Goal: Task Accomplishment & Management: Complete application form

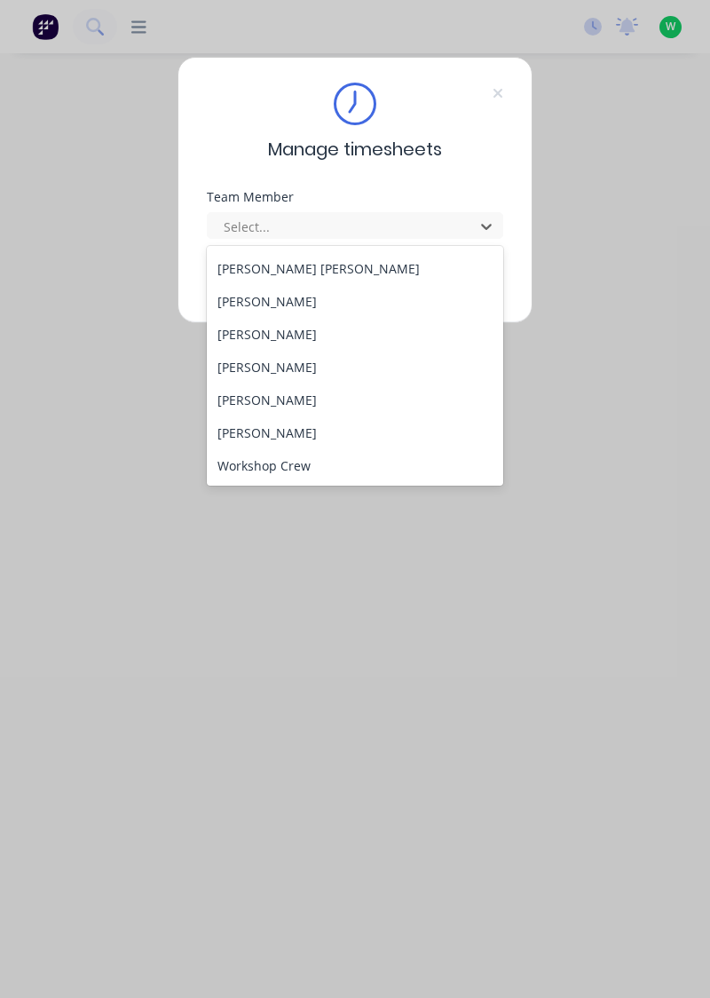
click at [229, 403] on div "[PERSON_NAME]" at bounding box center [355, 400] width 297 height 33
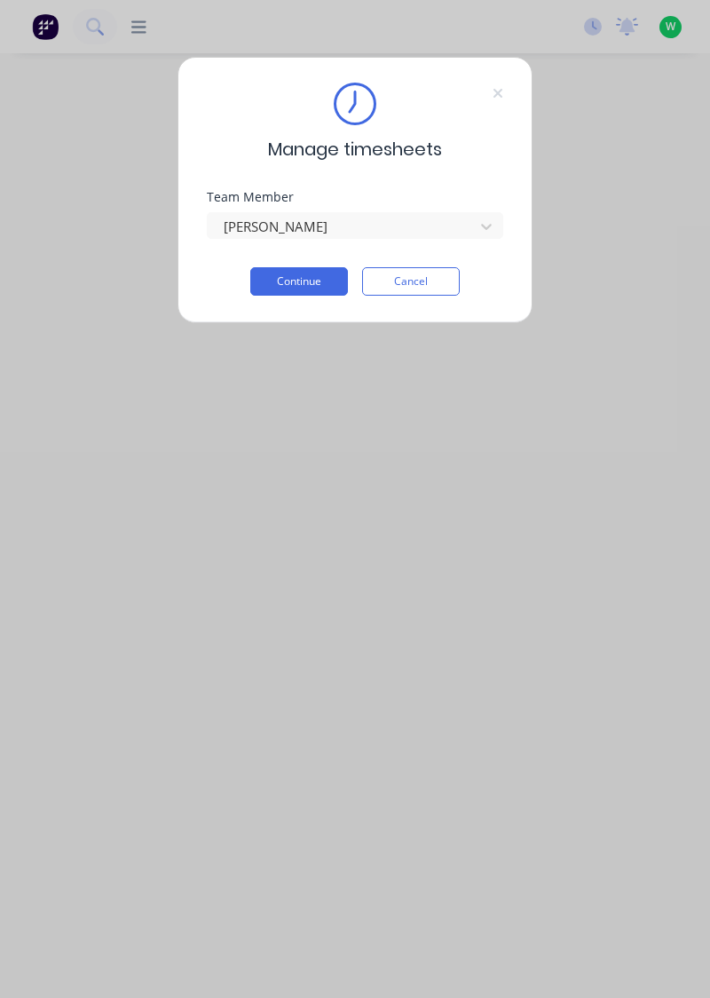
click at [270, 293] on button "Continue" at bounding box center [299, 281] width 98 height 28
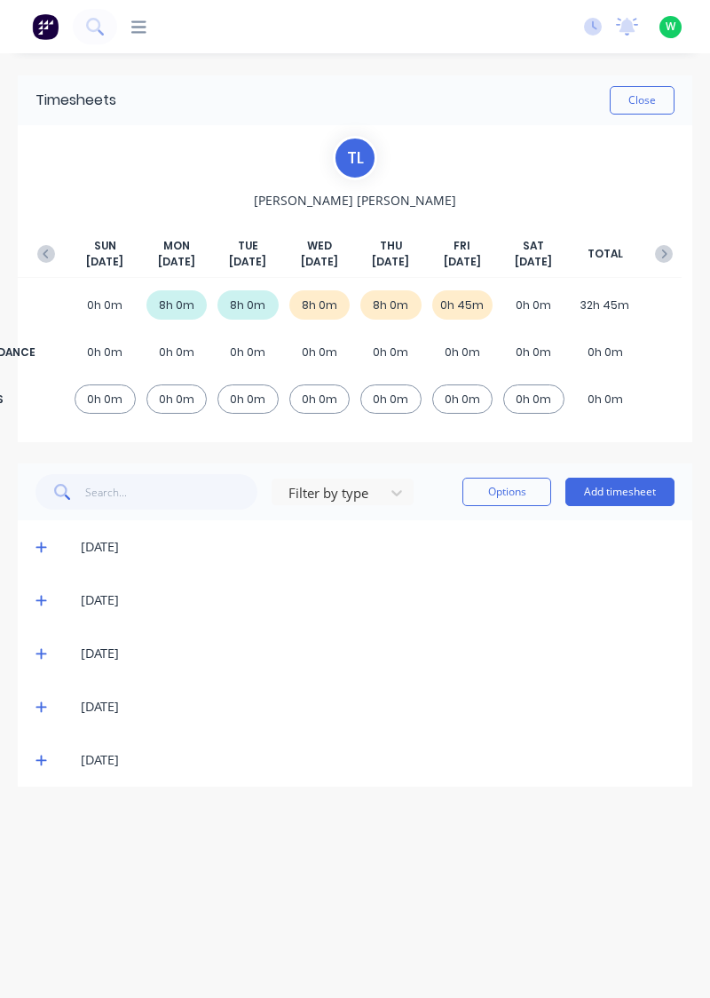
click at [651, 494] on button "Add timesheet" at bounding box center [620, 492] width 109 height 28
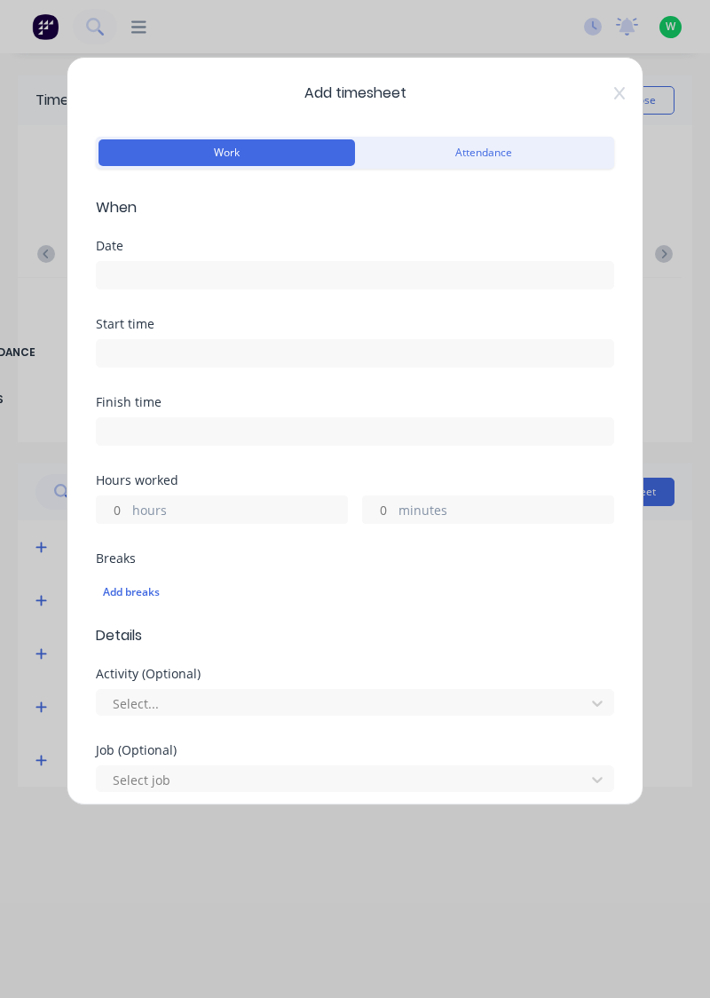
click at [431, 268] on input at bounding box center [355, 275] width 517 height 27
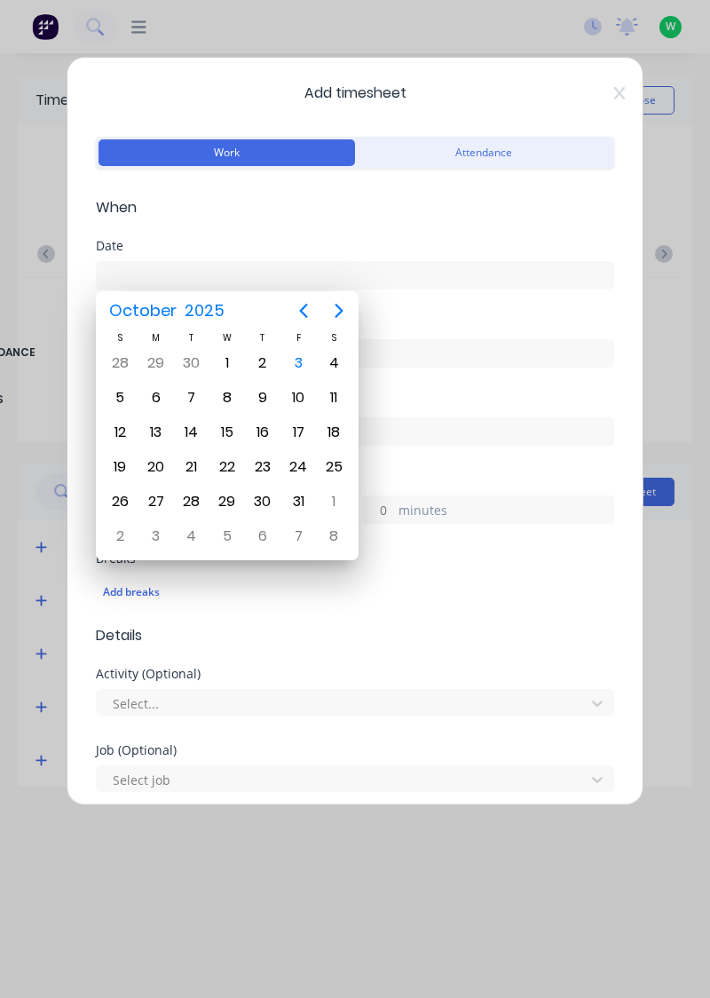
click at [305, 378] on div "3" at bounding box center [299, 363] width 36 height 34
type input "[DATE]"
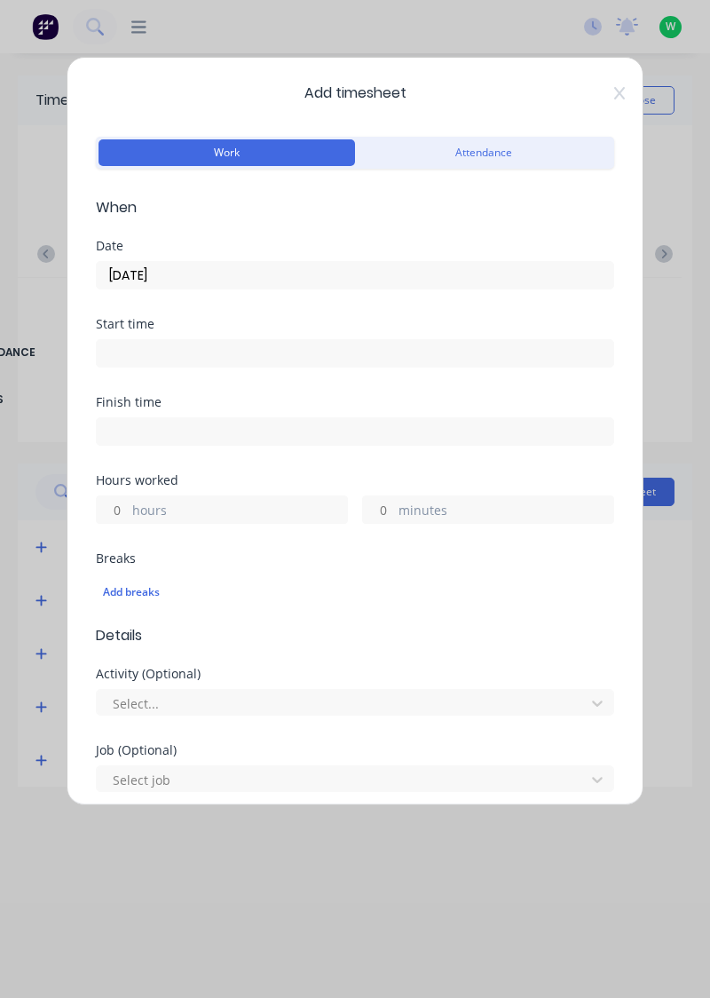
click at [251, 501] on label "hours" at bounding box center [239, 512] width 215 height 22
click at [128, 501] on input "hours" at bounding box center [112, 509] width 31 height 27
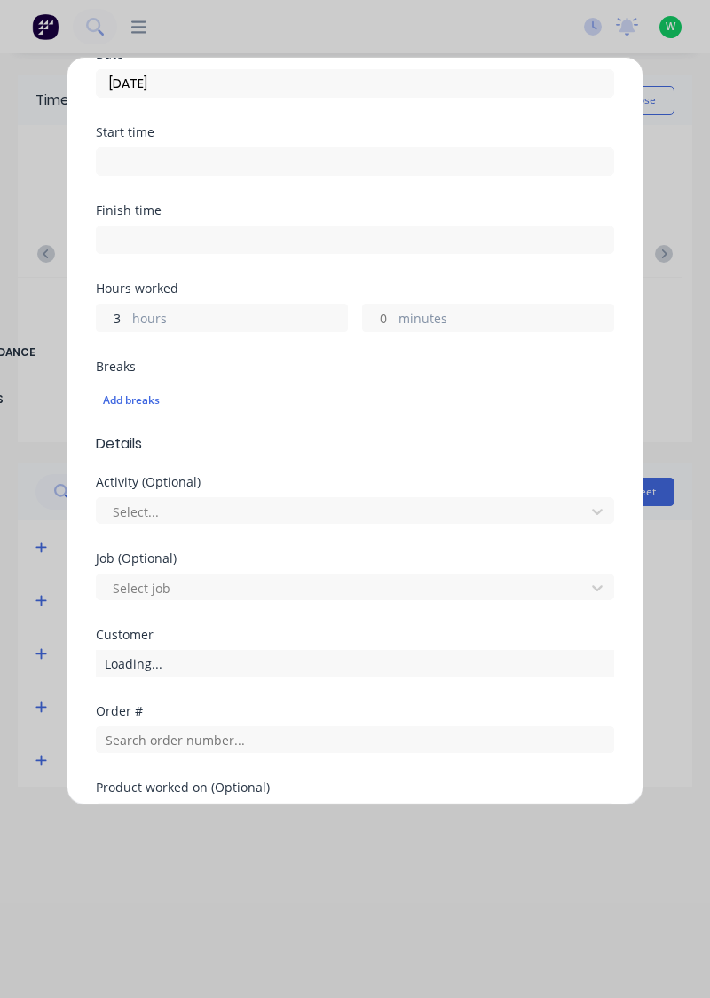
scroll to position [439, 0]
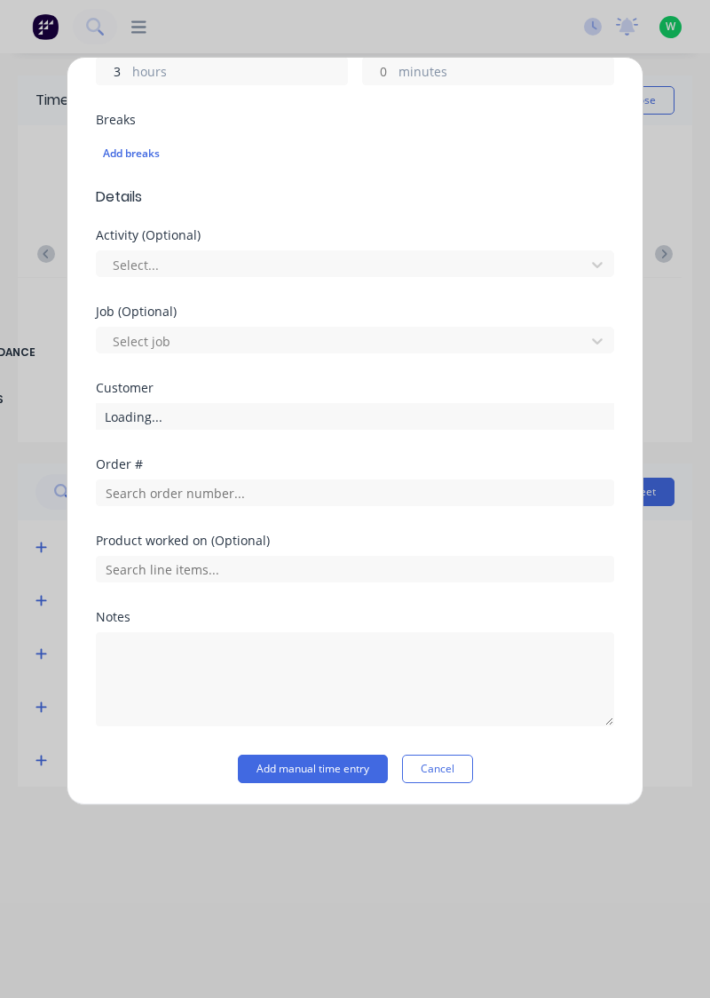
type input "3"
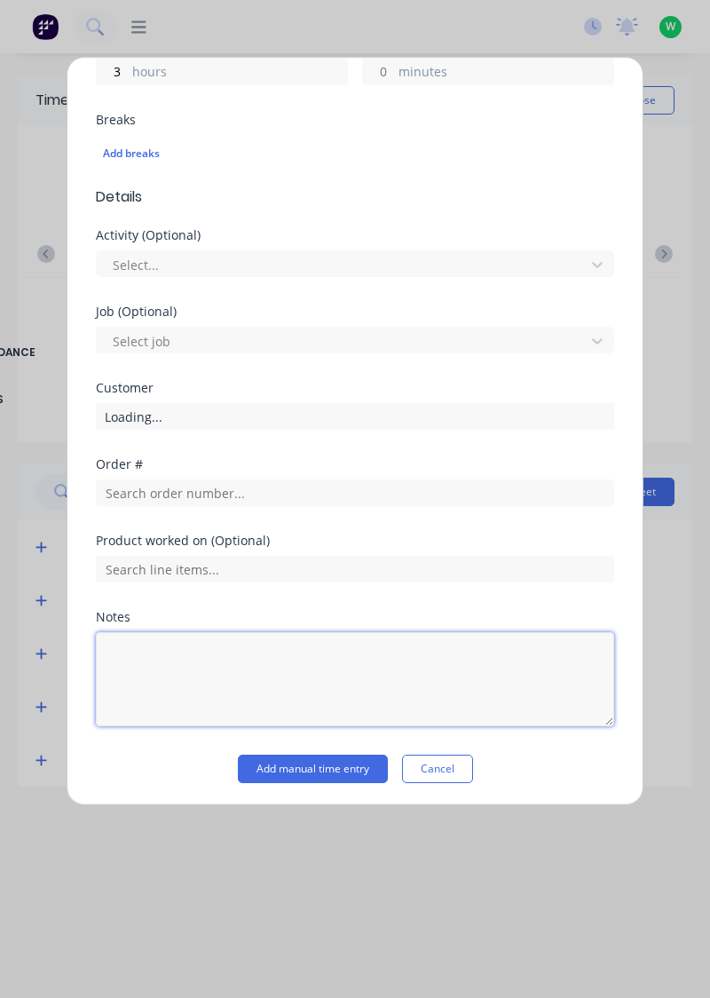
click at [238, 652] on textarea at bounding box center [355, 679] width 518 height 94
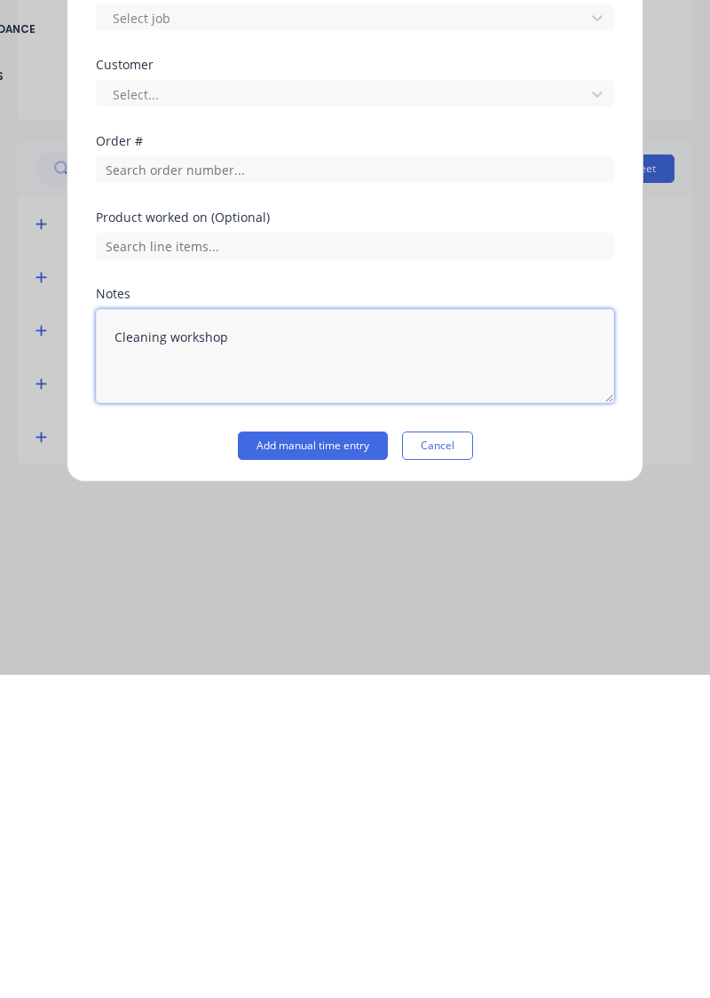
type textarea "Cleaning workshop"
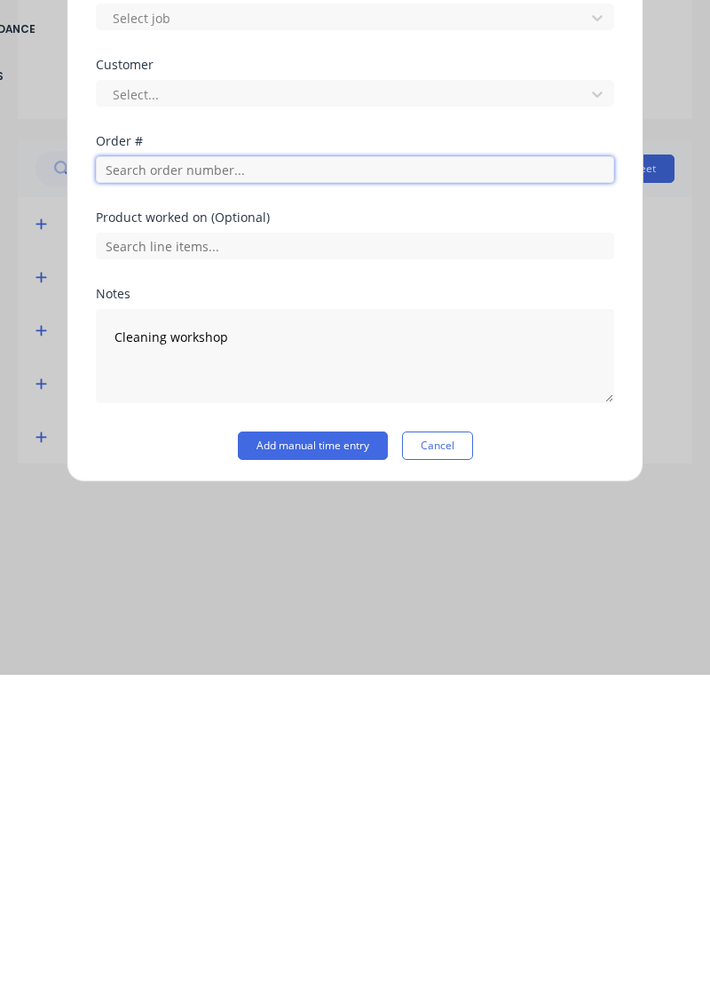
click at [130, 495] on input "text" at bounding box center [355, 492] width 518 height 27
click at [131, 493] on input "text" at bounding box center [355, 492] width 518 height 27
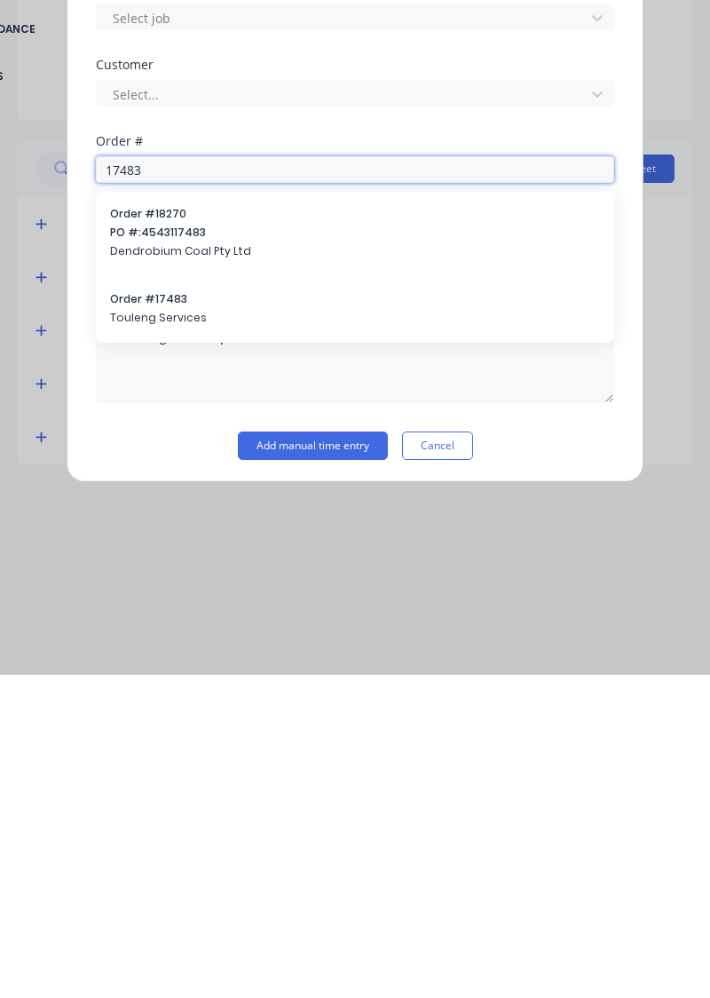
type input "17483"
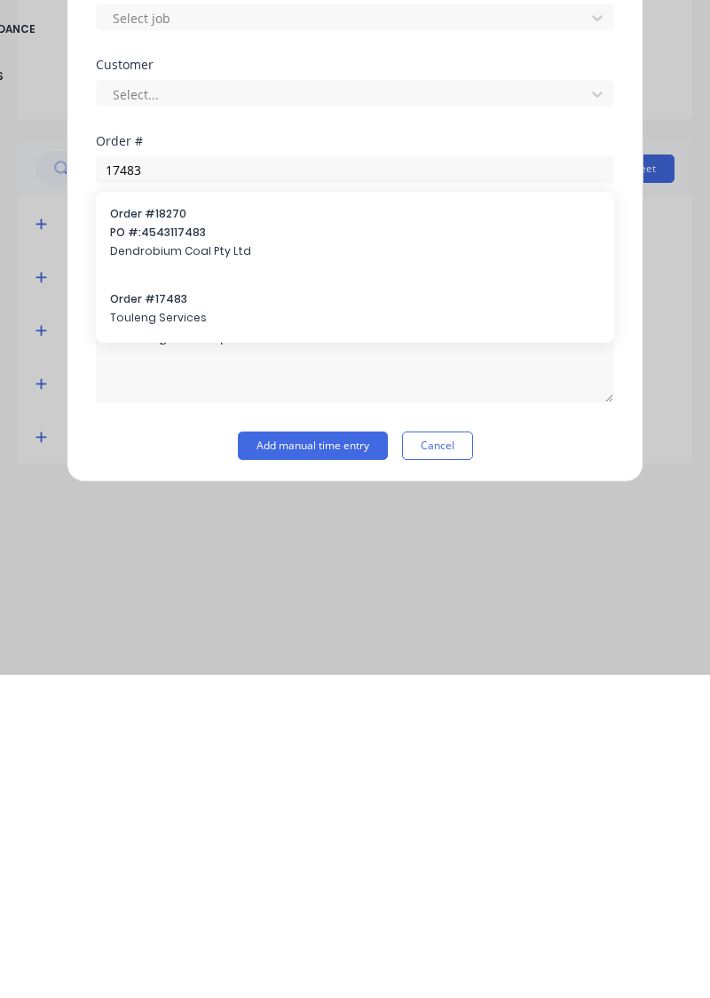
click at [140, 641] on span "Touleng Services" at bounding box center [355, 641] width 490 height 16
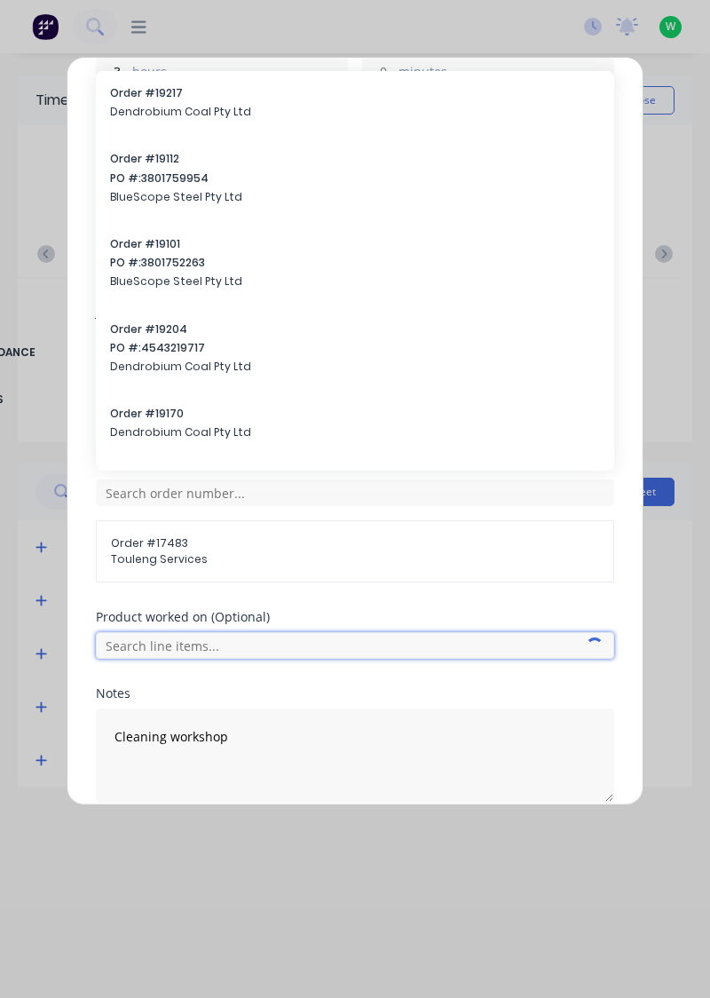
click at [159, 643] on input "text" at bounding box center [355, 645] width 518 height 27
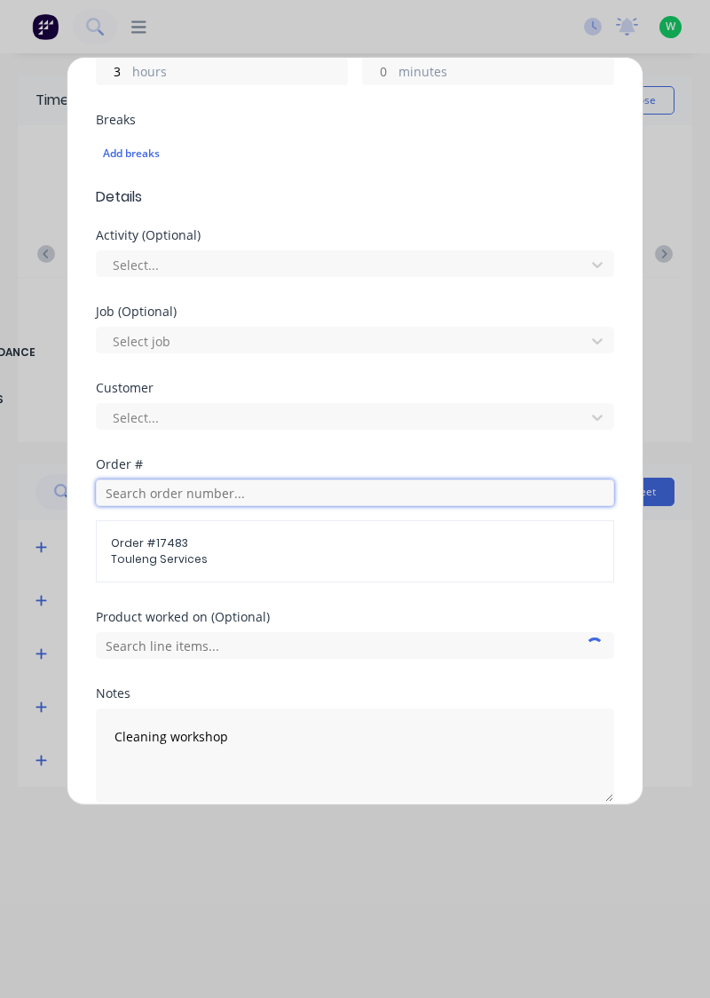
click at [130, 494] on input "text" at bounding box center [355, 492] width 518 height 27
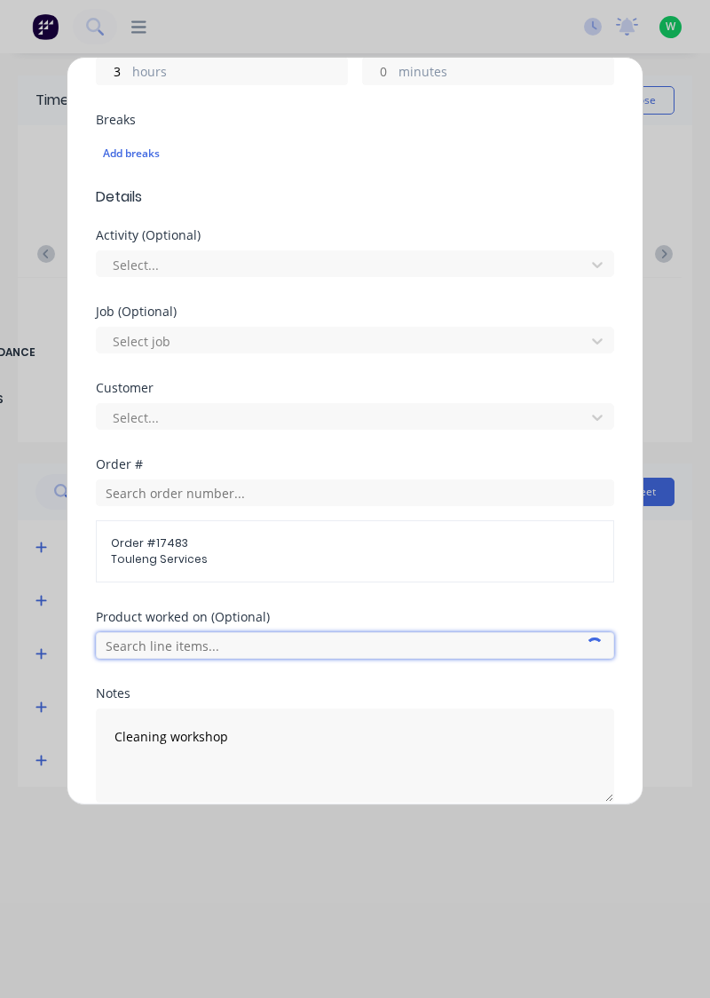
click at [134, 636] on input "text" at bounding box center [355, 645] width 518 height 27
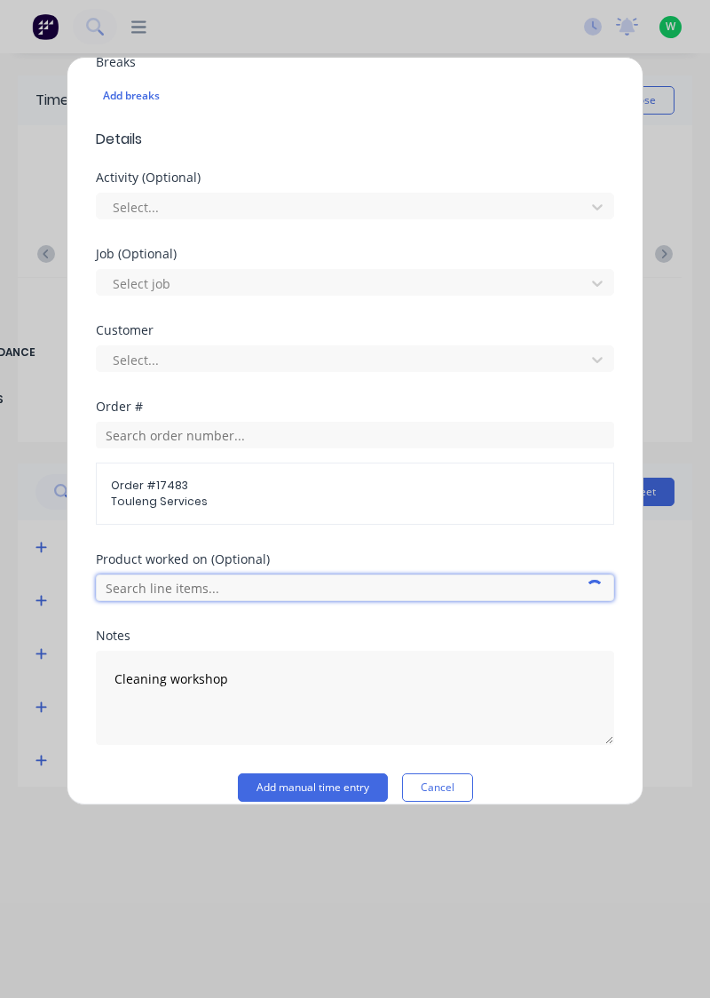
scroll to position [495, 0]
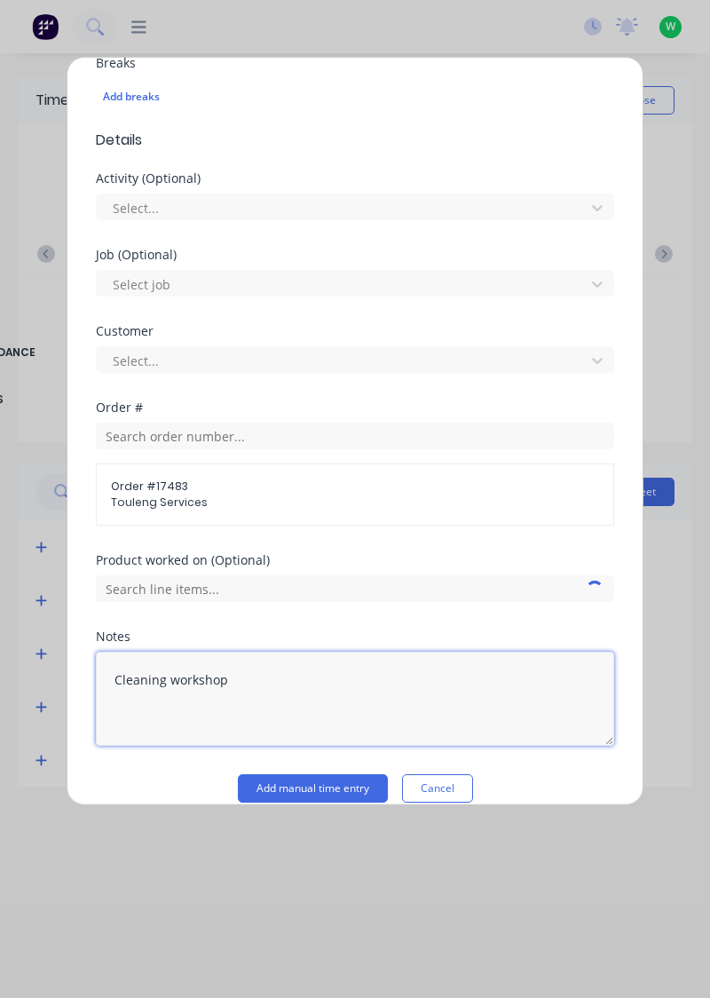
click at [305, 669] on textarea "Cleaning workshop" at bounding box center [355, 699] width 518 height 94
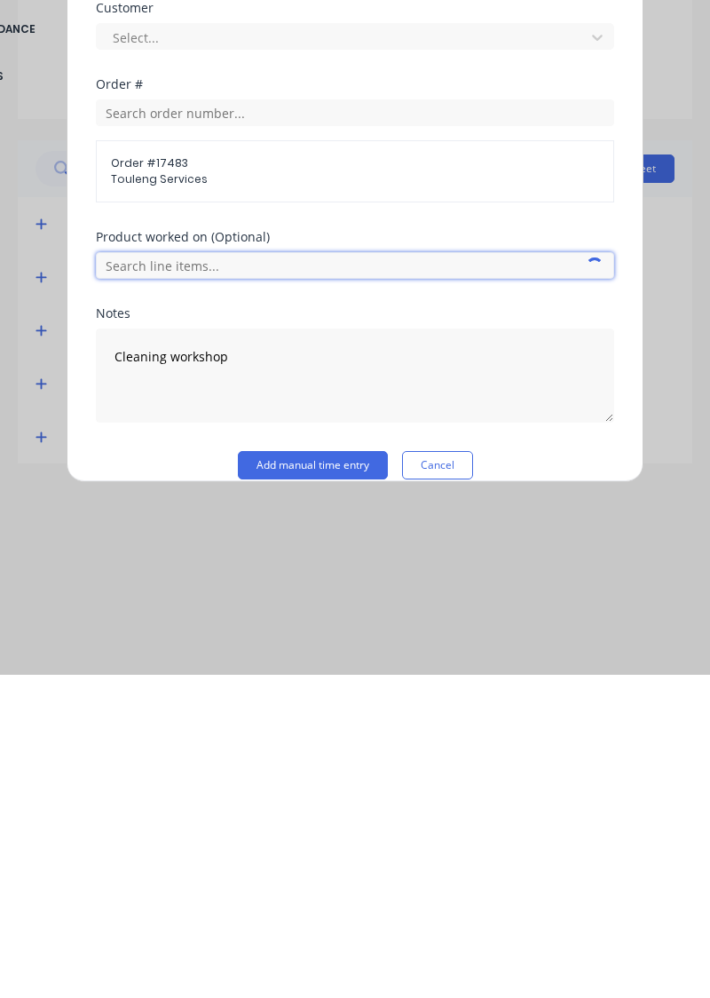
click at [371, 589] on input "text" at bounding box center [355, 588] width 518 height 27
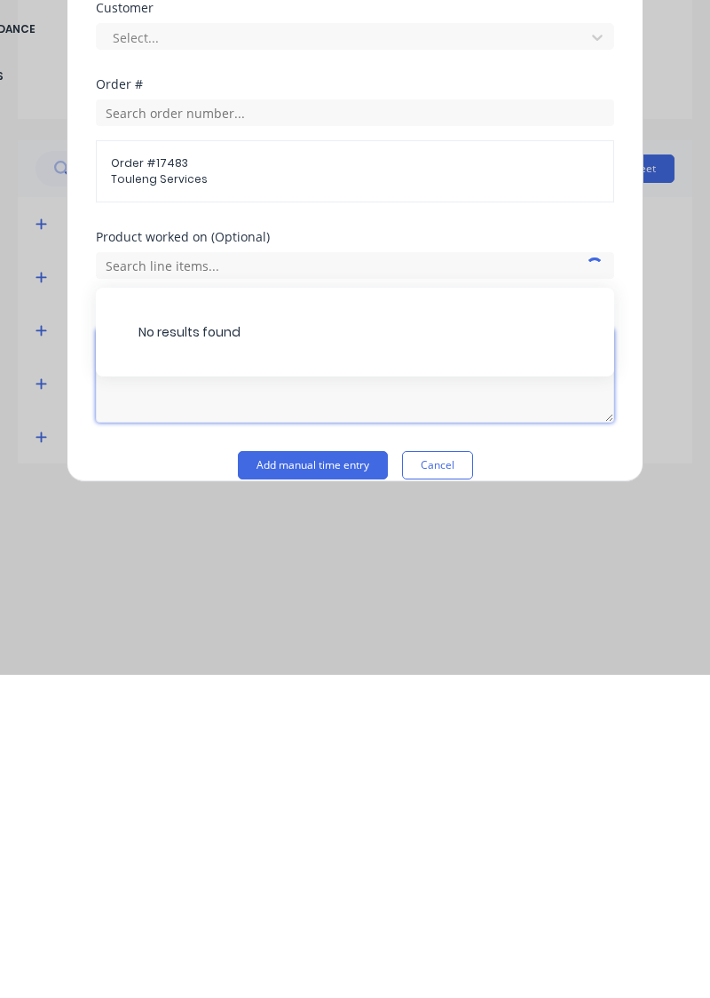
click at [471, 725] on textarea "Cleaning workshop" at bounding box center [355, 699] width 518 height 94
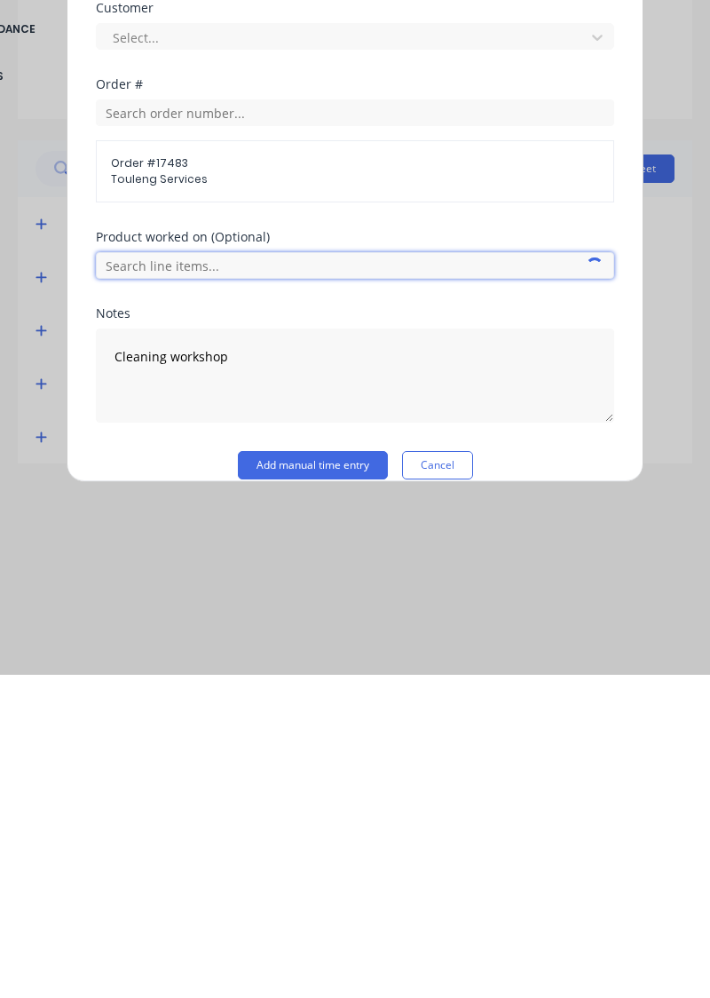
click at [453, 593] on input "text" at bounding box center [355, 588] width 518 height 27
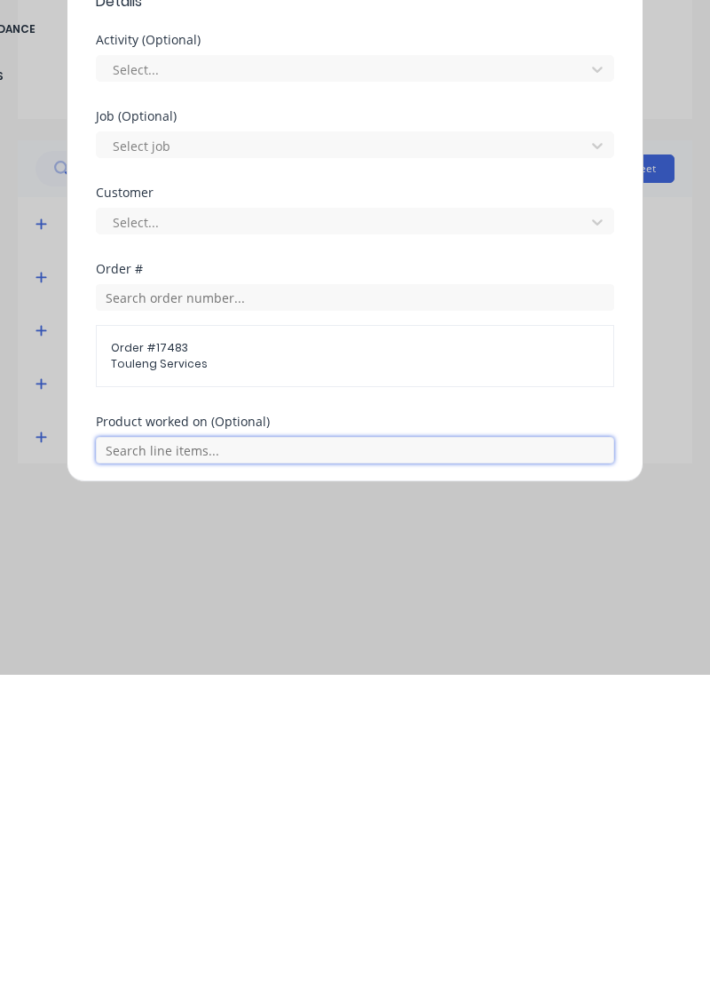
scroll to position [316, 0]
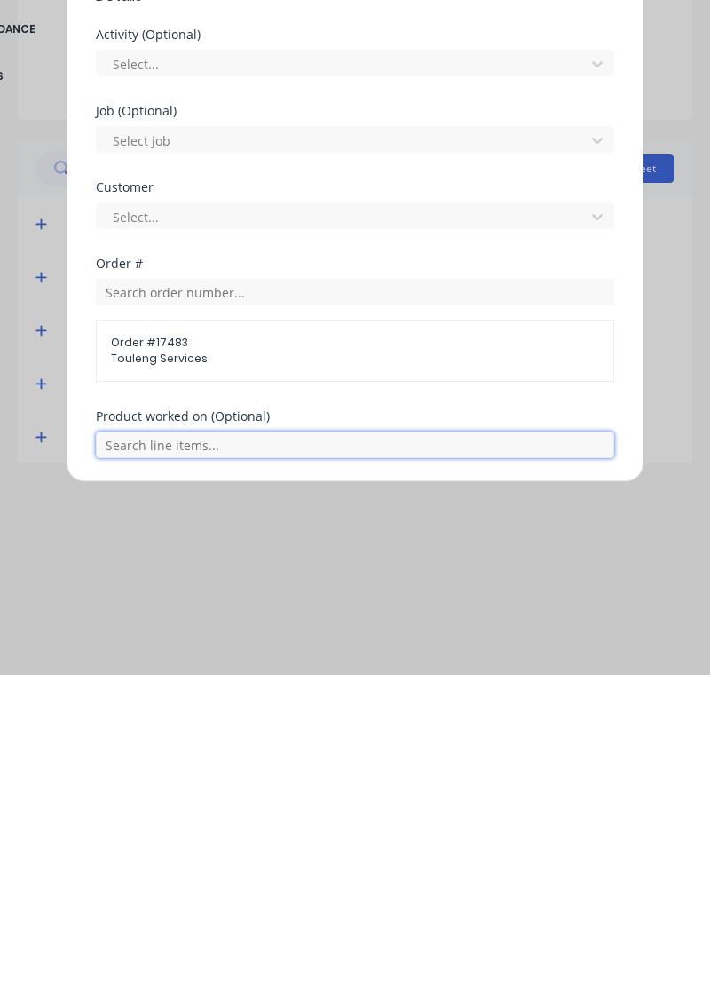
click at [503, 765] on input "text" at bounding box center [355, 768] width 518 height 27
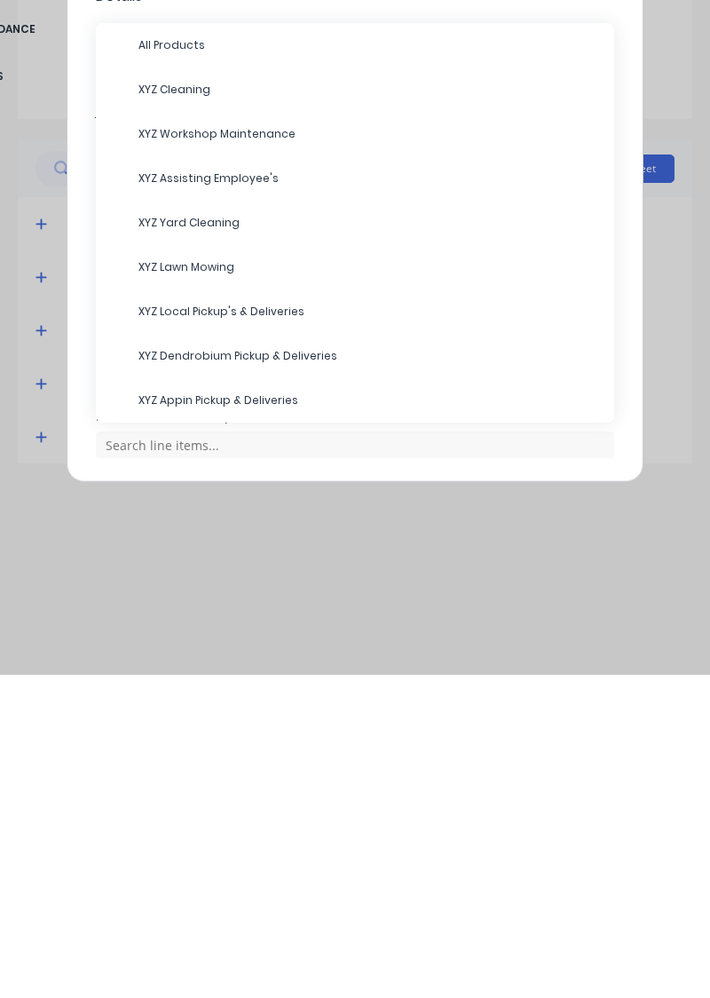
click at [252, 416] on span "XYZ Cleaning" at bounding box center [370, 413] width 462 height 16
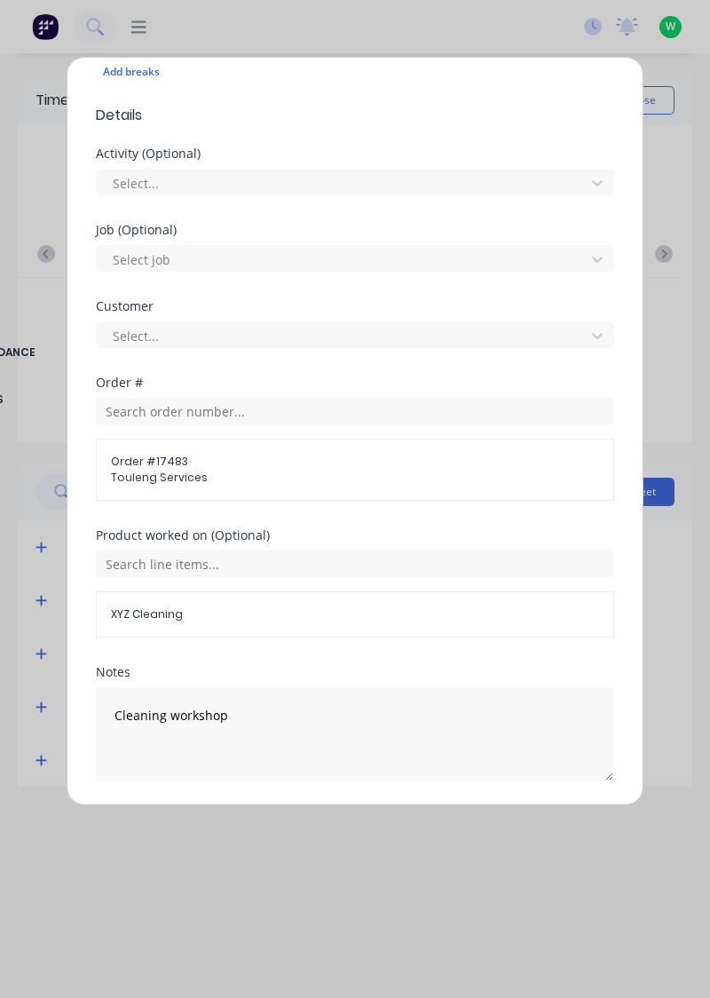
scroll to position [574, 0]
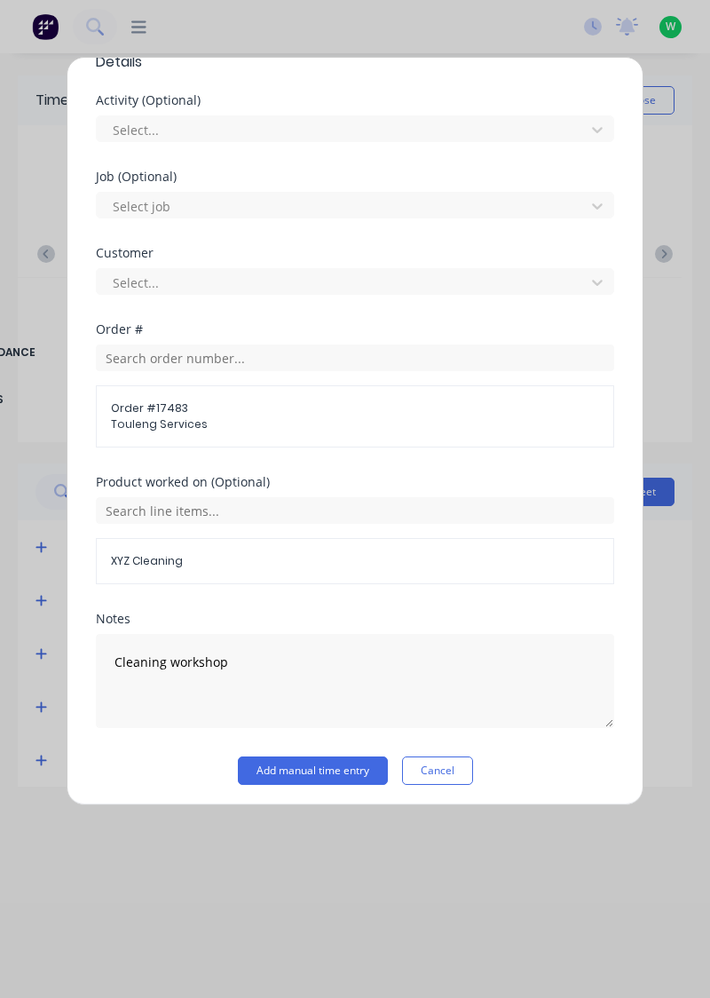
click at [336, 762] on button "Add manual time entry" at bounding box center [313, 770] width 150 height 28
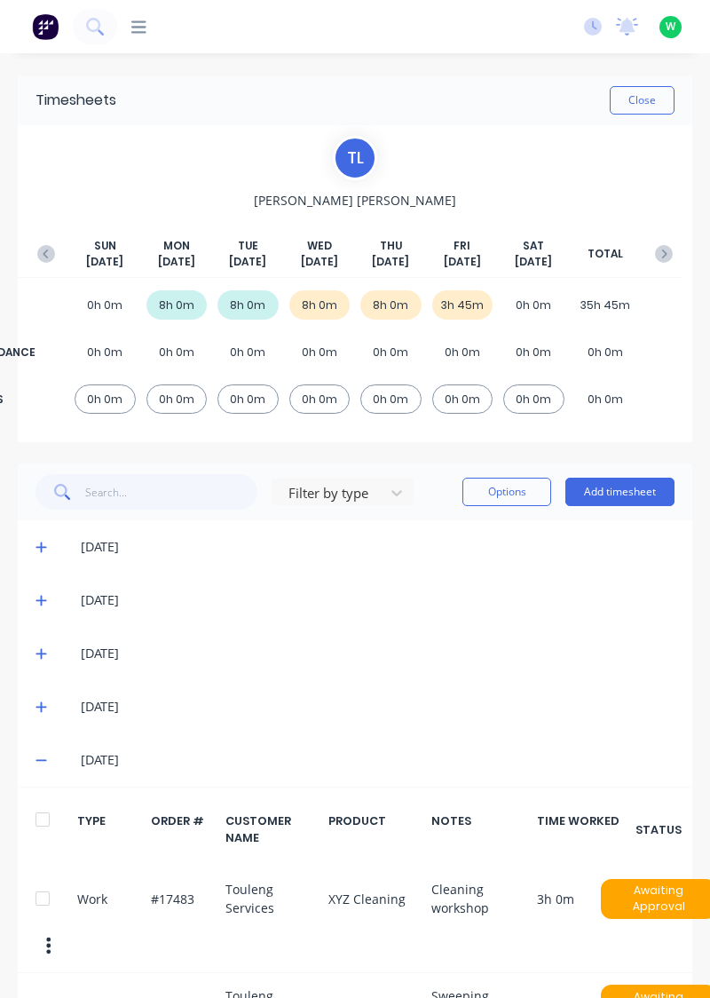
click at [631, 504] on button "Add timesheet" at bounding box center [620, 492] width 109 height 28
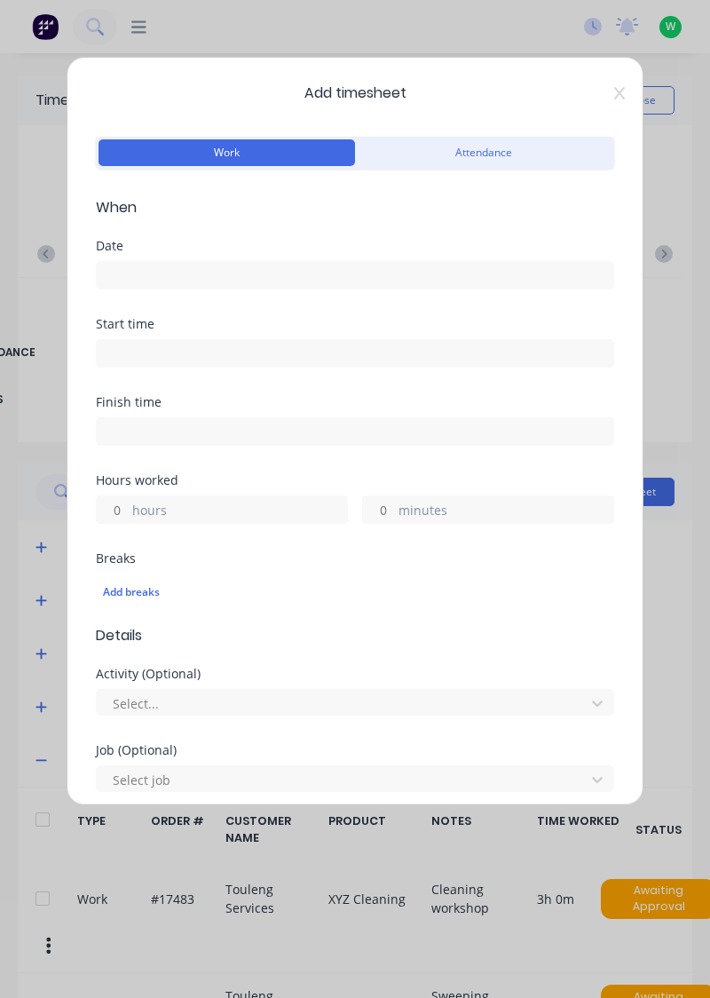
click at [618, 94] on icon at bounding box center [619, 93] width 11 height 12
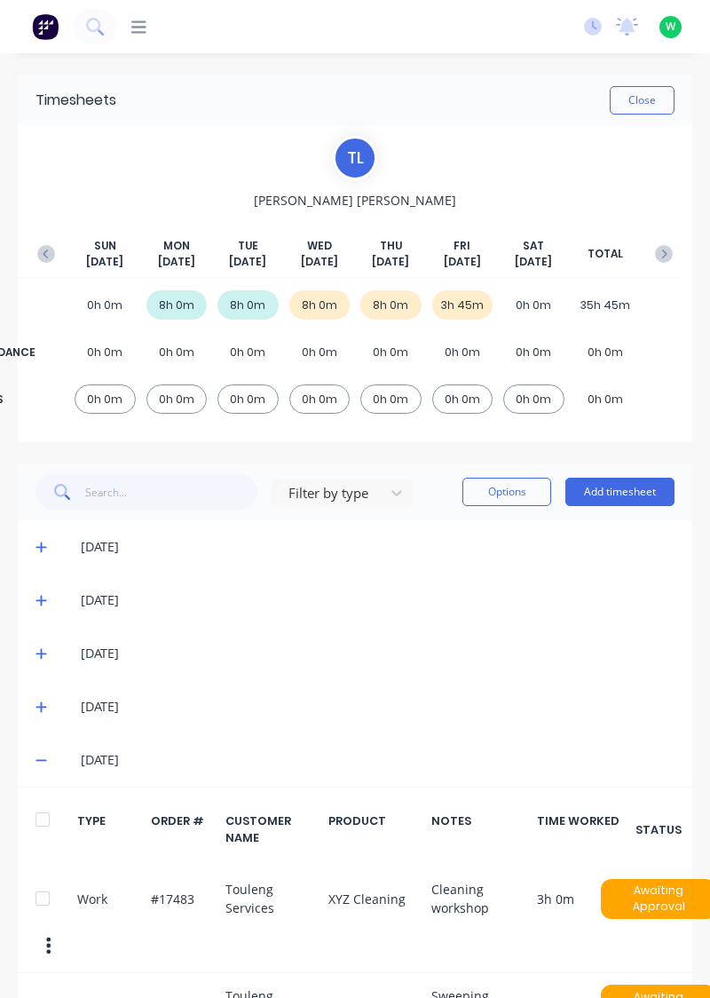
click at [616, 504] on button "Add timesheet" at bounding box center [620, 492] width 109 height 28
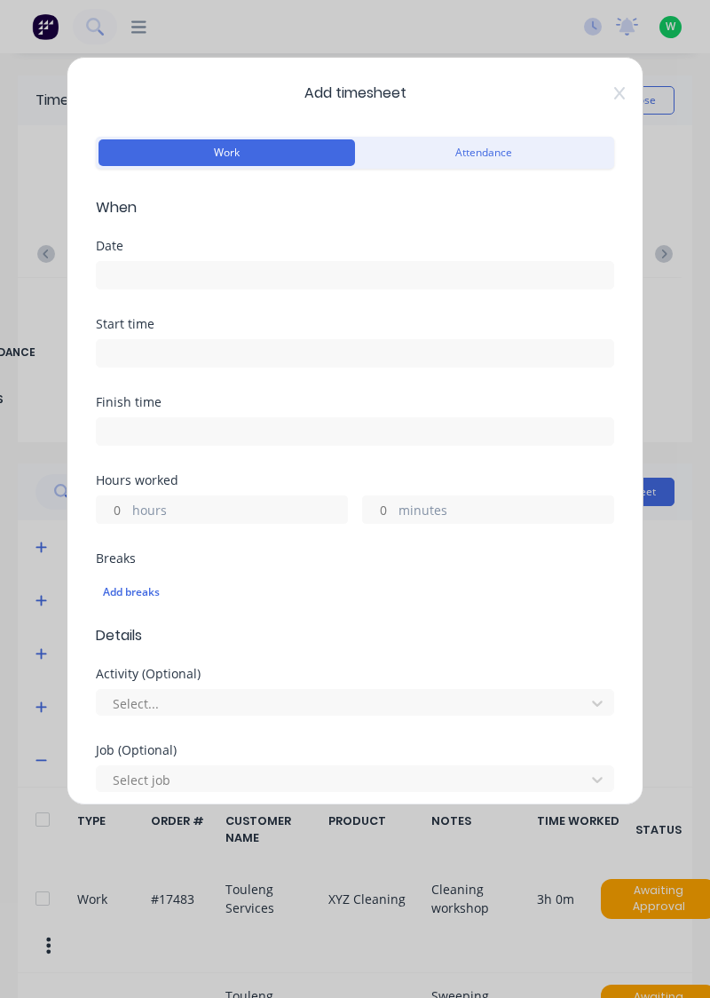
click at [439, 266] on input at bounding box center [355, 275] width 517 height 27
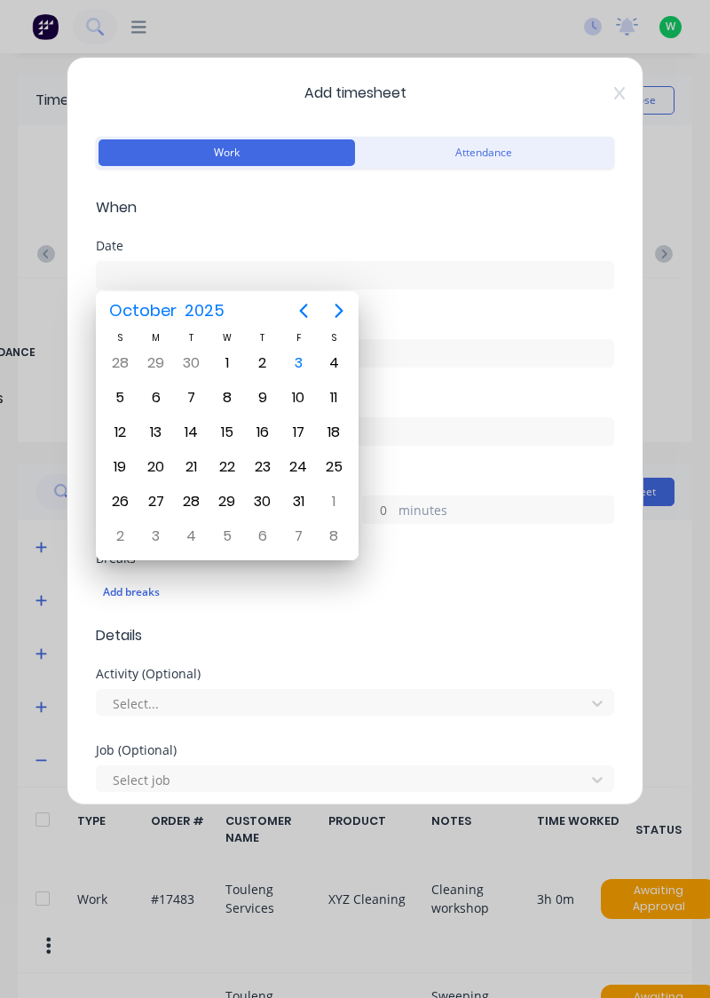
click at [286, 377] on div "3" at bounding box center [299, 363] width 36 height 34
type input "[DATE]"
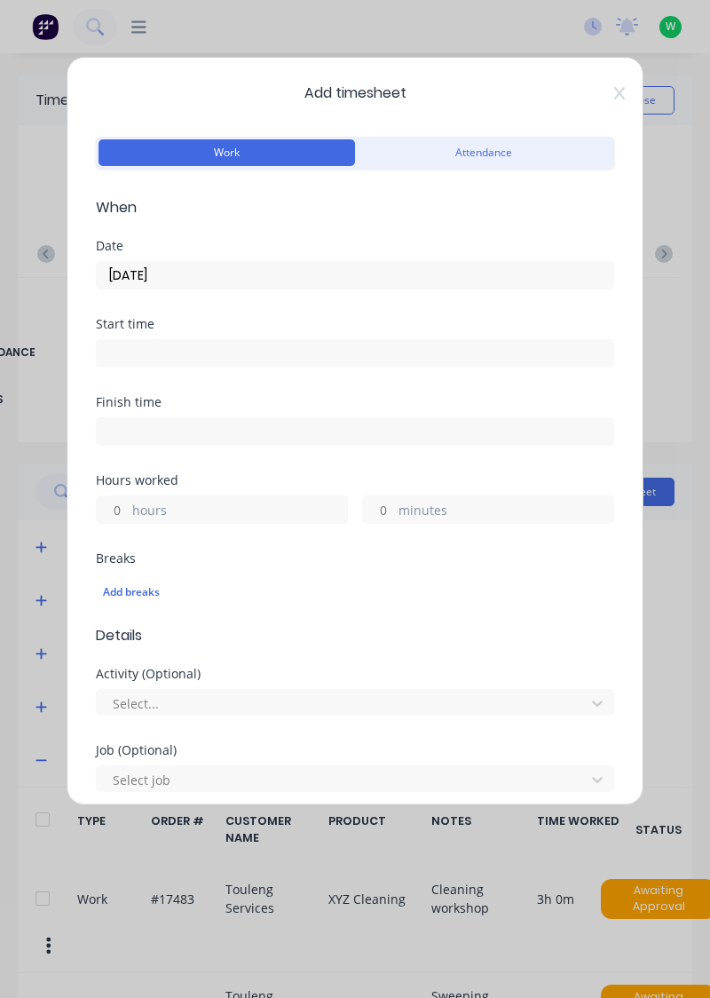
click at [140, 513] on label "hours" at bounding box center [239, 512] width 215 height 22
click at [128, 513] on input "hours" at bounding box center [112, 509] width 31 height 27
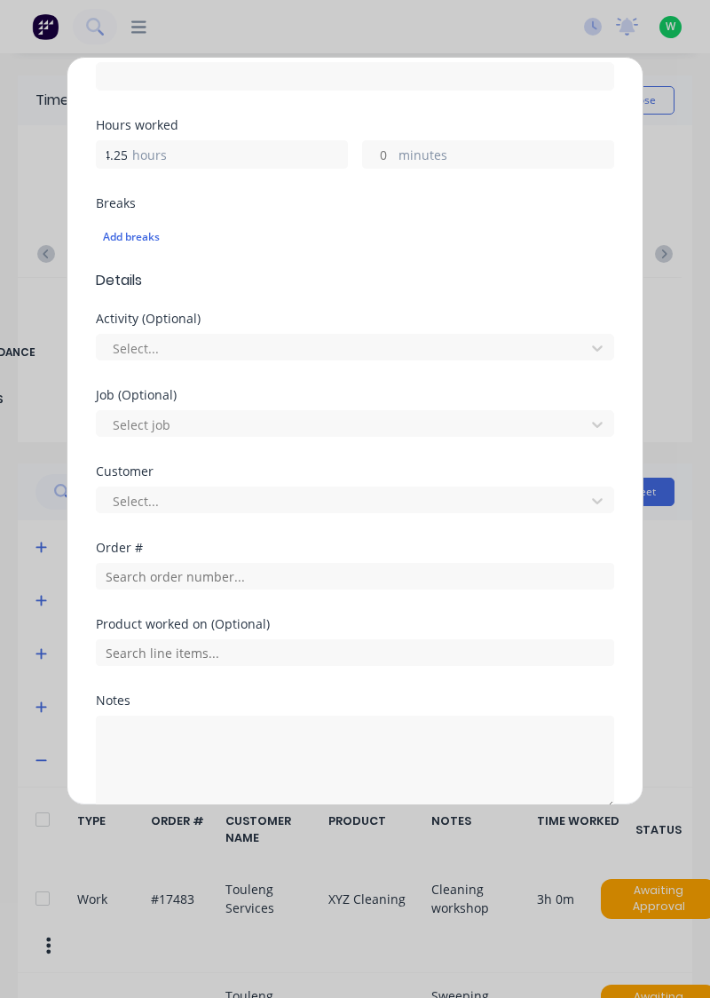
scroll to position [439, 0]
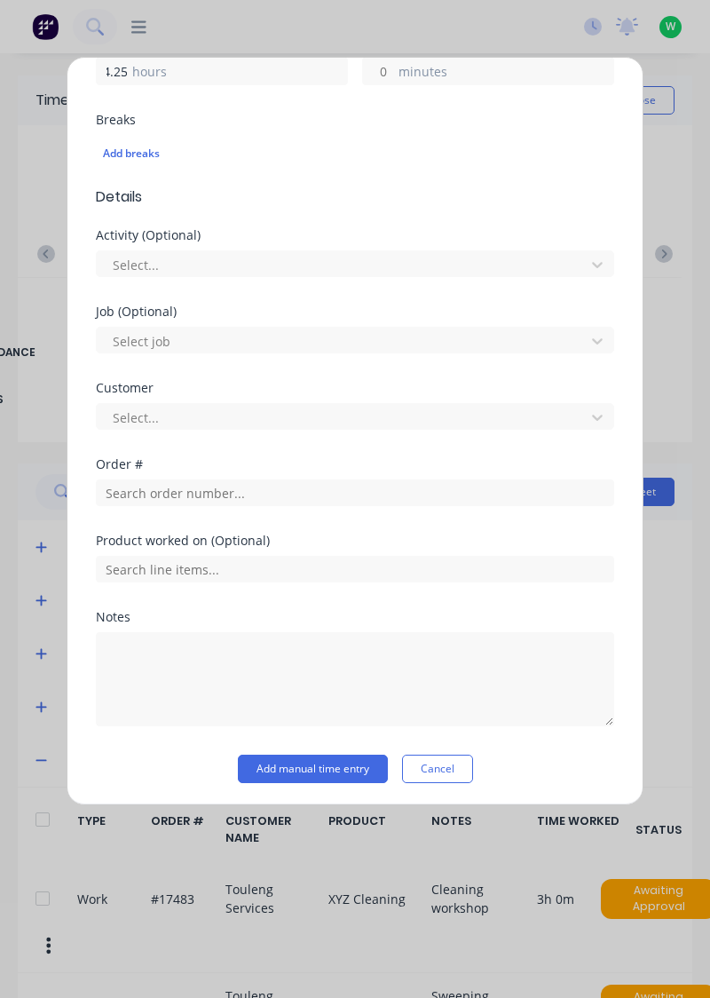
type input "4.25"
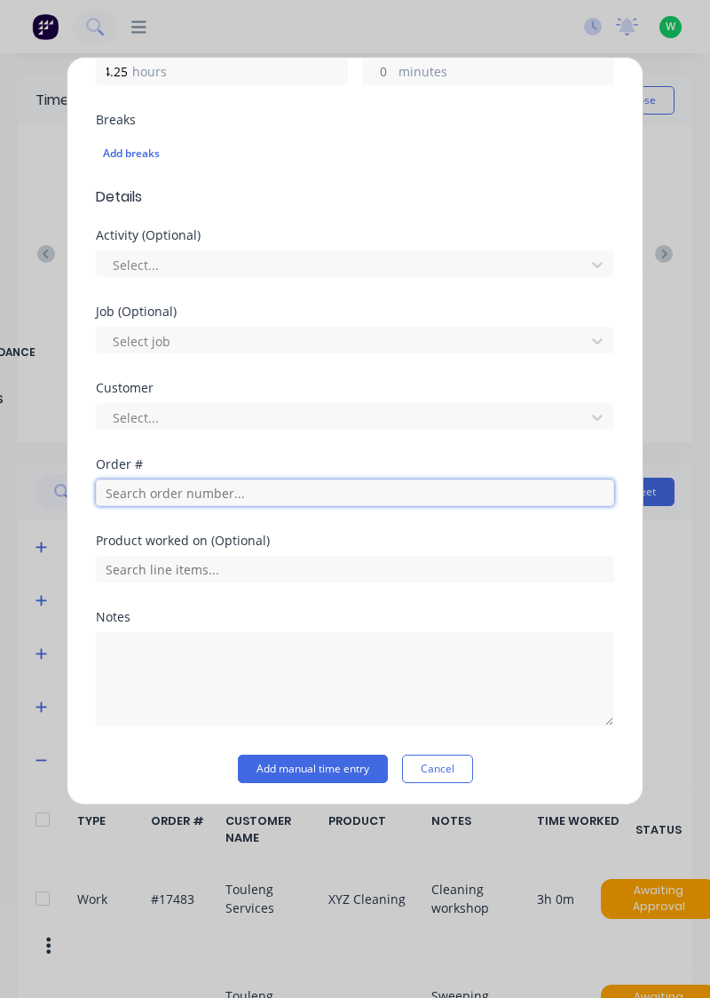
click at [128, 495] on input "text" at bounding box center [355, 492] width 518 height 27
type input "19119"
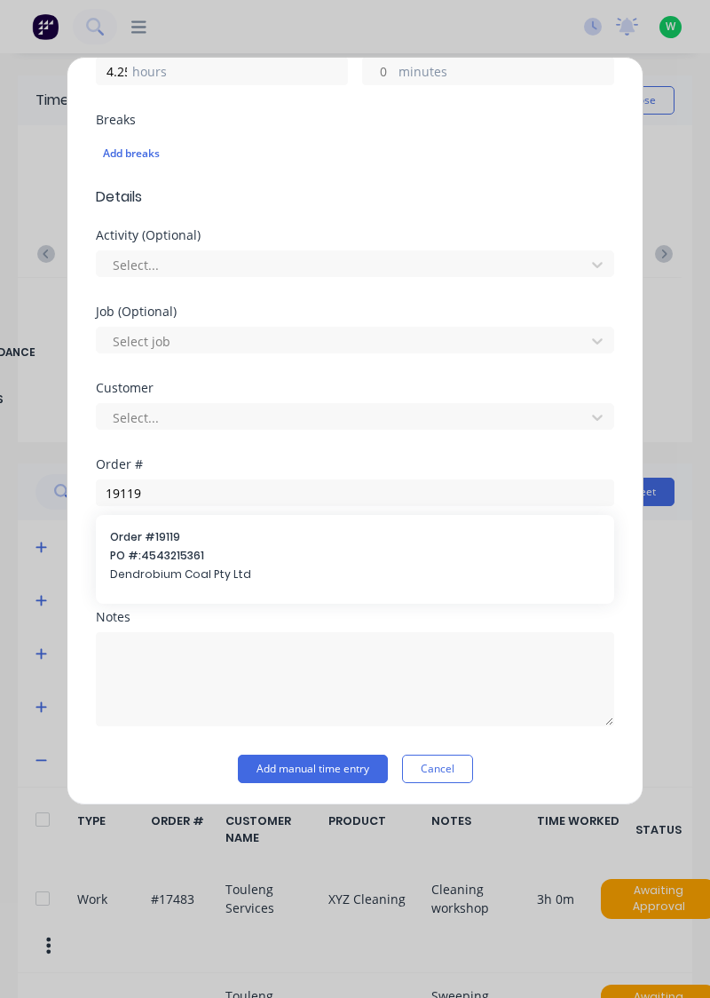
click at [123, 569] on span "Dendrobium Coal Pty Ltd" at bounding box center [355, 574] width 490 height 16
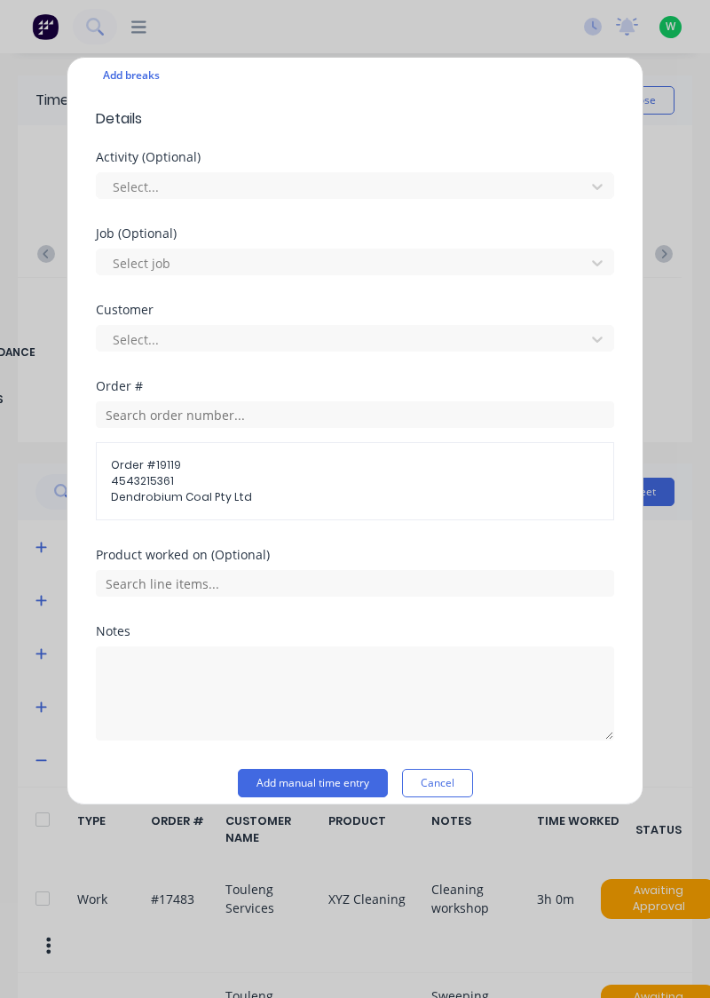
scroll to position [530, 0]
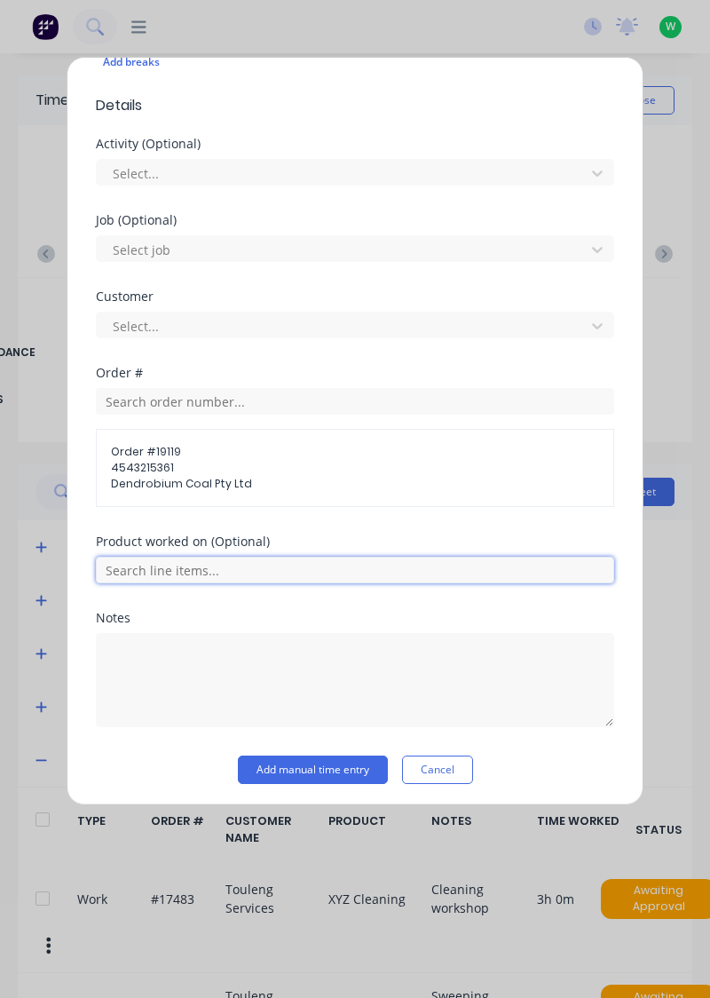
click at [131, 561] on input "text" at bounding box center [355, 570] width 518 height 27
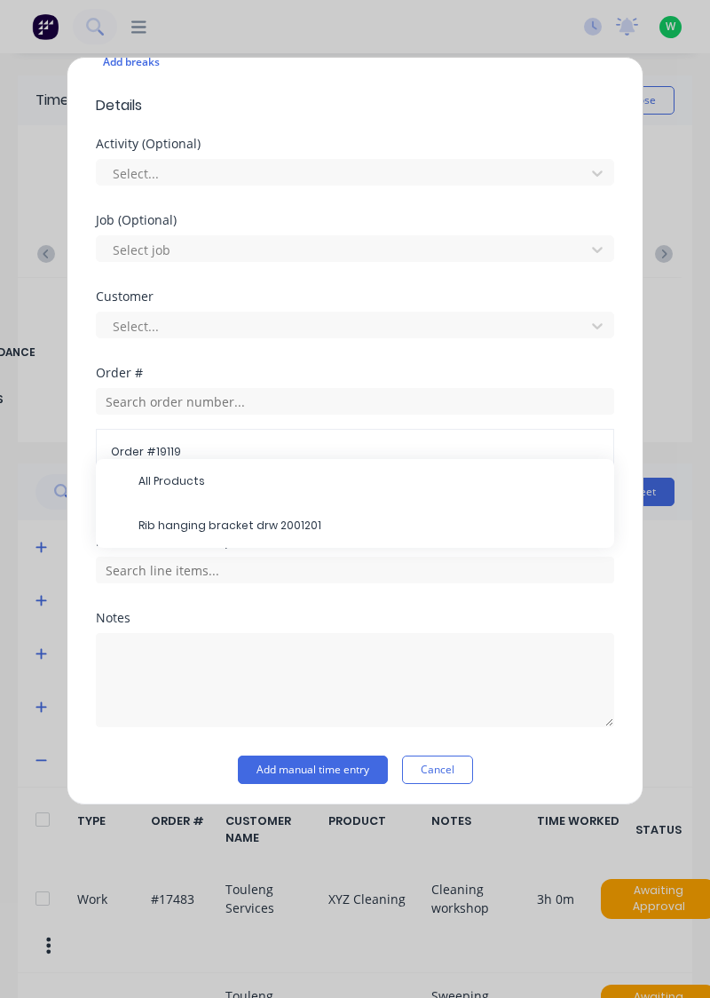
click at [141, 522] on span "Rib hanging bracket drw 2001201" at bounding box center [370, 526] width 462 height 16
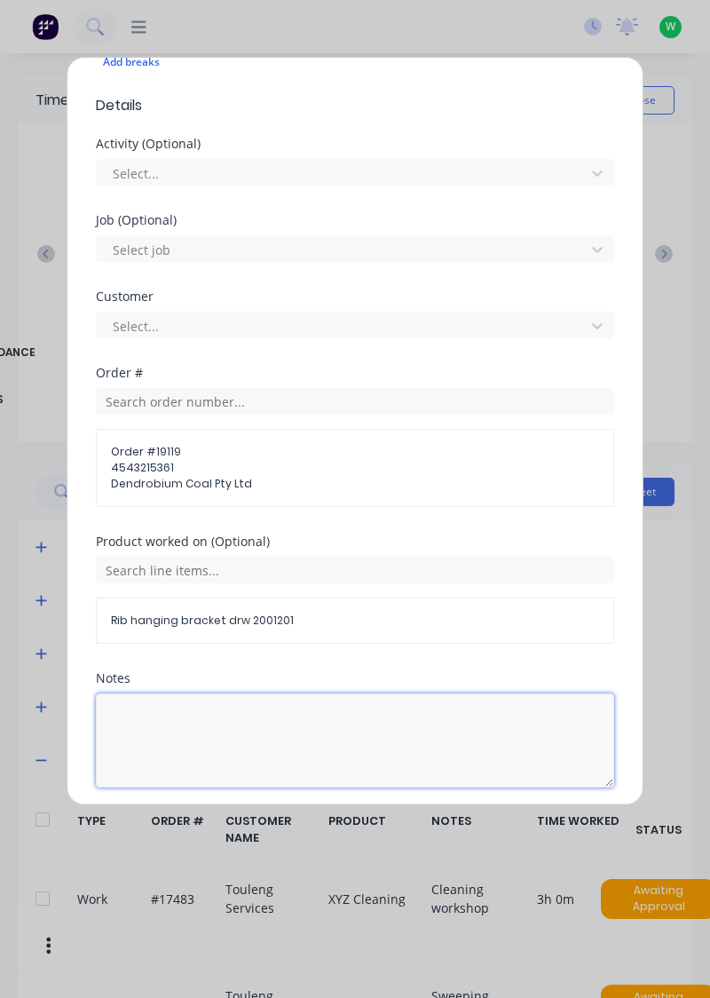
click at [116, 735] on textarea at bounding box center [355, 740] width 518 height 94
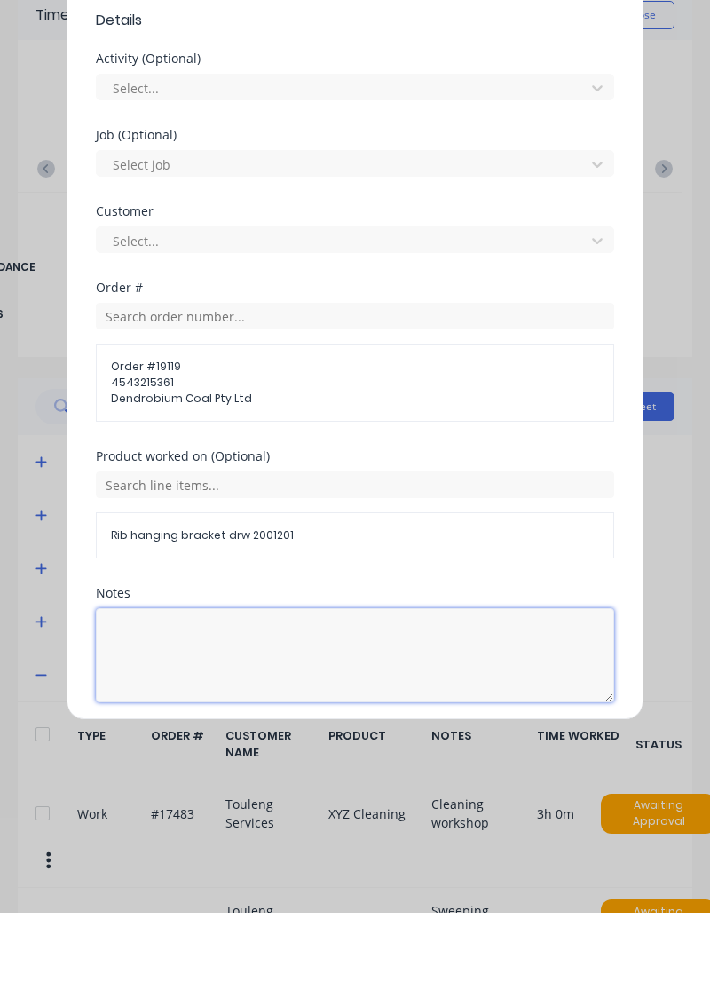
scroll to position [75, 0]
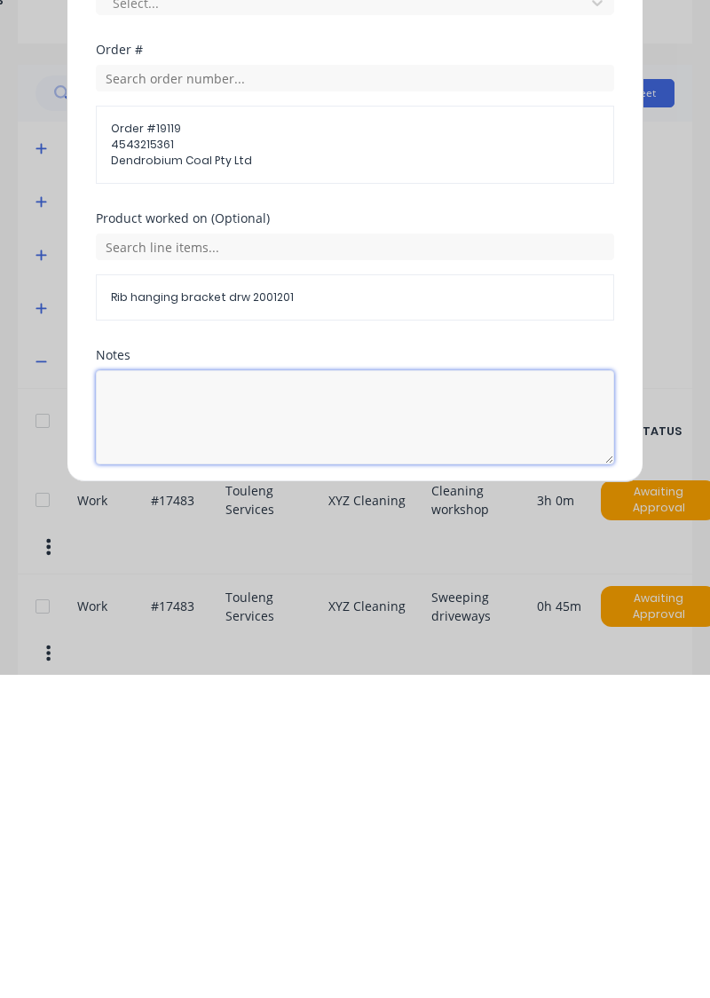
type textarea "2"
type textarea "Welded"
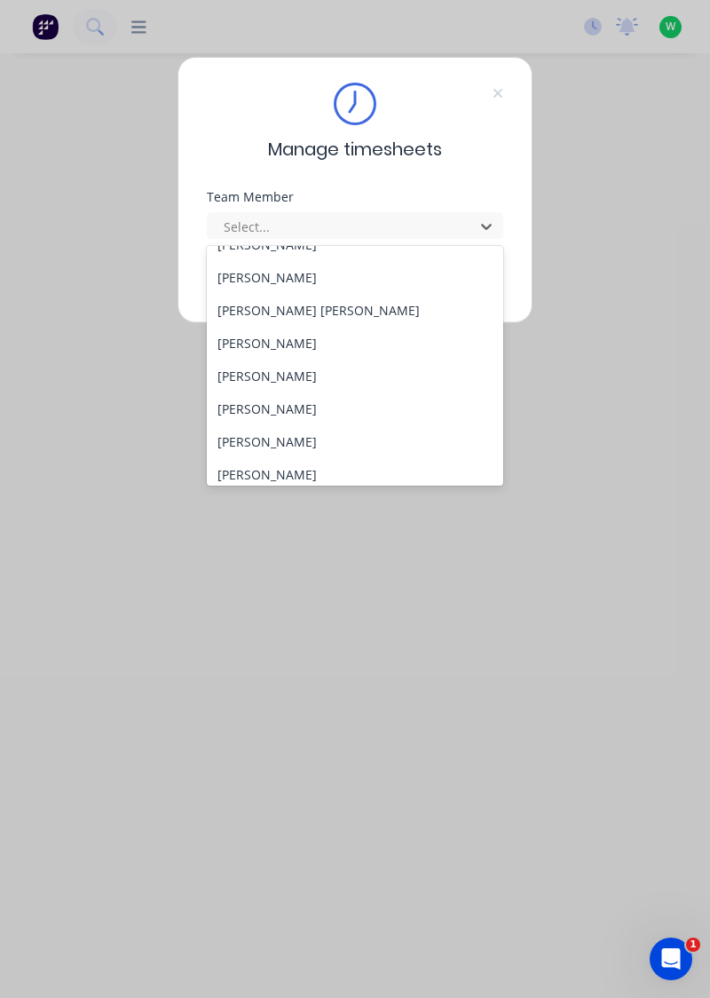
scroll to position [720, 0]
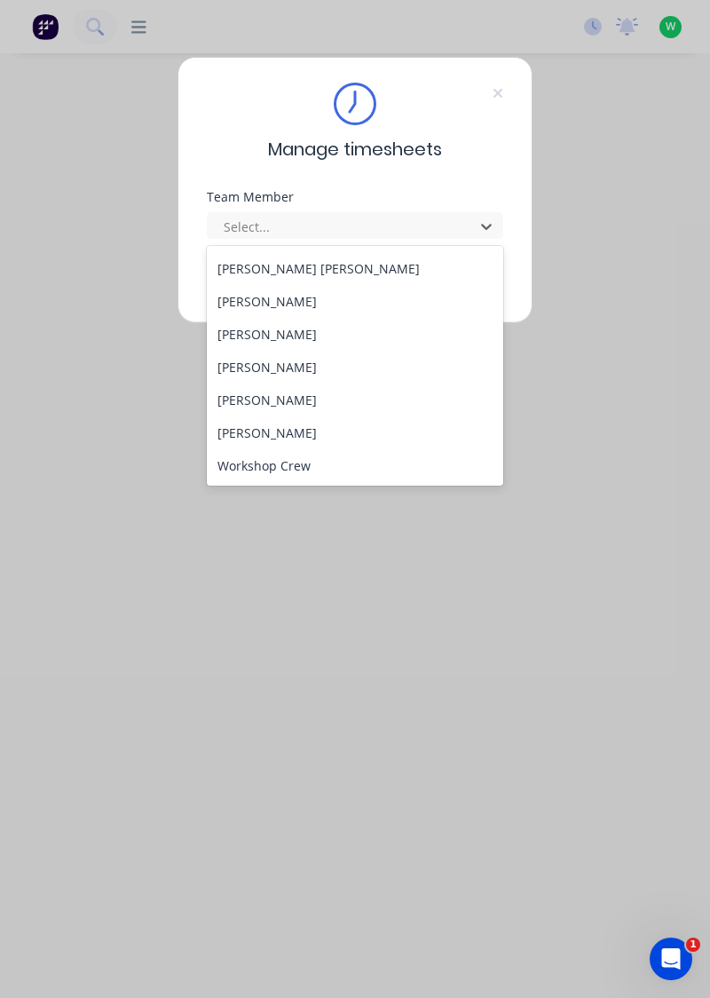
click at [328, 413] on div "[PERSON_NAME]" at bounding box center [355, 400] width 297 height 33
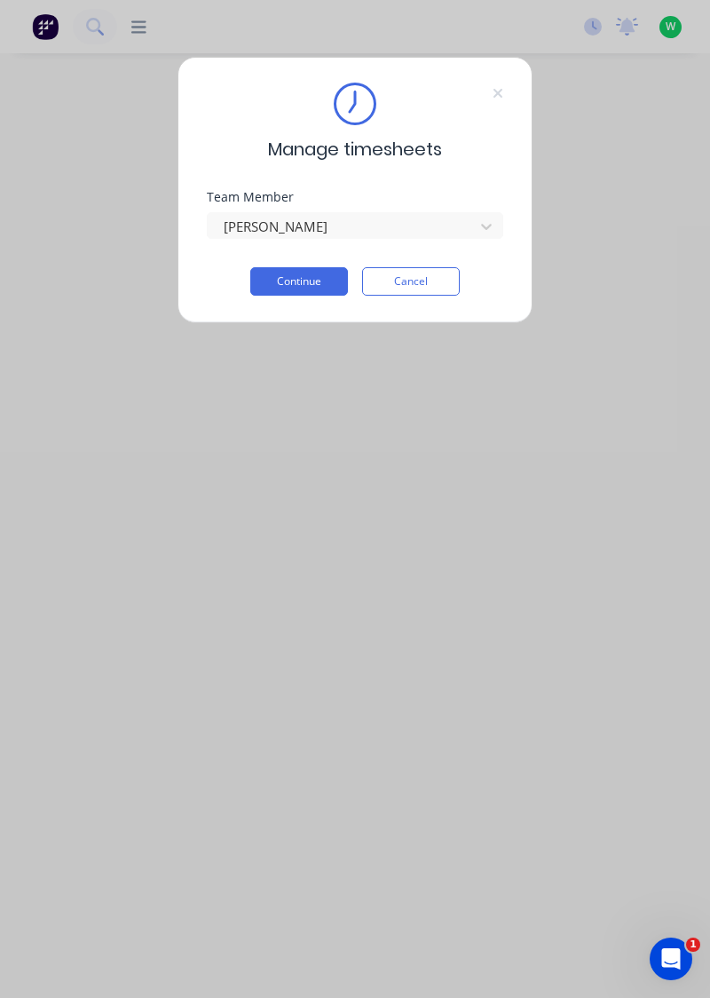
click at [296, 308] on div "Manage timesheets Team Member Toby Lindsay Continue Cancel" at bounding box center [355, 190] width 355 height 266
click at [310, 286] on button "Continue" at bounding box center [299, 281] width 98 height 28
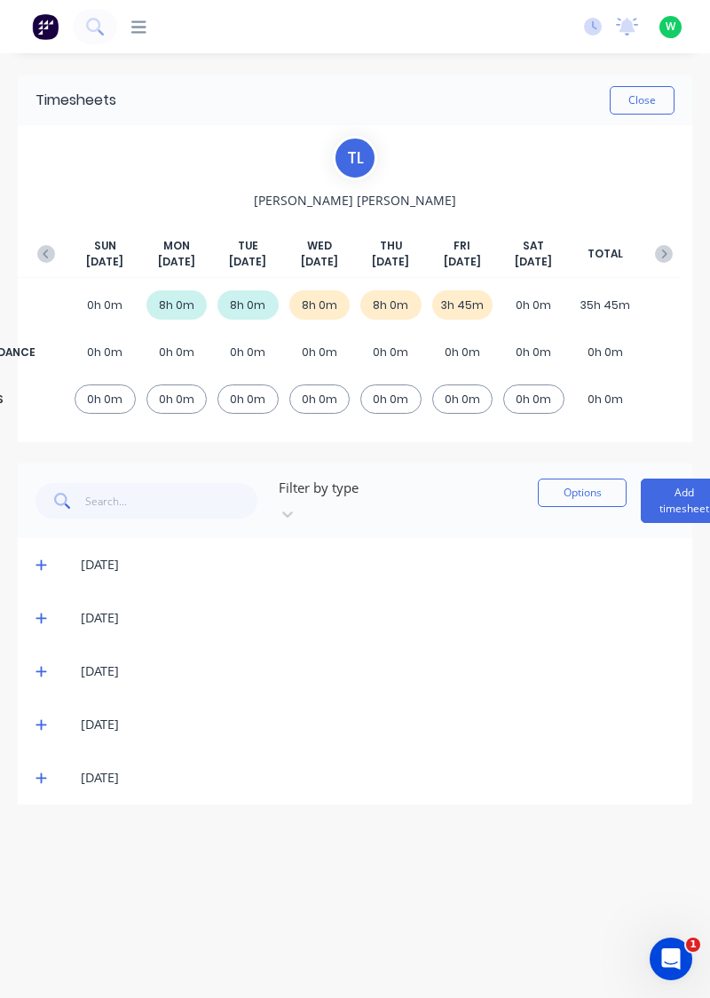
click at [641, 495] on button "Add timesheet" at bounding box center [684, 501] width 87 height 44
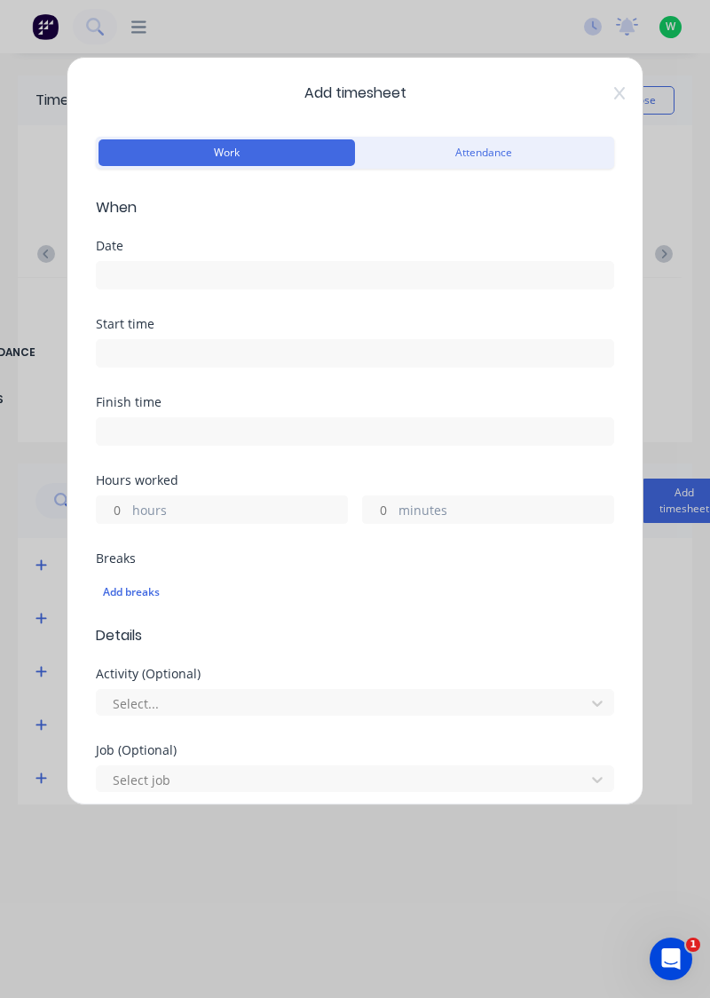
click at [246, 281] on input at bounding box center [355, 275] width 517 height 27
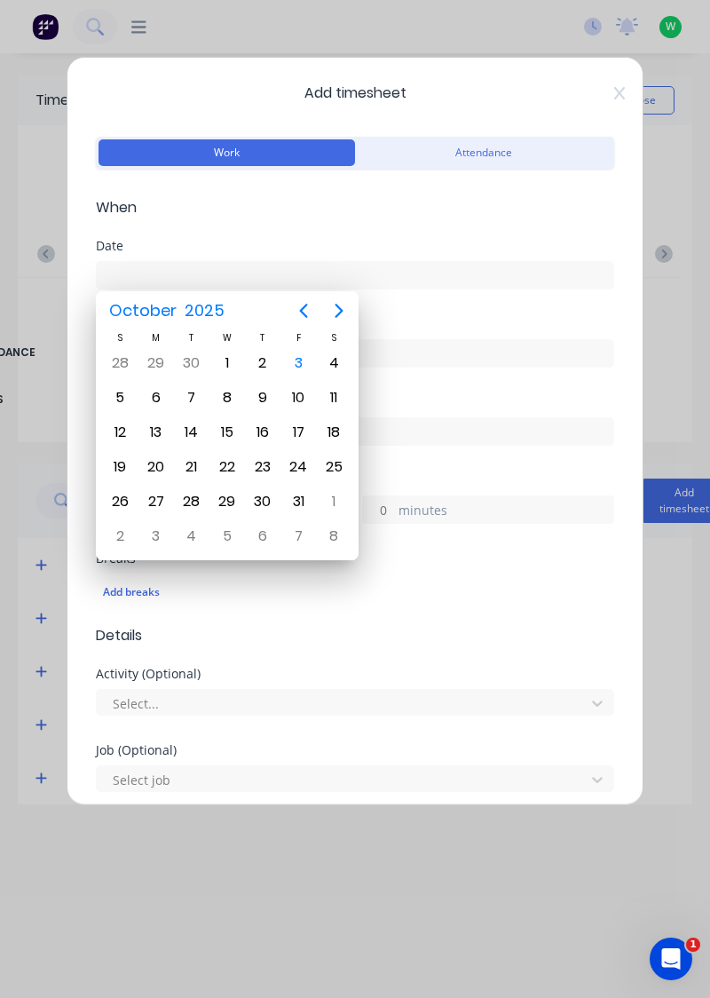
click at [292, 376] on div "3" at bounding box center [299, 363] width 36 height 34
type input "[DATE]"
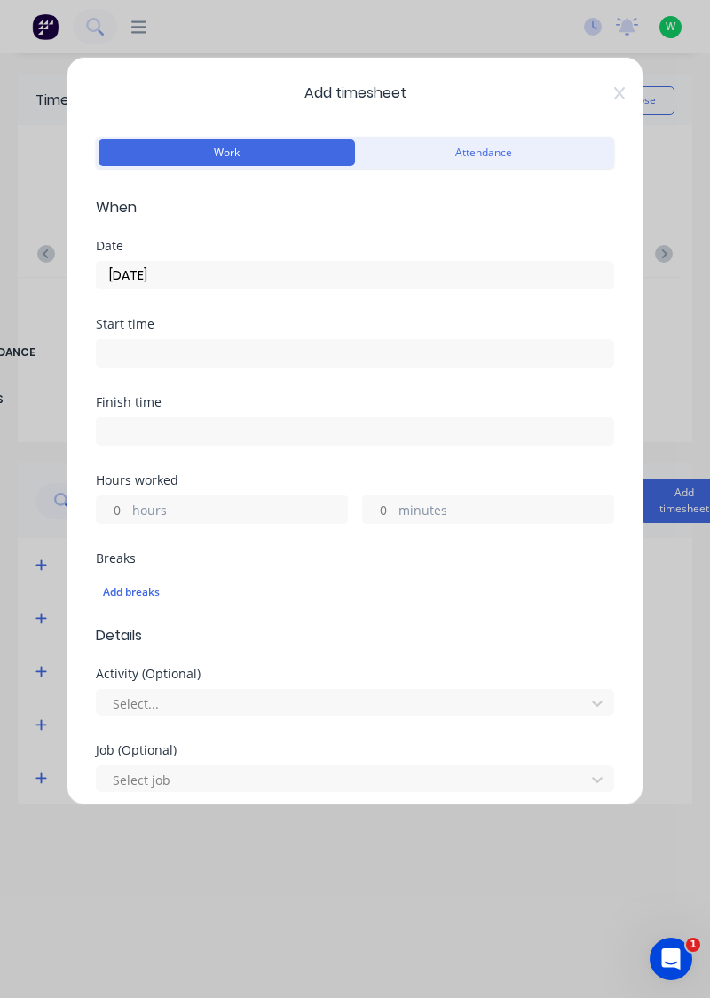
click at [233, 517] on label "hours" at bounding box center [239, 512] width 215 height 22
click at [128, 517] on input "hours" at bounding box center [112, 509] width 31 height 27
type input "4.25"
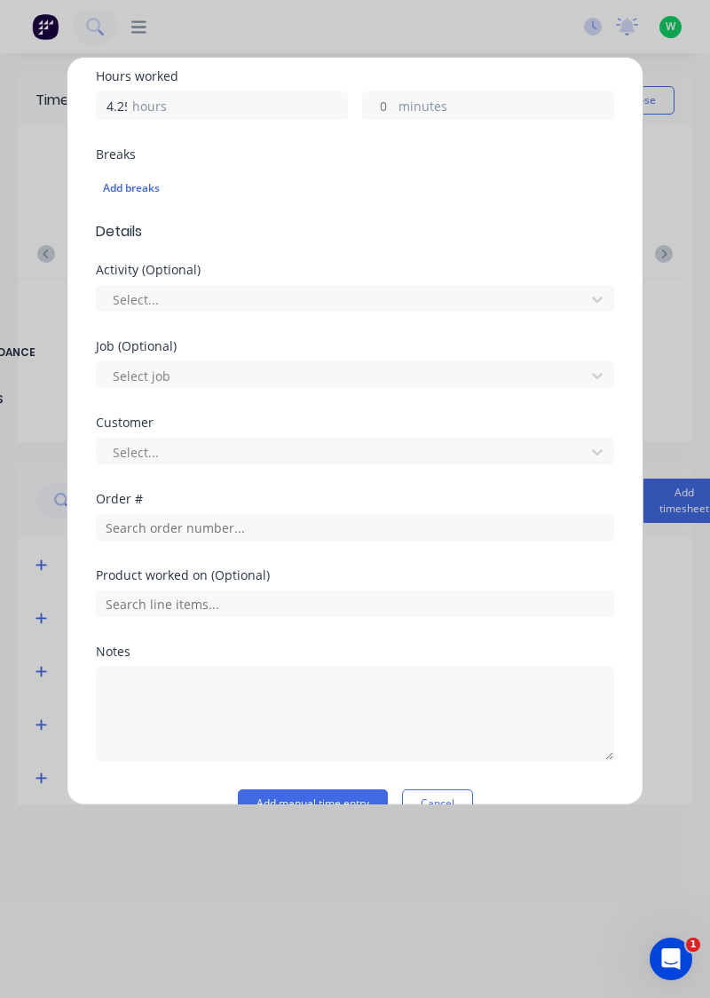
scroll to position [439, 0]
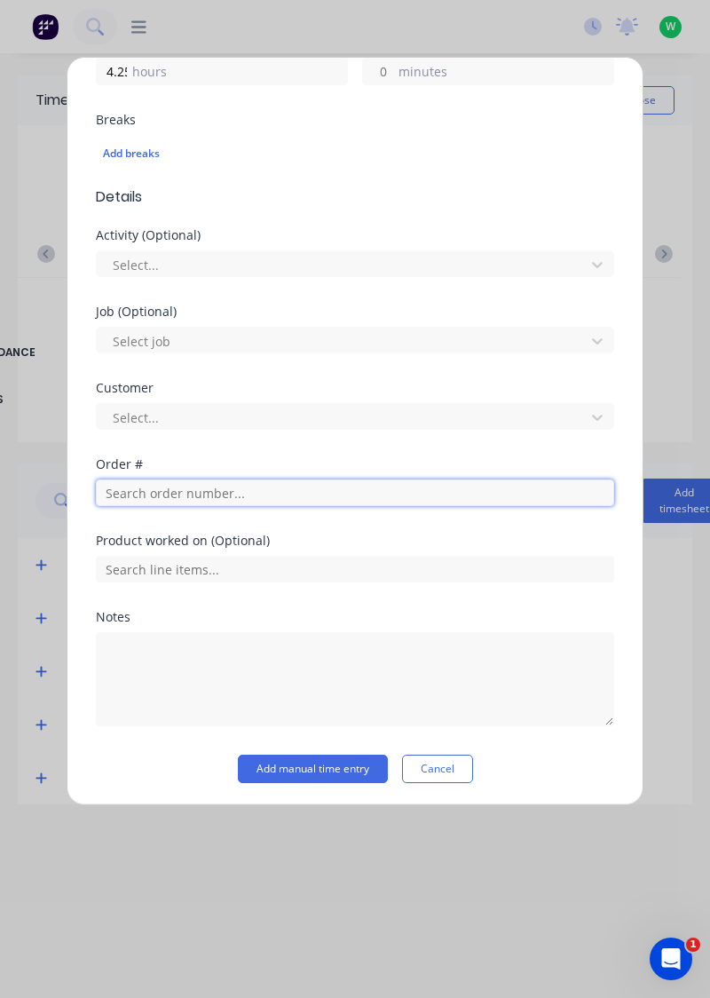
click at [282, 495] on input "text" at bounding box center [355, 492] width 518 height 27
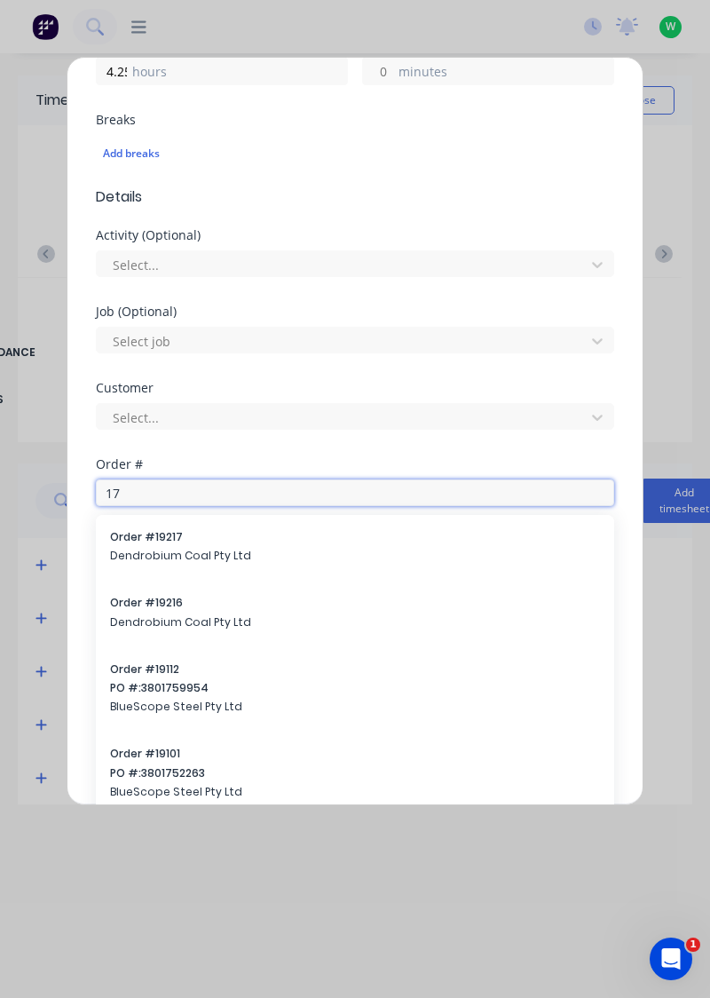
type input "1"
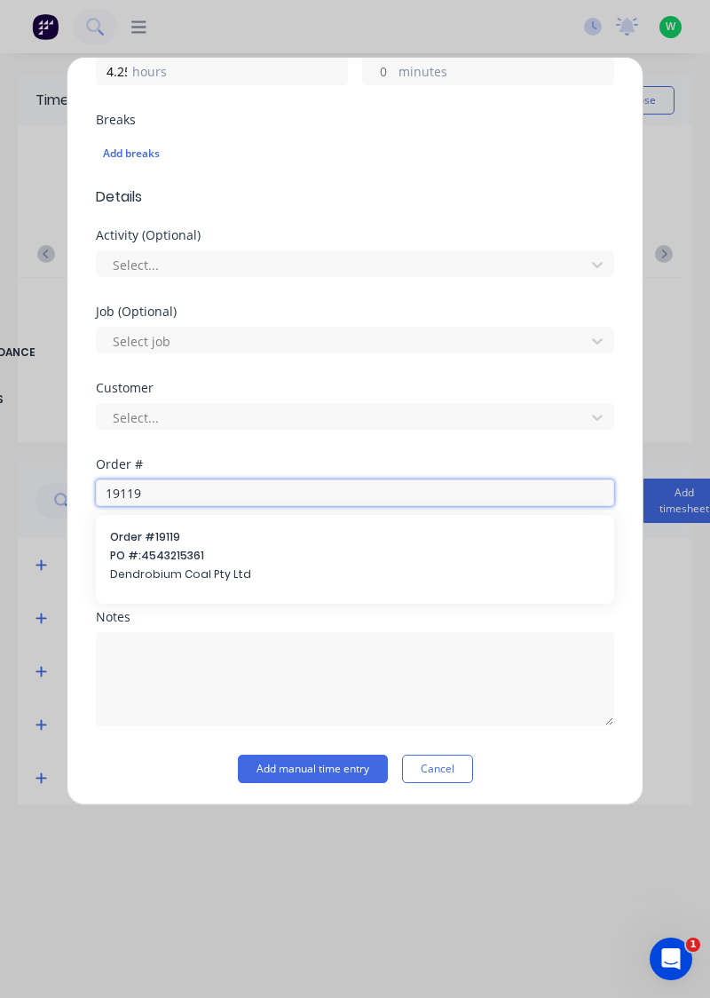
type input "19119"
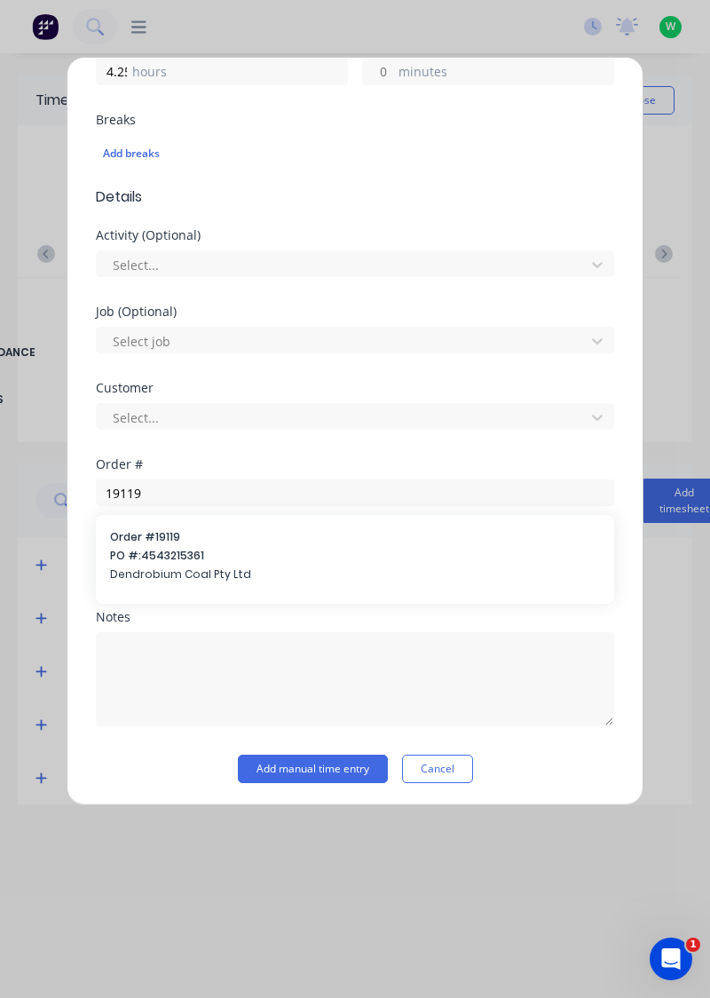
click at [219, 574] on span "Dendrobium Coal Pty Ltd" at bounding box center [355, 574] width 490 height 16
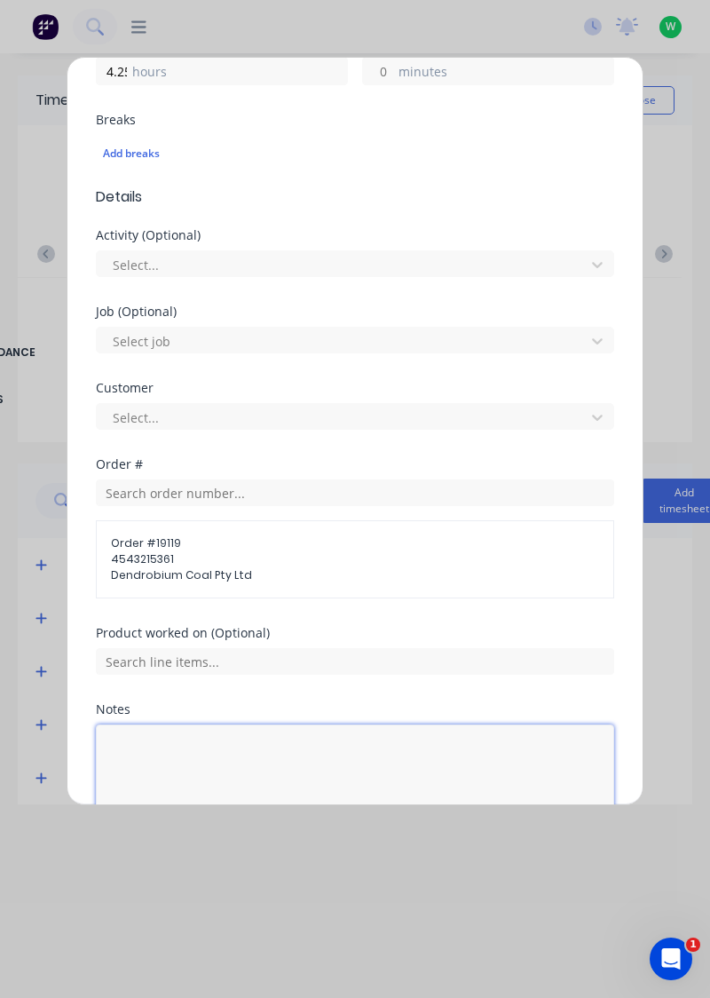
click at [231, 747] on textarea at bounding box center [355, 771] width 518 height 94
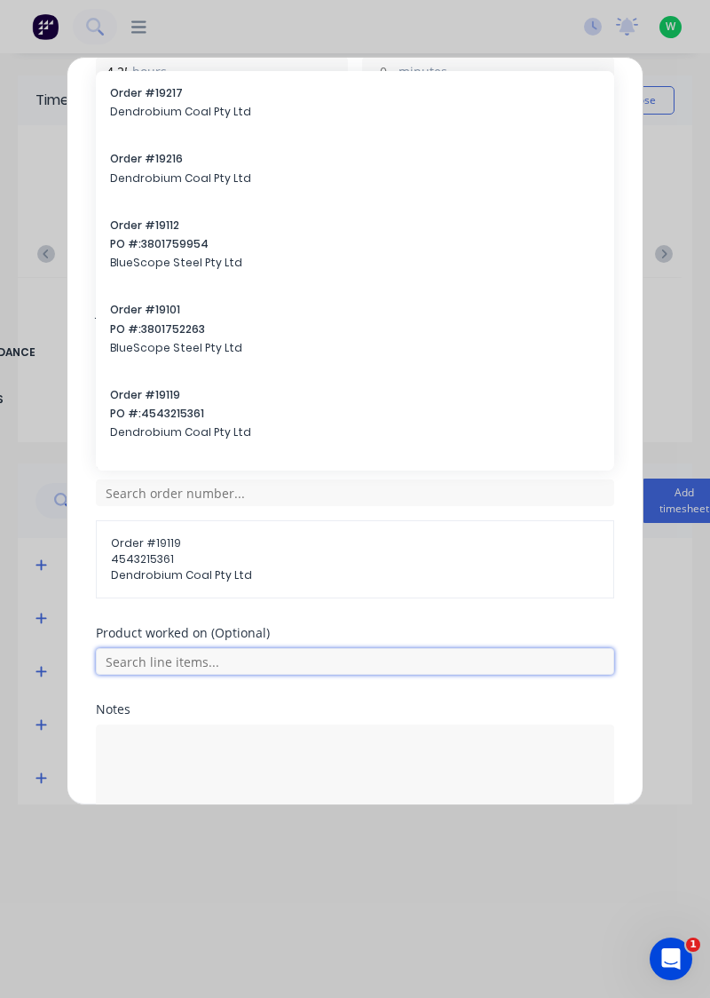
click at [277, 653] on input "text" at bounding box center [355, 661] width 518 height 27
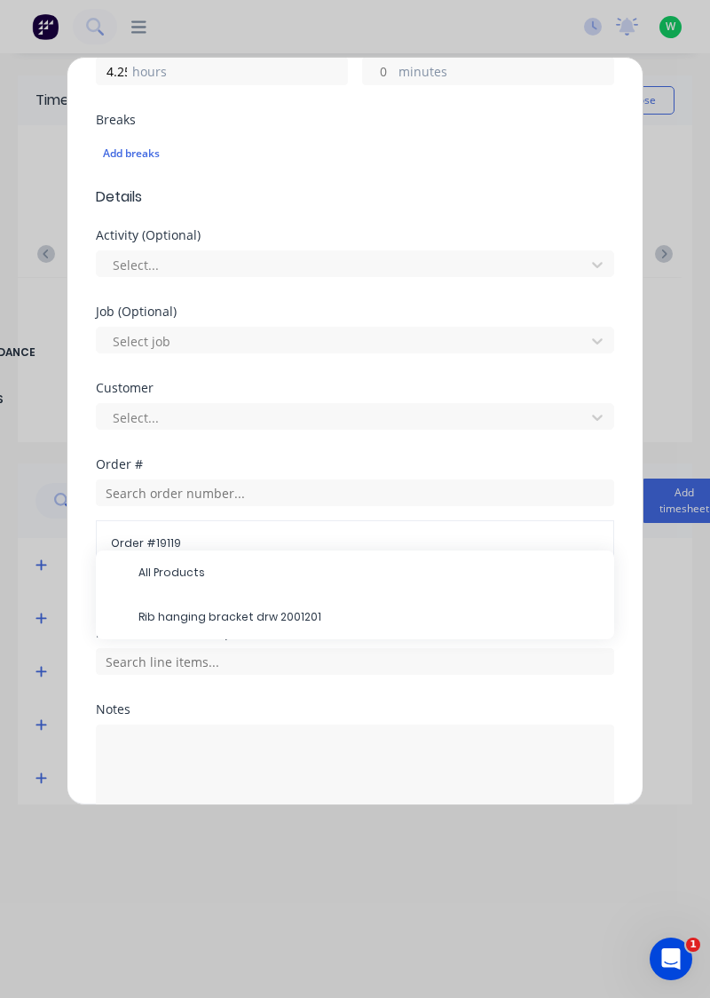
click at [289, 618] on span "Rib hanging bracket drw 2001201" at bounding box center [370, 617] width 462 height 16
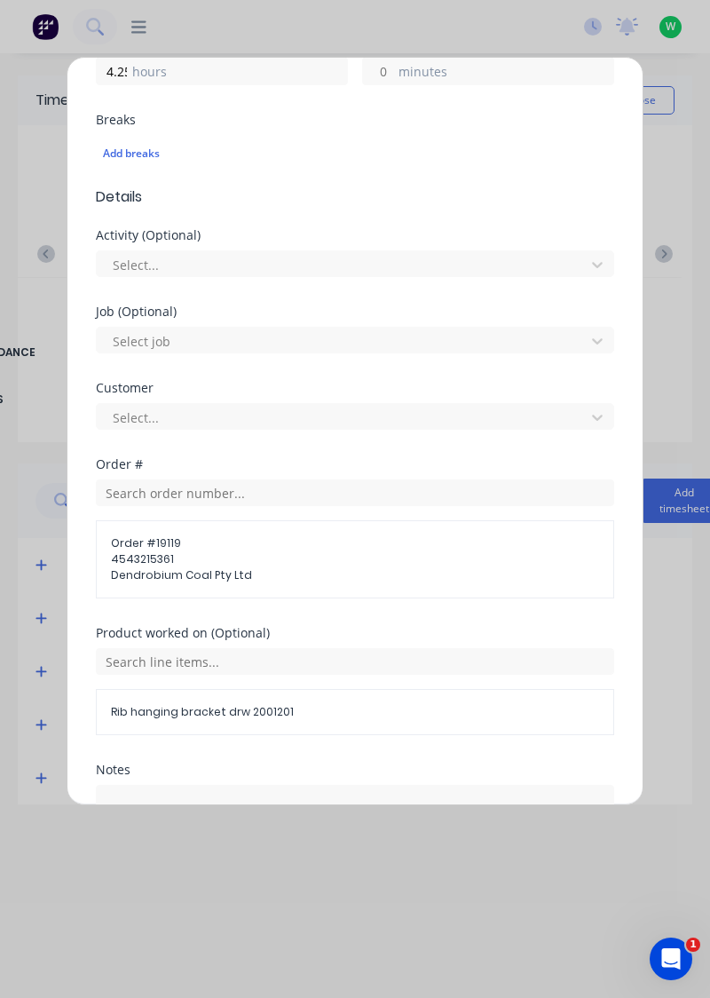
scroll to position [590, 0]
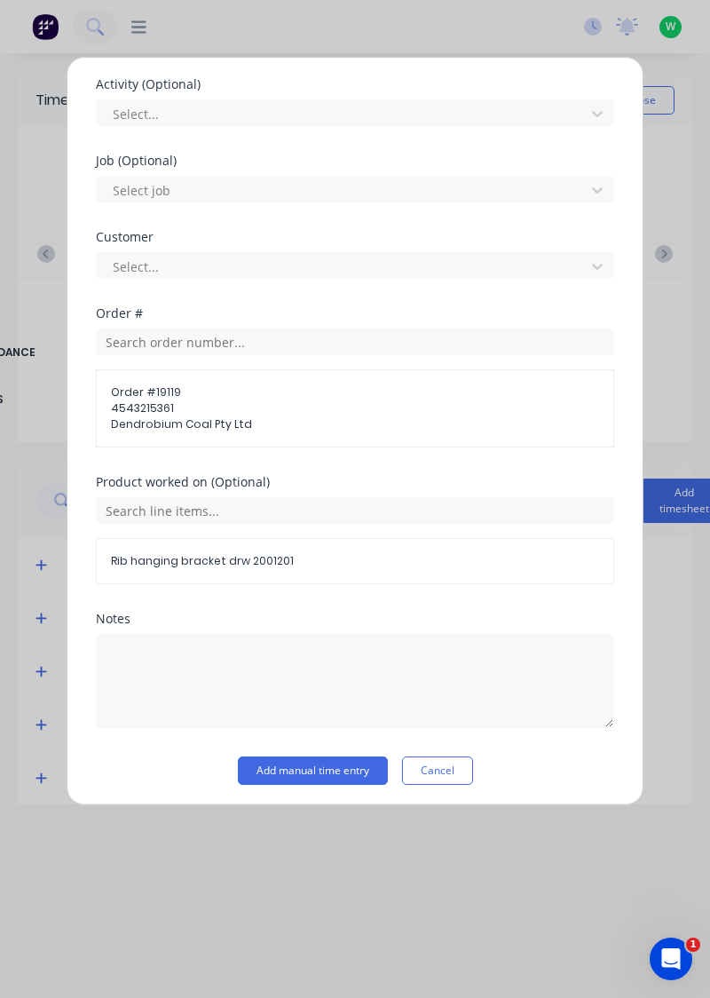
click at [314, 770] on button "Add manual time entry" at bounding box center [313, 770] width 150 height 28
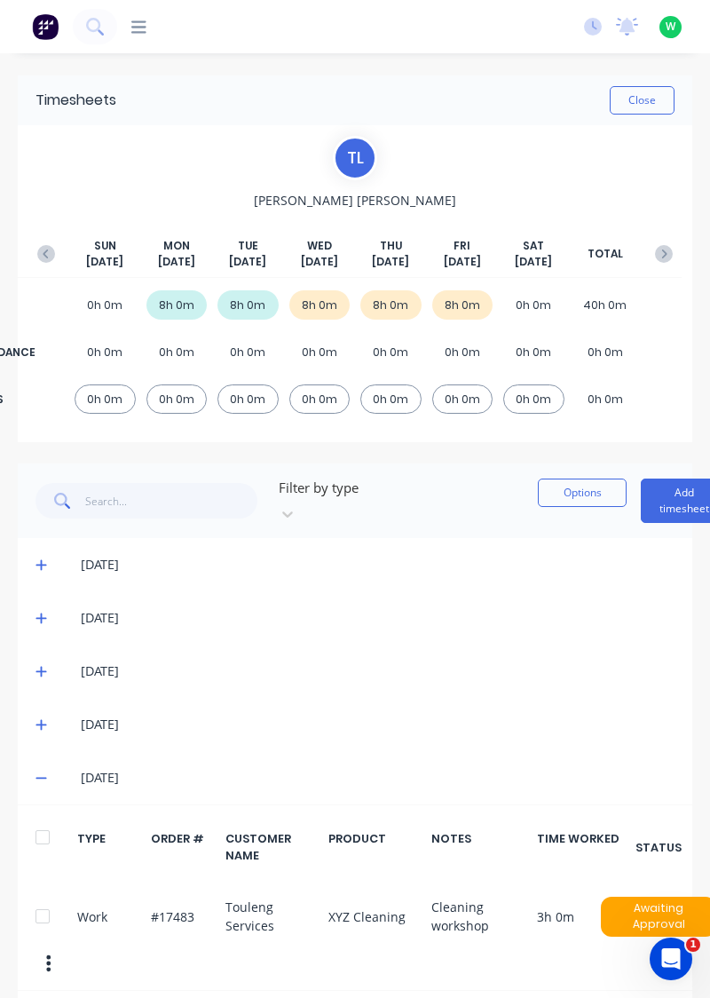
click at [32, 252] on button "button" at bounding box center [46, 254] width 36 height 32
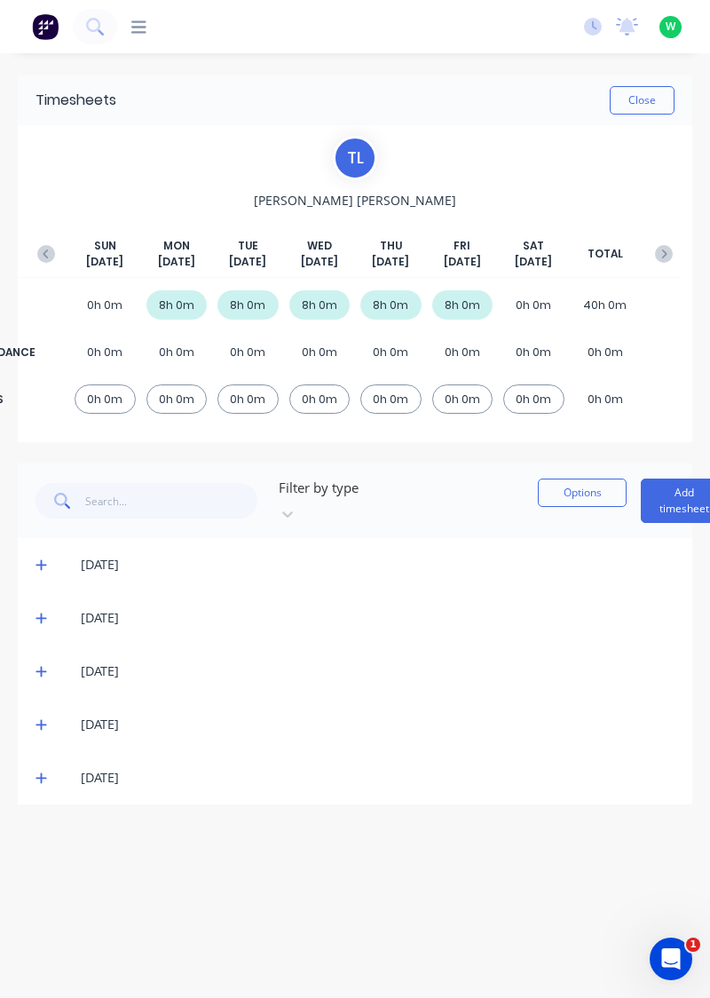
click at [36, 249] on button "button" at bounding box center [46, 254] width 36 height 32
click at [57, 257] on button "button" at bounding box center [46, 254] width 36 height 32
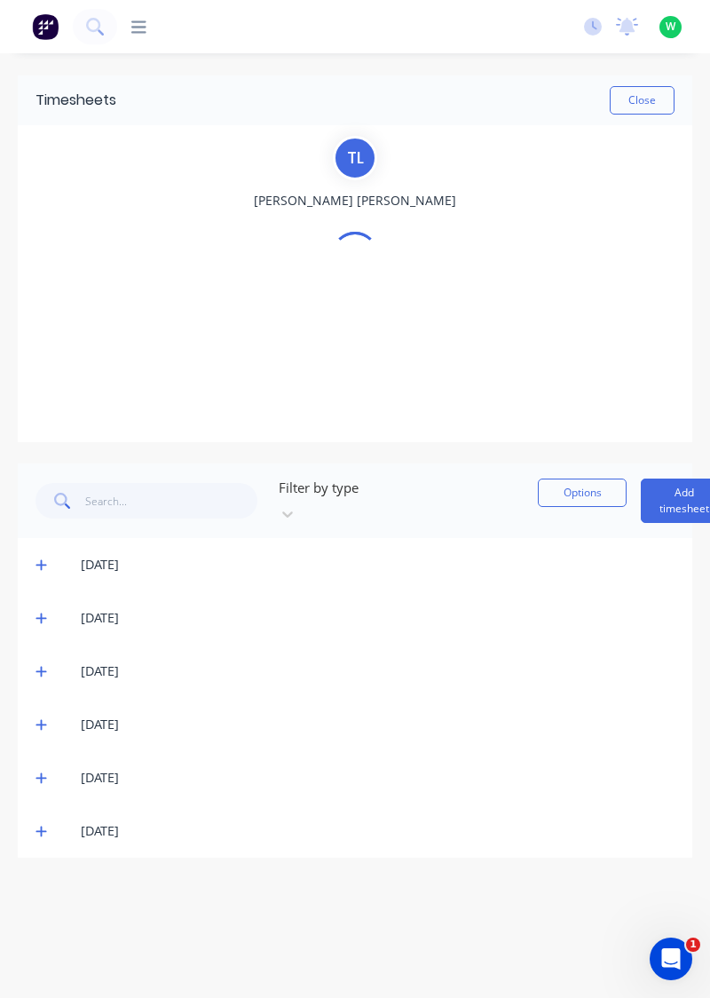
click at [40, 254] on div "T L Toby Lindsay" at bounding box center [354, 284] width 653 height 296
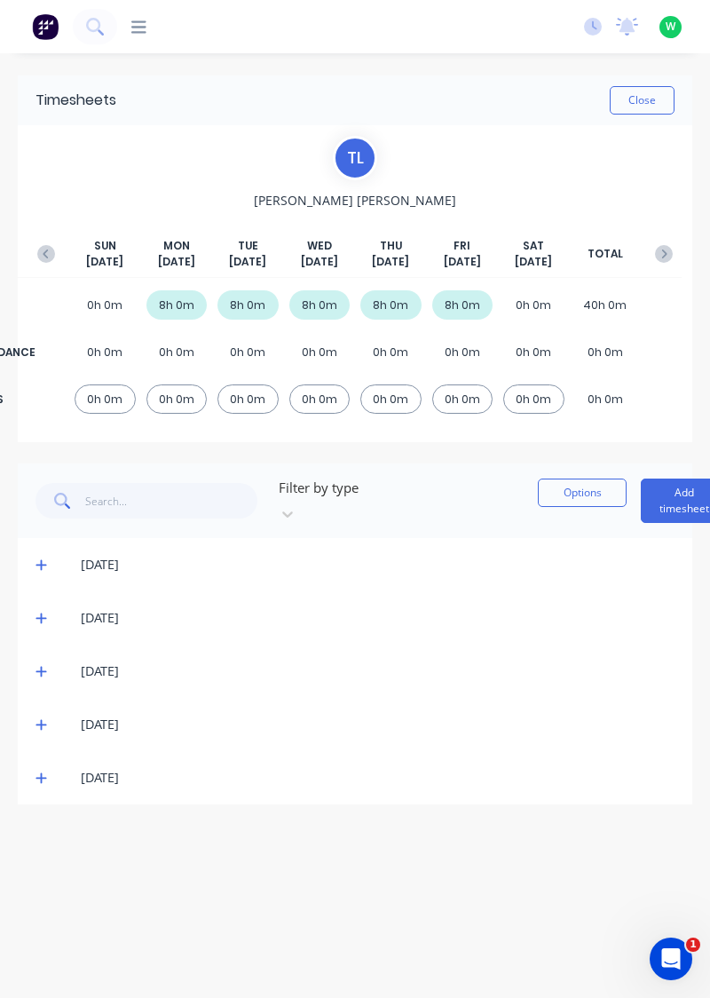
click at [38, 257] on icon "button" at bounding box center [46, 254] width 18 height 18
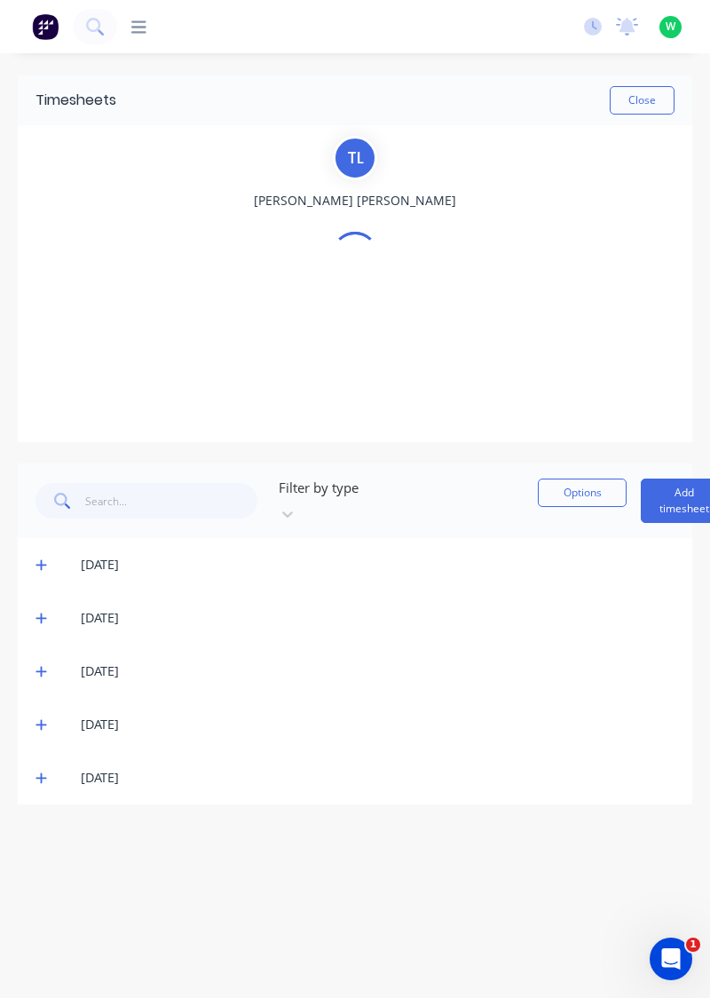
click at [39, 254] on div "T L Toby Lindsay" at bounding box center [354, 284] width 653 height 296
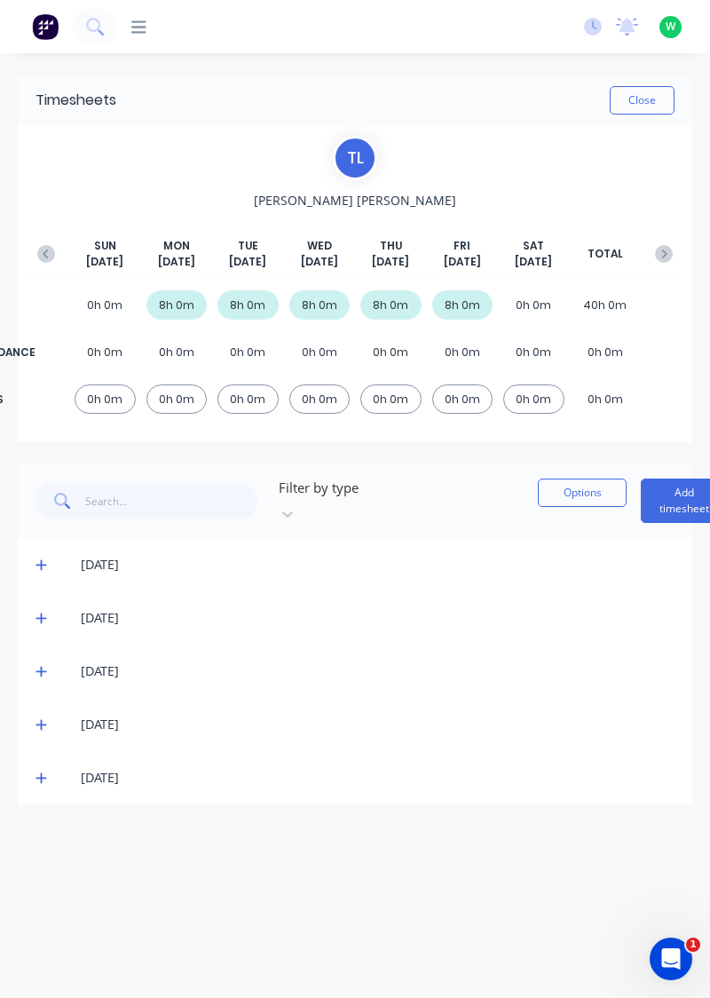
click at [37, 257] on icon "button" at bounding box center [46, 254] width 18 height 18
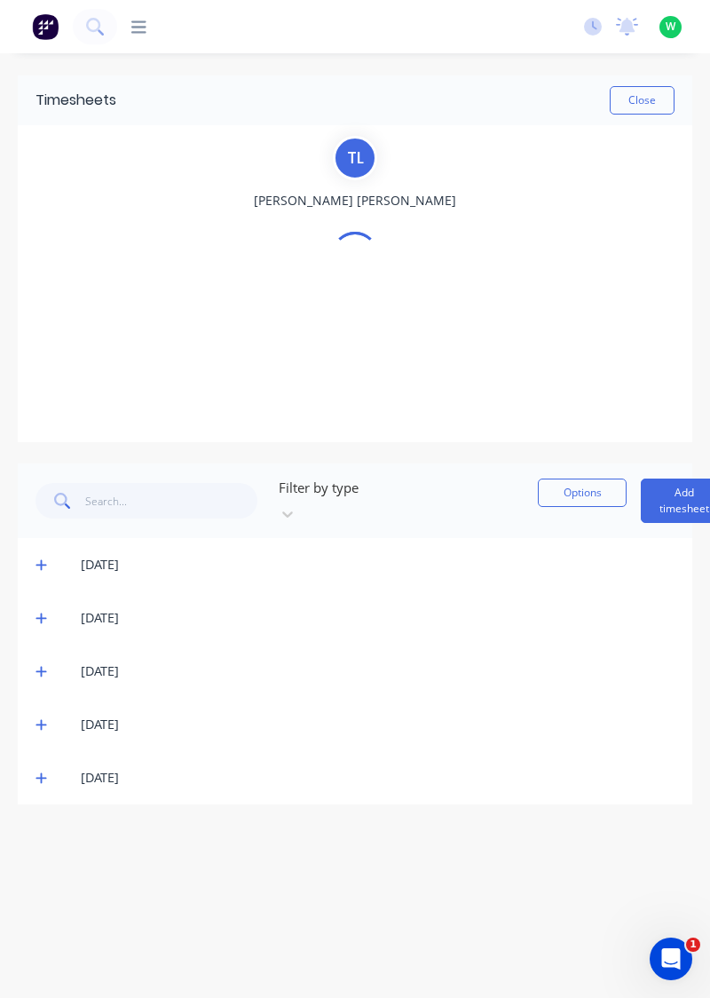
click at [35, 255] on div "T L Toby Lindsay" at bounding box center [354, 284] width 653 height 296
click at [38, 252] on div "T L Toby Lindsay" at bounding box center [354, 284] width 653 height 296
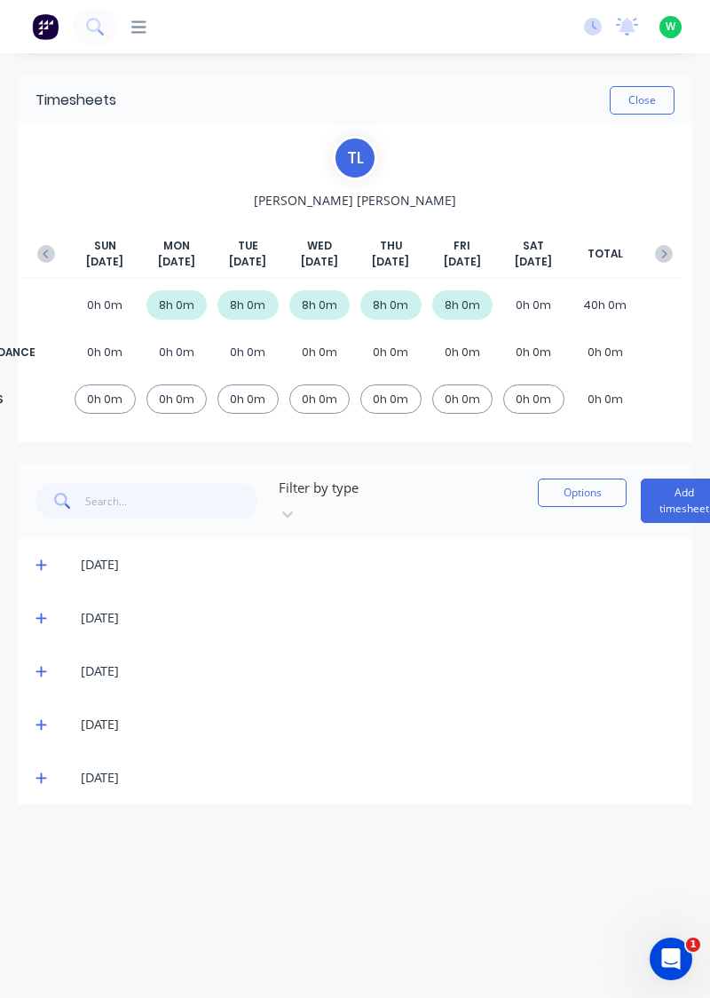
click at [37, 252] on icon "button" at bounding box center [46, 254] width 18 height 18
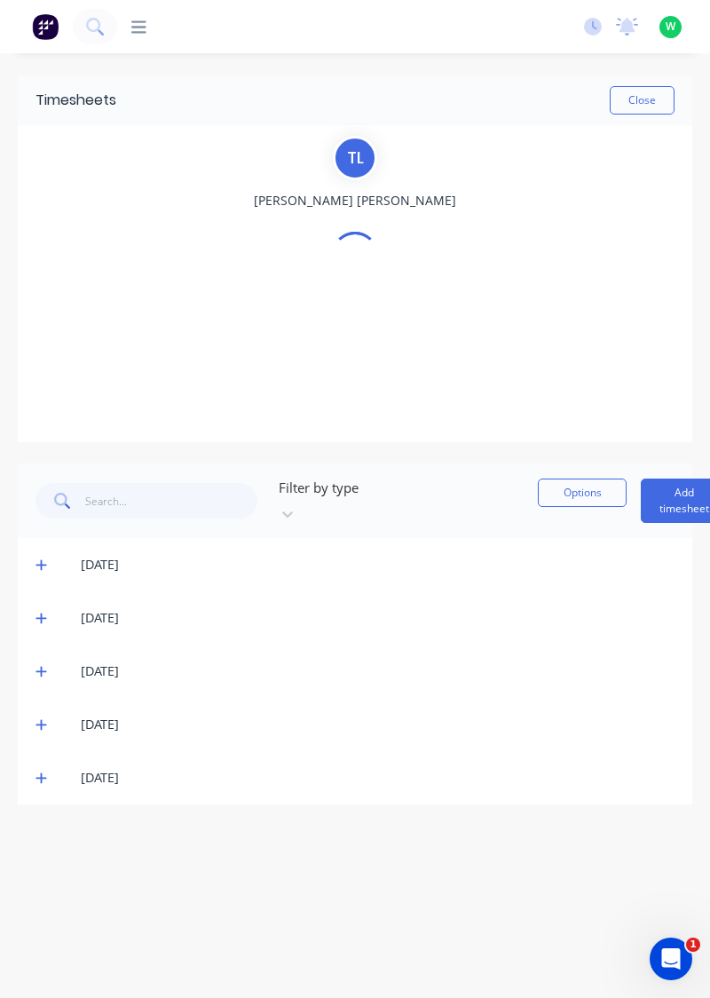
click at [37, 254] on div "T L Toby Lindsay" at bounding box center [354, 284] width 653 height 296
click at [41, 249] on div "T L Toby Lindsay" at bounding box center [354, 284] width 653 height 296
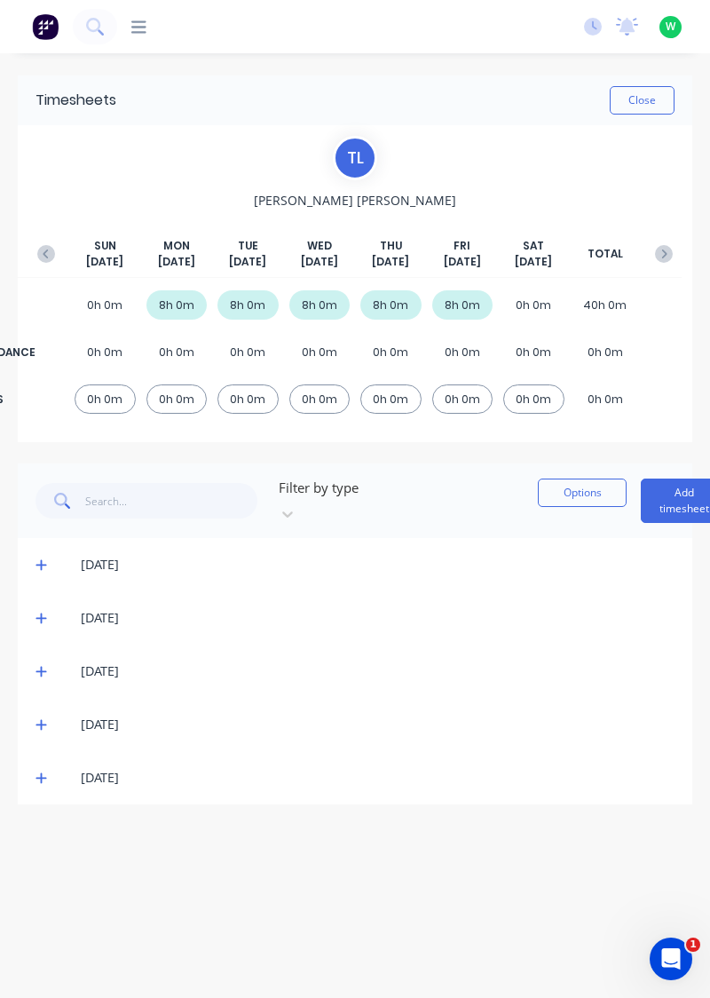
click at [40, 249] on icon "button" at bounding box center [46, 254] width 18 height 18
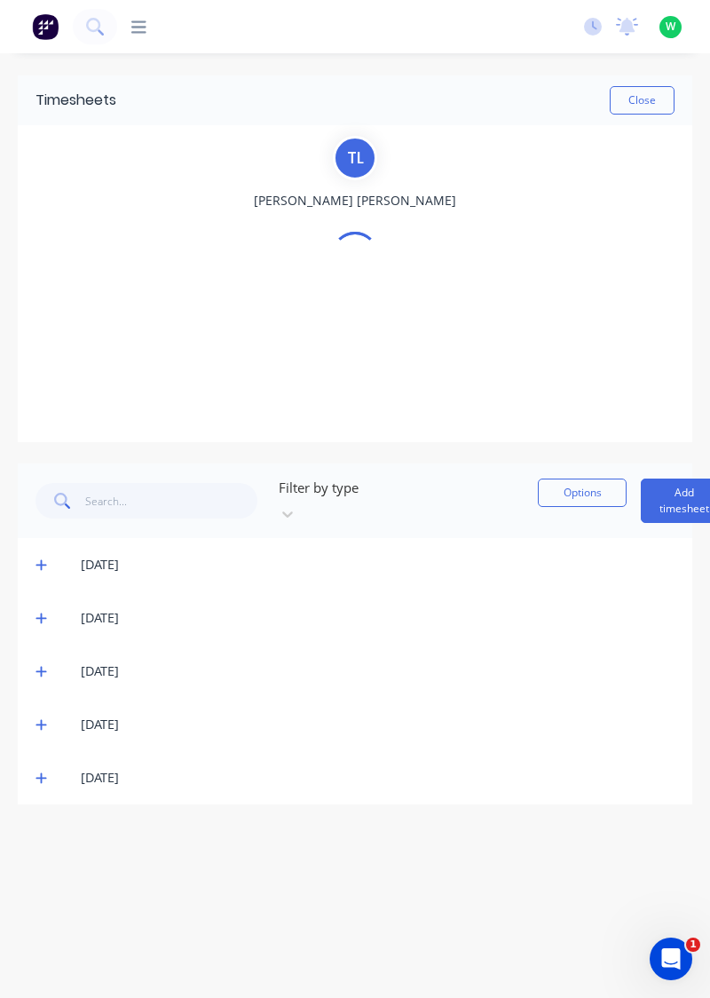
click at [41, 249] on div "T L Toby Lindsay" at bounding box center [354, 284] width 653 height 296
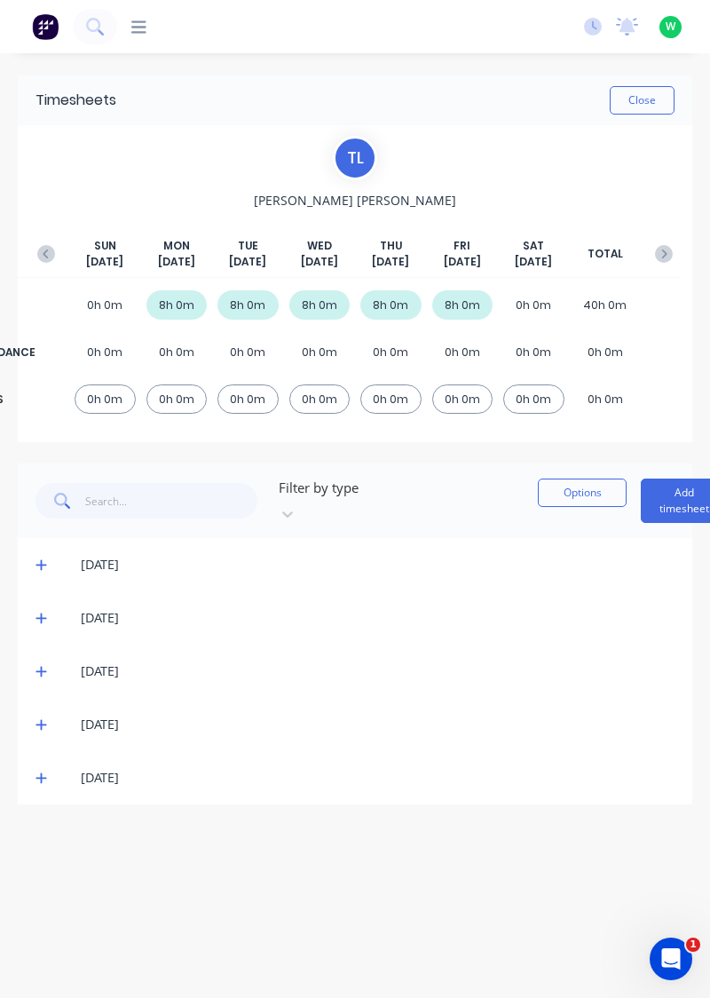
click at [38, 250] on icon "button" at bounding box center [46, 254] width 18 height 18
click at [41, 247] on icon "button" at bounding box center [46, 254] width 18 height 18
click at [43, 245] on div "T L Toby Lindsay SUN Jun 15th MON Jun 16th TUE Jun 17th WED Jun 18th THU Jun 19…" at bounding box center [354, 284] width 653 height 296
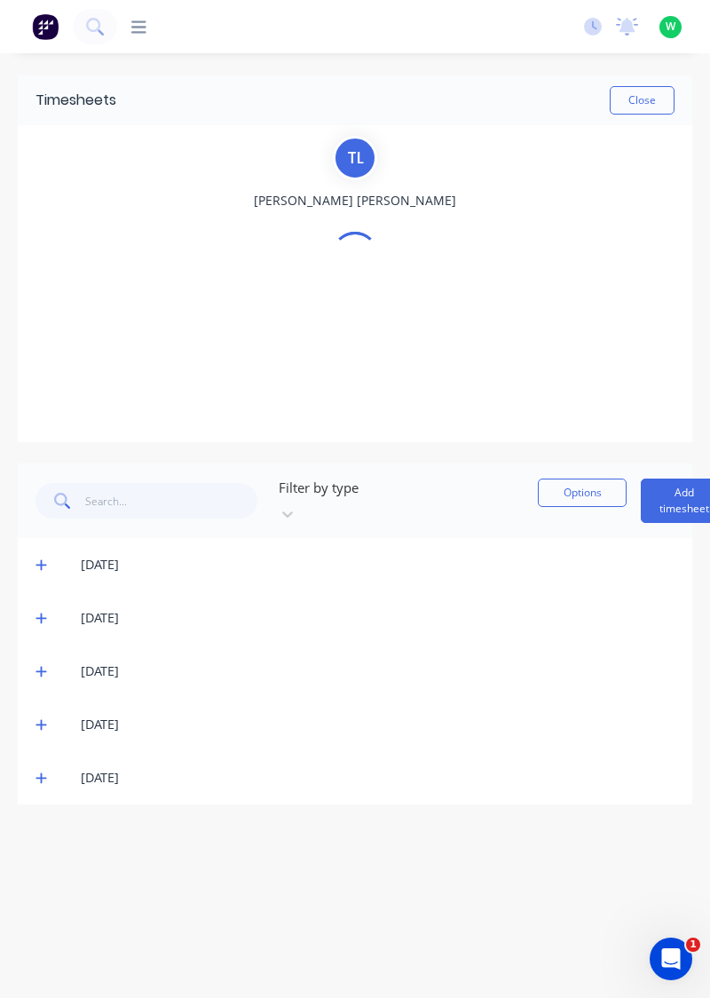
click at [45, 241] on div "T L Toby Lindsay" at bounding box center [354, 284] width 653 height 296
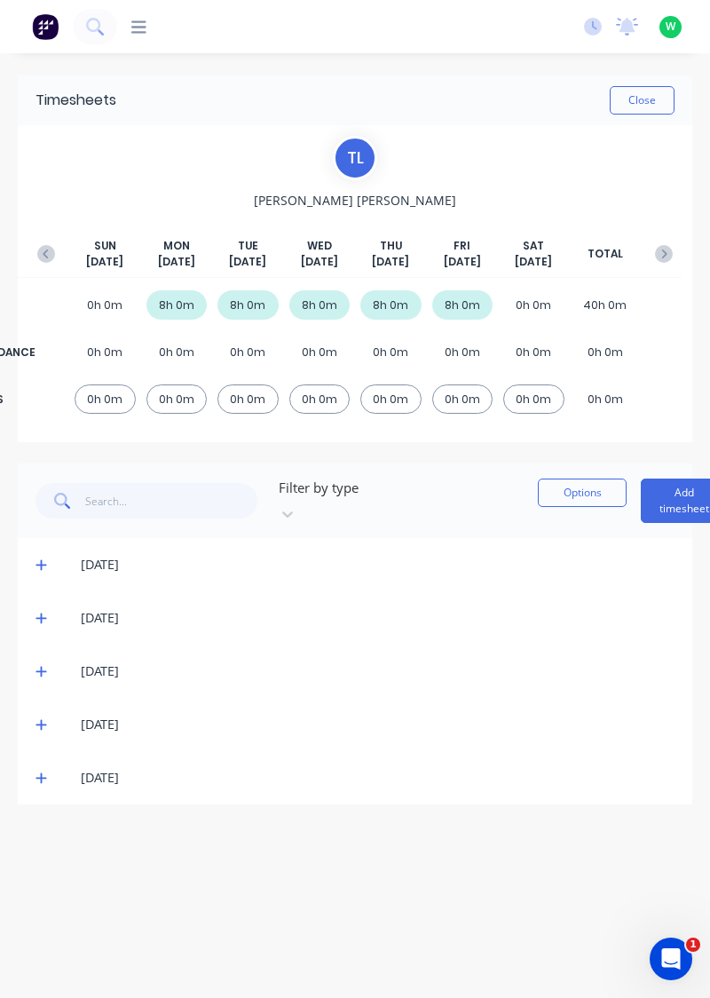
click at [43, 246] on icon "button" at bounding box center [46, 254] width 18 height 18
click at [44, 247] on icon "button" at bounding box center [46, 254] width 18 height 18
click at [49, 245] on icon "button" at bounding box center [46, 254] width 18 height 18
click at [44, 243] on button "button" at bounding box center [46, 254] width 36 height 32
click at [46, 243] on button "button" at bounding box center [46, 254] width 36 height 32
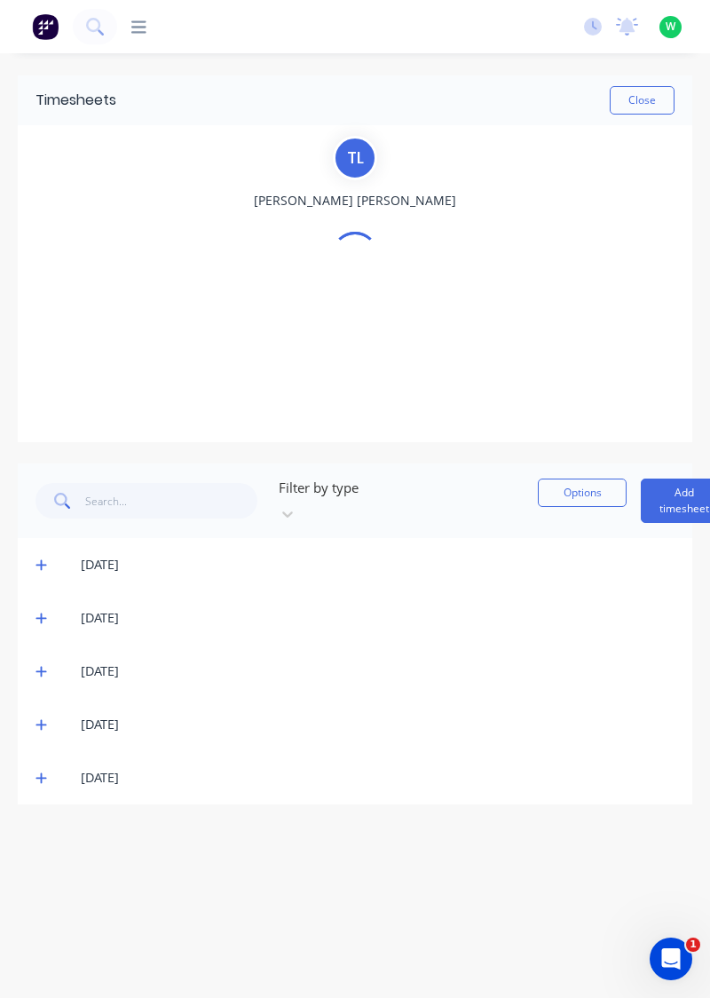
click at [37, 247] on div "T L Toby Lindsay" at bounding box center [354, 284] width 653 height 296
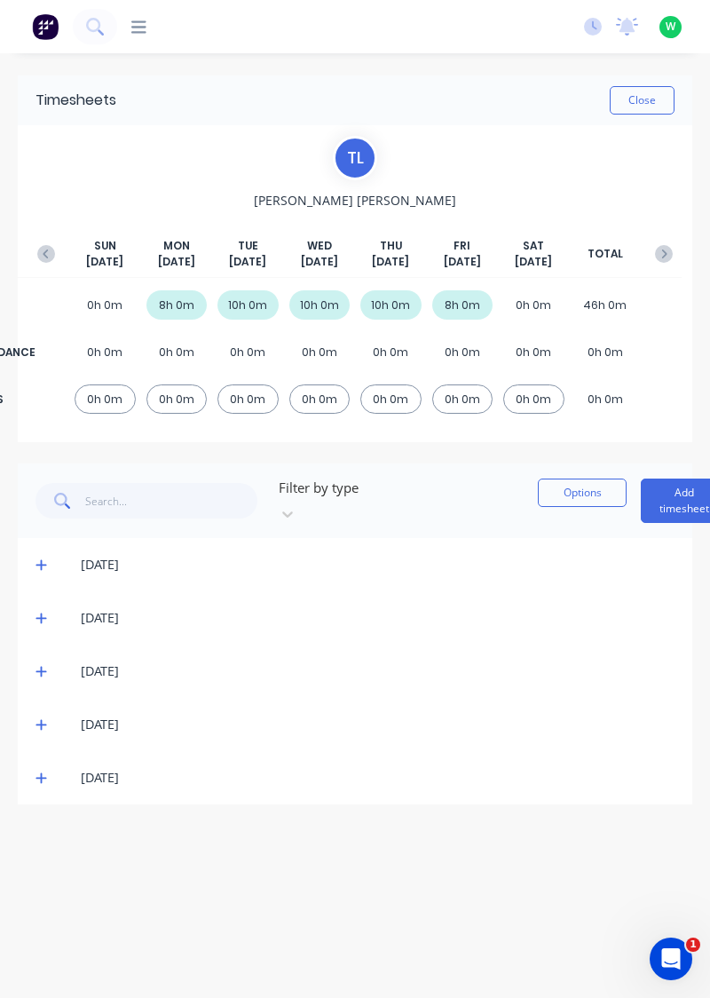
click at [38, 247] on icon "button" at bounding box center [46, 254] width 18 height 18
click at [39, 245] on icon "button" at bounding box center [46, 254] width 18 height 18
click at [37, 243] on div "T L Toby Lindsay SUN Mar 16th MON Mar 17th TUE Mar 18th WED Mar 19th THU Mar 20…" at bounding box center [354, 284] width 653 height 296
click at [44, 255] on icon "button" at bounding box center [45, 253] width 5 height 9
click at [37, 252] on icon "button" at bounding box center [46, 254] width 18 height 18
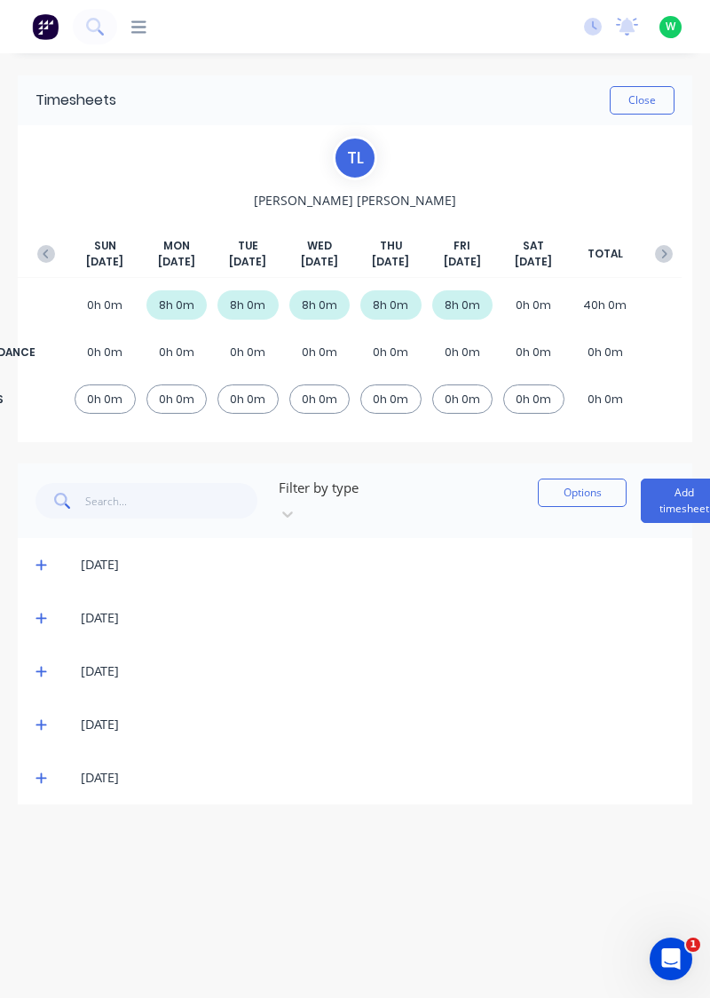
click at [51, 250] on icon "button" at bounding box center [46, 254] width 18 height 18
click at [46, 248] on icon "button" at bounding box center [46, 254] width 18 height 18
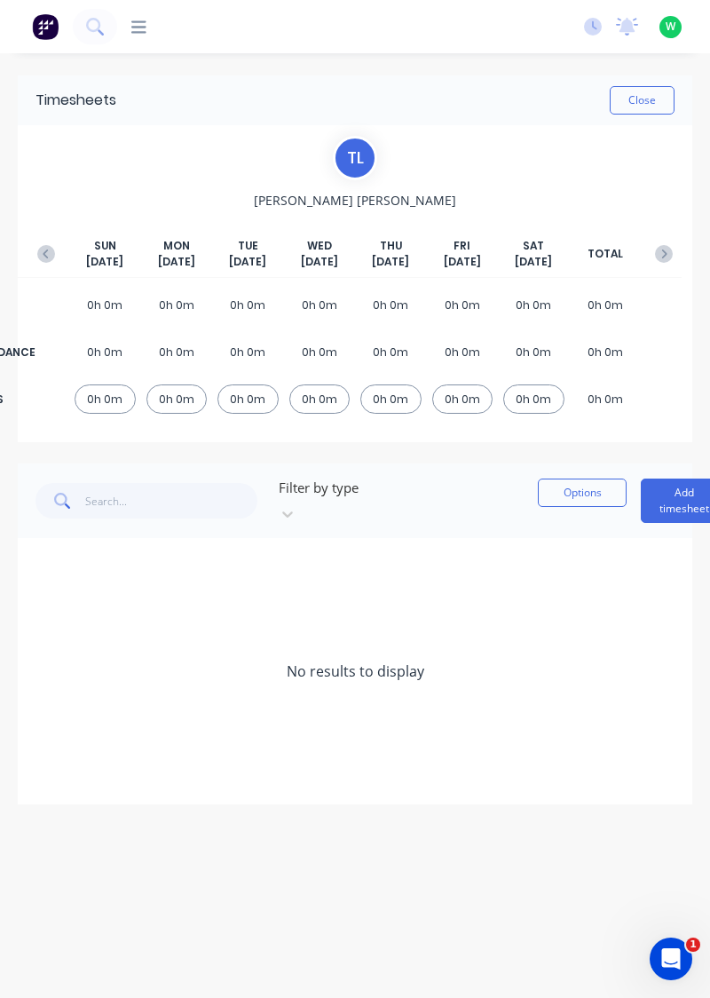
click at [51, 256] on icon "button" at bounding box center [46, 254] width 18 height 18
click at [639, 271] on div "SUN Jan 19th MON Jan 20th TUE Jan 21st WED Jan 22nd THU Jan 23rd FRI Jan 24th S…" at bounding box center [354, 258] width 653 height 40
click at [650, 265] on div "SUN Jan 19th MON Jan 20th TUE Jan 21st WED Jan 22nd THU Jan 23rd FRI Jan 24th S…" at bounding box center [354, 258] width 653 height 40
click at [654, 266] on button "button" at bounding box center [664, 254] width 36 height 32
click at [657, 267] on button "button" at bounding box center [664, 254] width 36 height 32
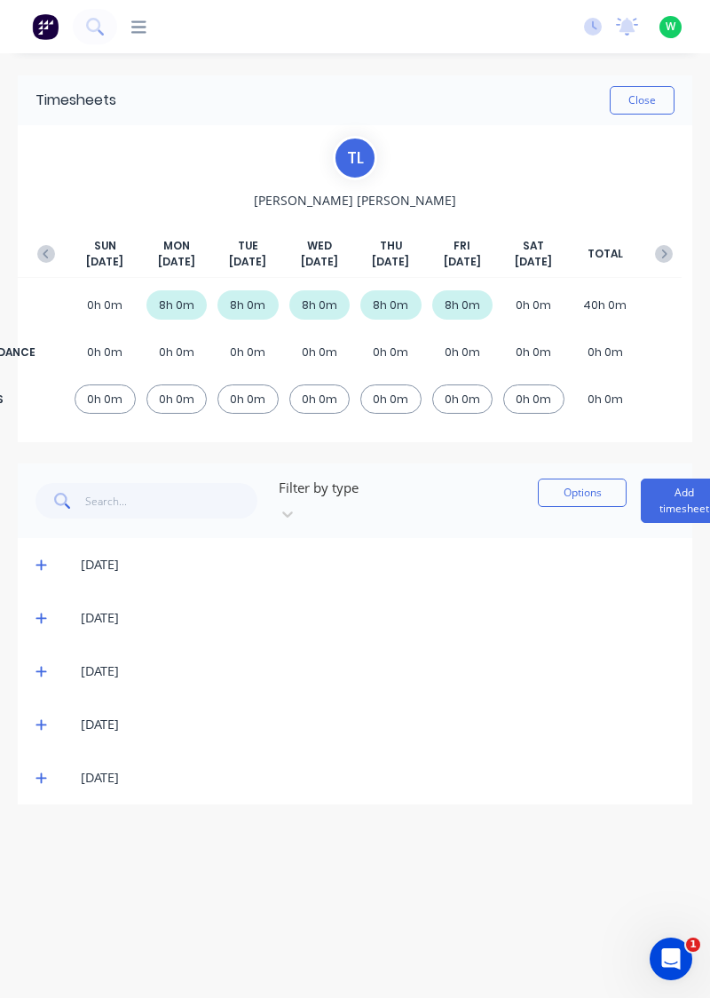
click at [41, 558] on icon at bounding box center [42, 564] width 12 height 12
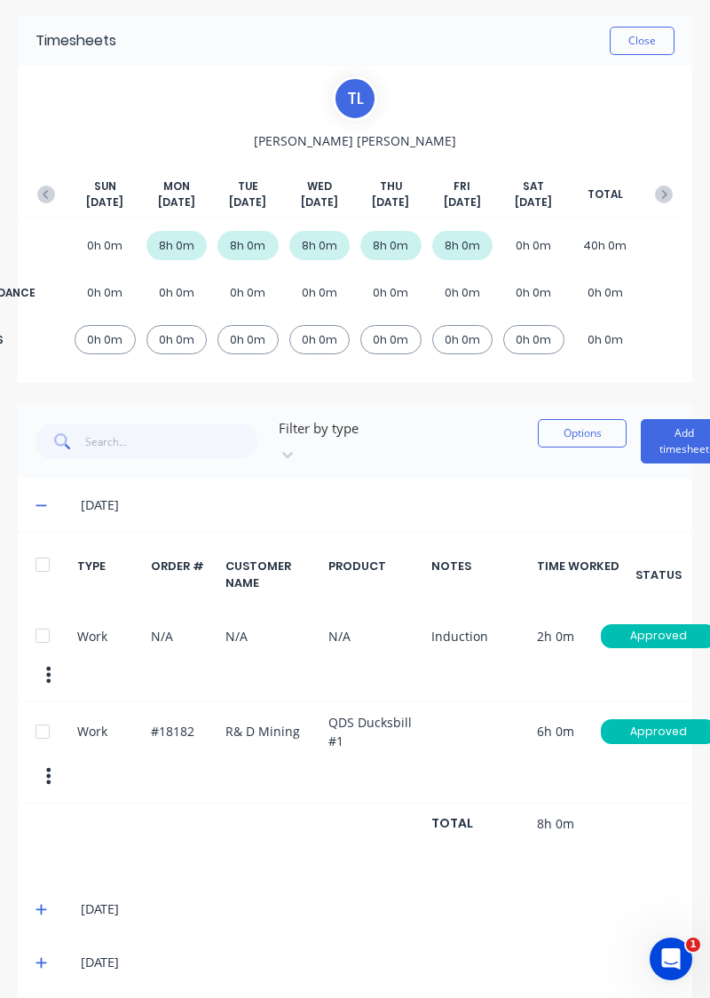
scroll to position [83, 0]
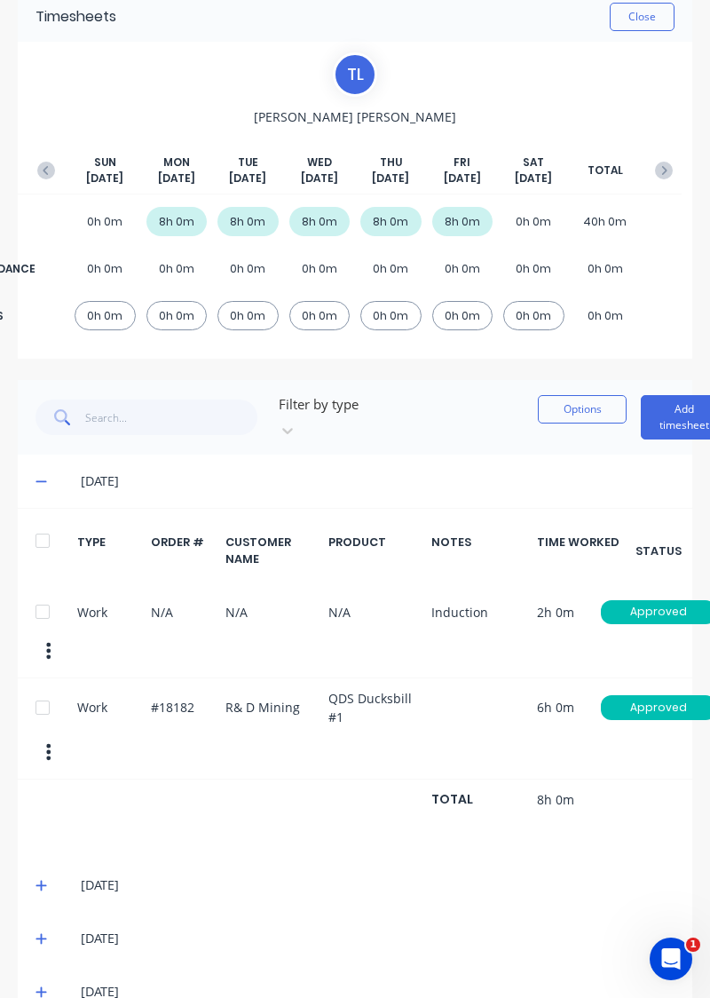
click at [46, 879] on icon at bounding box center [42, 885] width 12 height 12
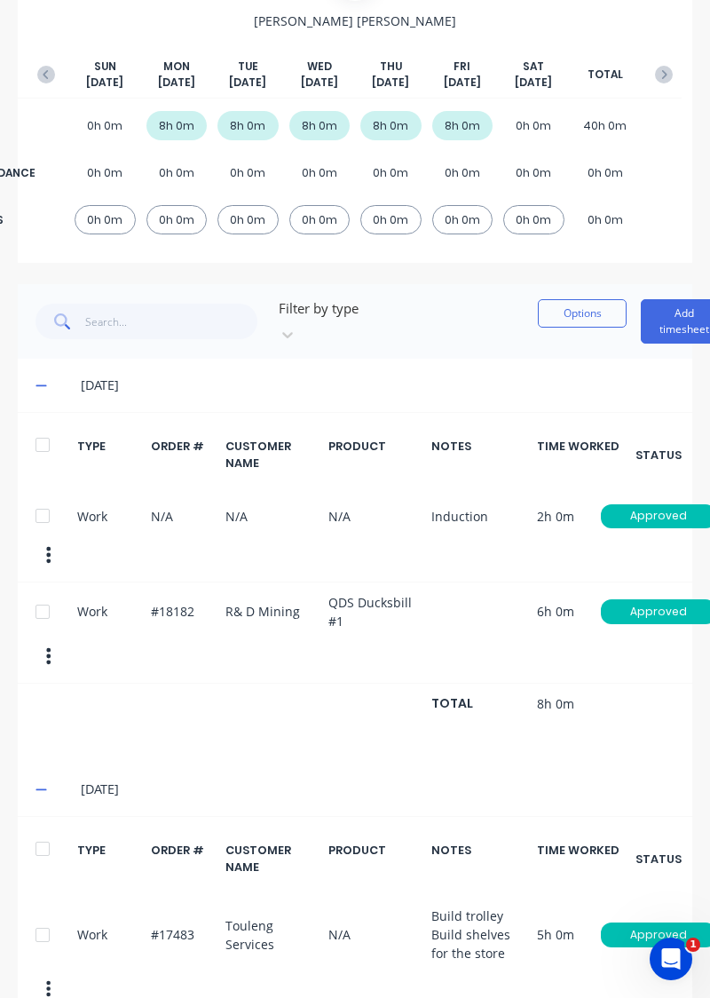
scroll to position [177, 0]
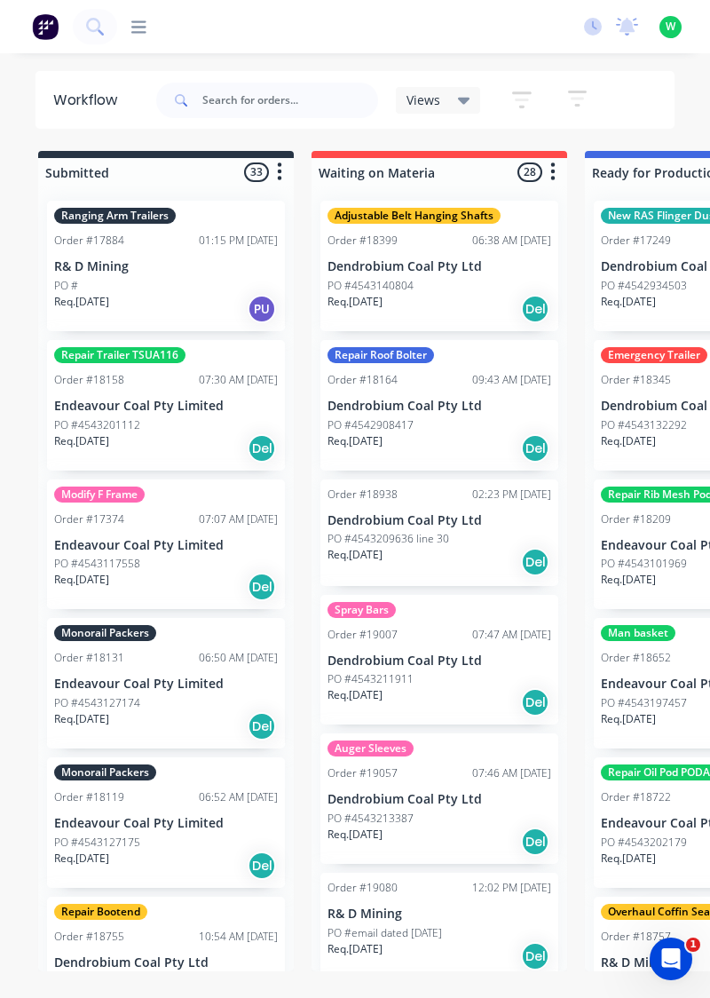
click at [142, 26] on icon at bounding box center [138, 26] width 15 height 12
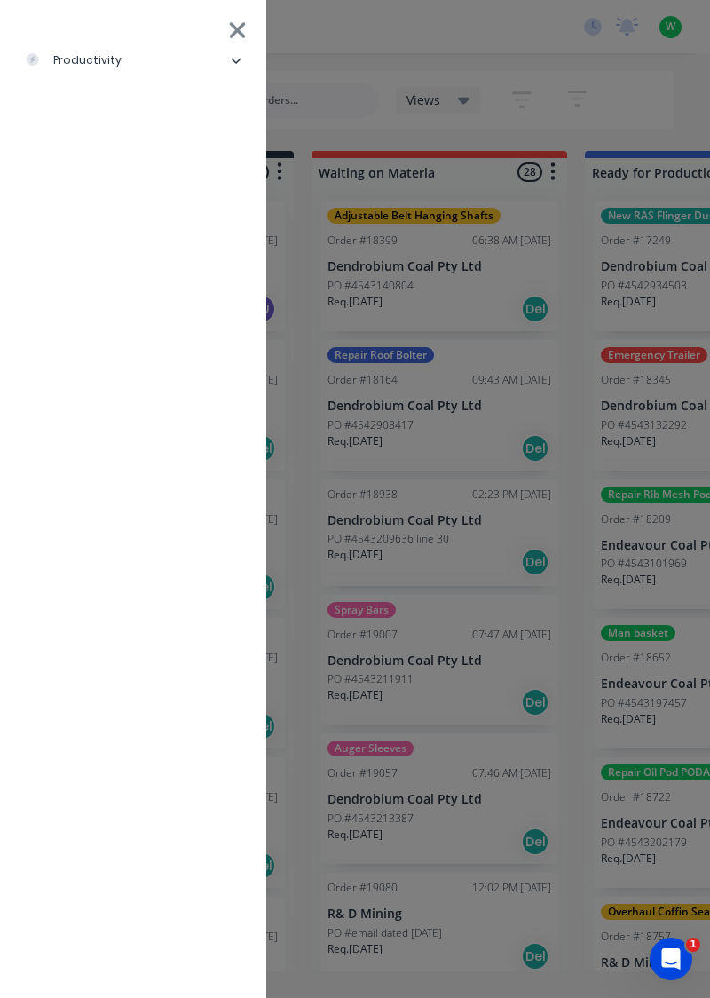
click at [128, 66] on li "productivity" at bounding box center [133, 60] width 238 height 44
click at [125, 243] on div "Timesheets" at bounding box center [86, 238] width 95 height 16
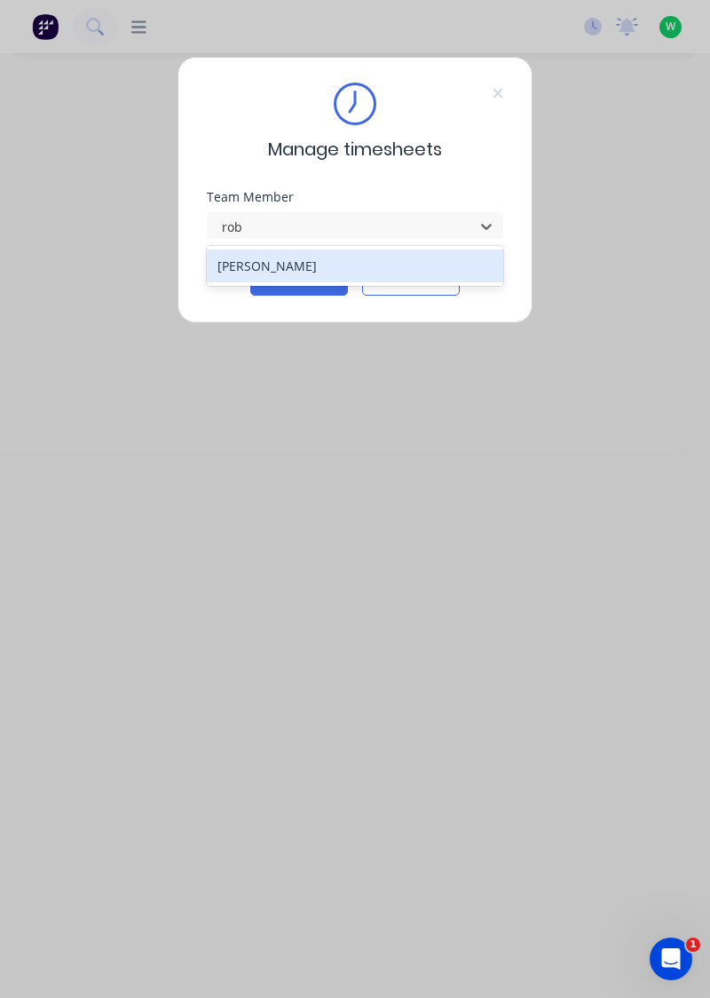
click at [288, 268] on div "[PERSON_NAME]" at bounding box center [355, 265] width 297 height 33
type input "rob"
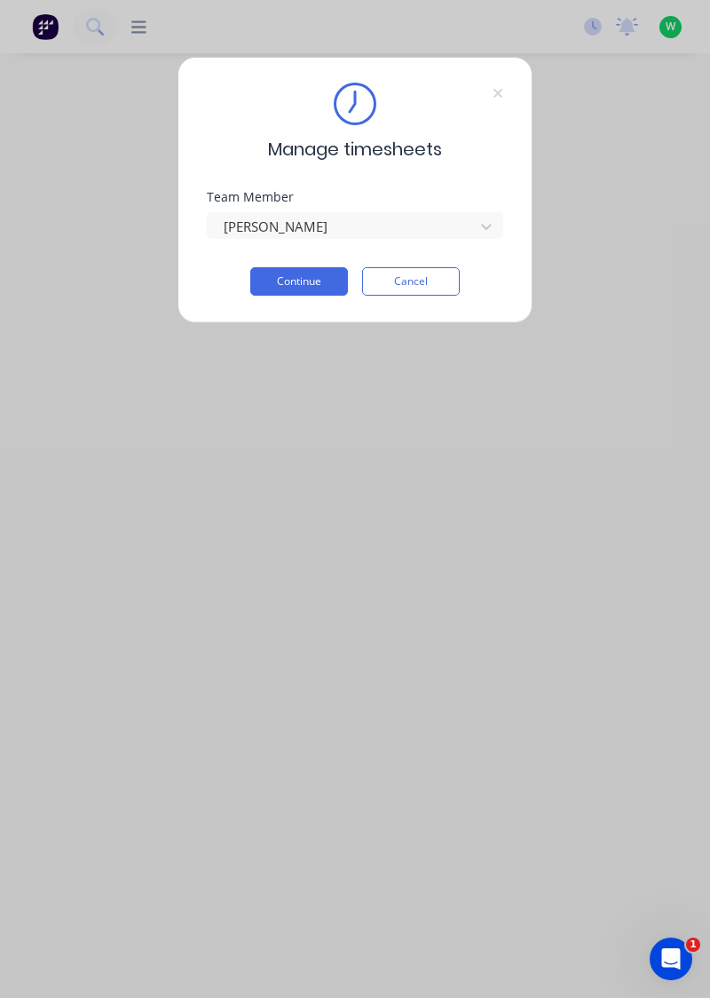
click at [320, 286] on button "Continue" at bounding box center [299, 281] width 98 height 28
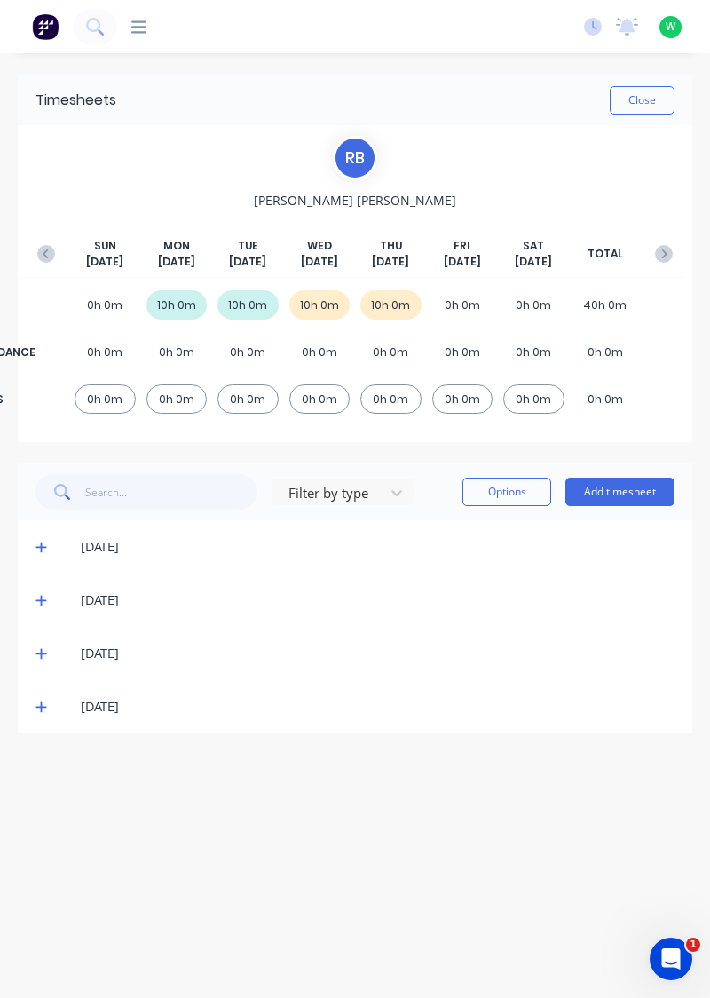
click at [37, 703] on icon at bounding box center [42, 706] width 12 height 12
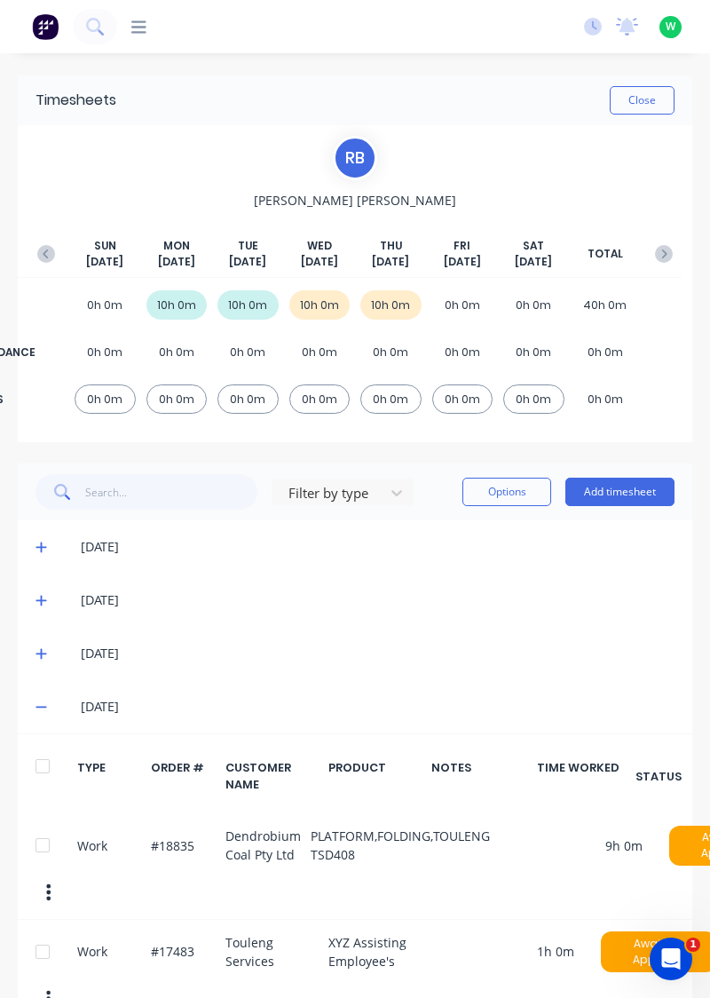
scroll to position [42, 0]
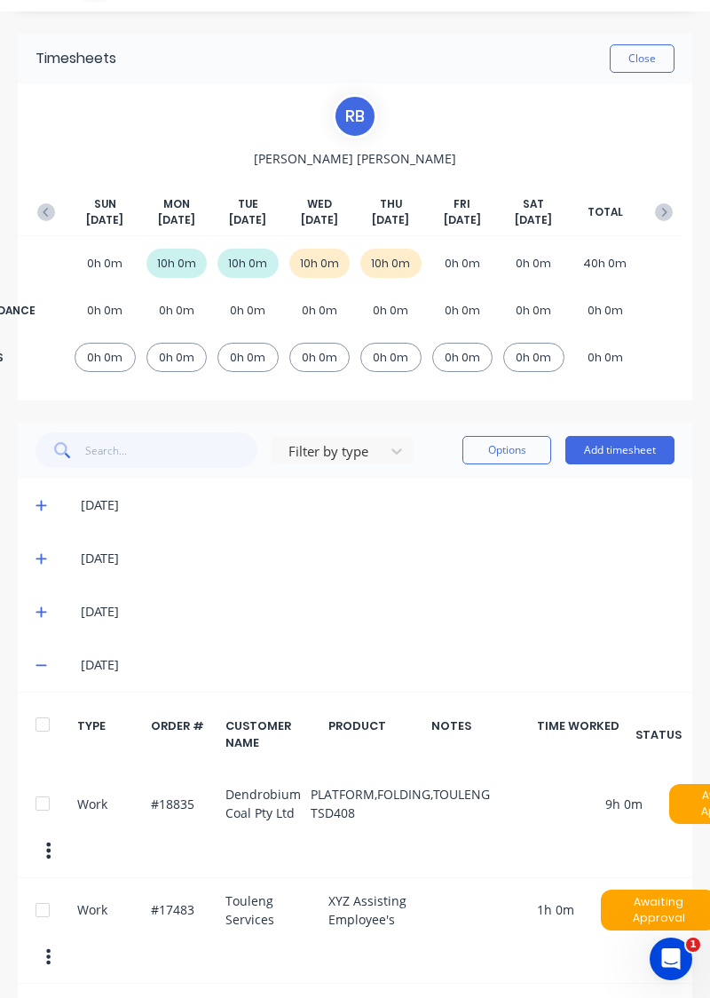
click at [613, 462] on button "Add timesheet" at bounding box center [620, 450] width 109 height 28
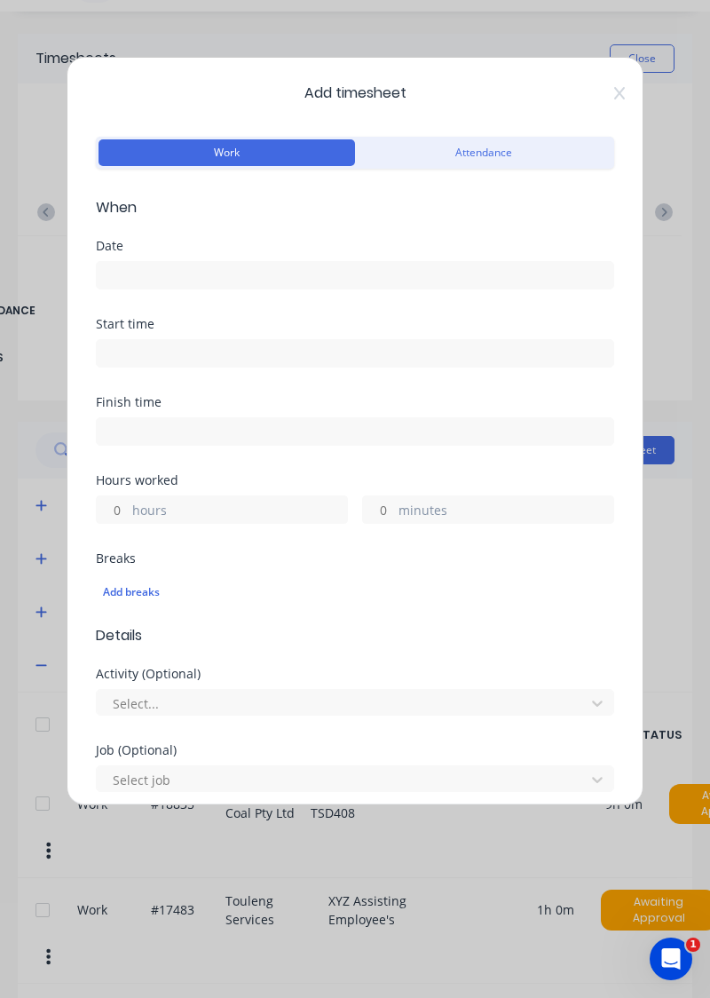
click at [150, 275] on input at bounding box center [355, 275] width 517 height 27
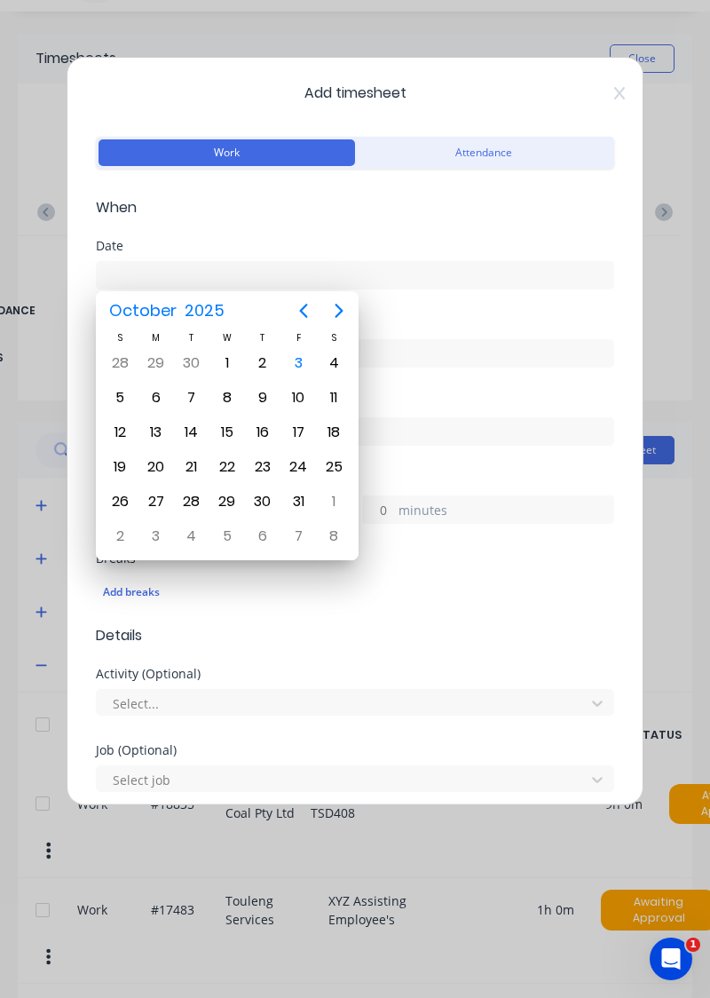
click at [307, 365] on div "3" at bounding box center [298, 363] width 27 height 27
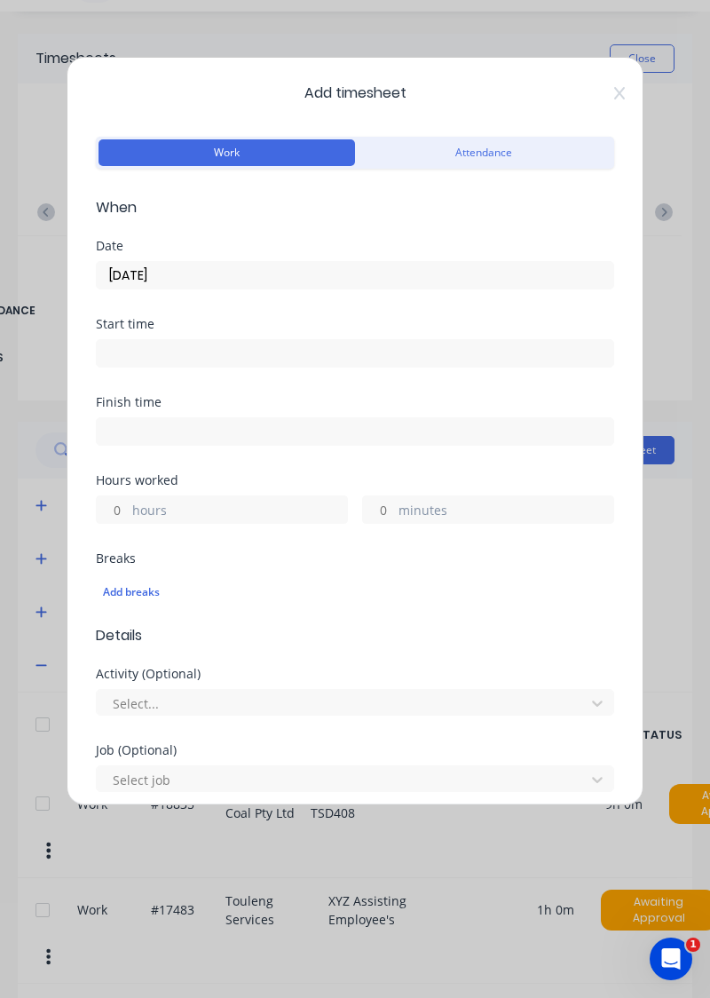
type input "[DATE]"
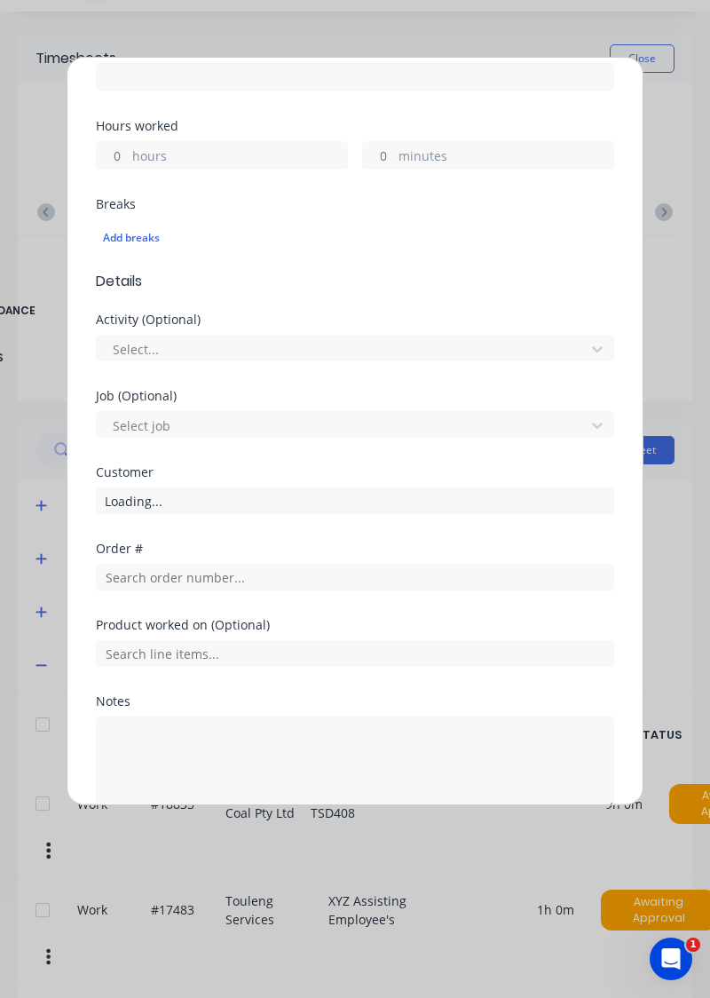
scroll to position [355, 0]
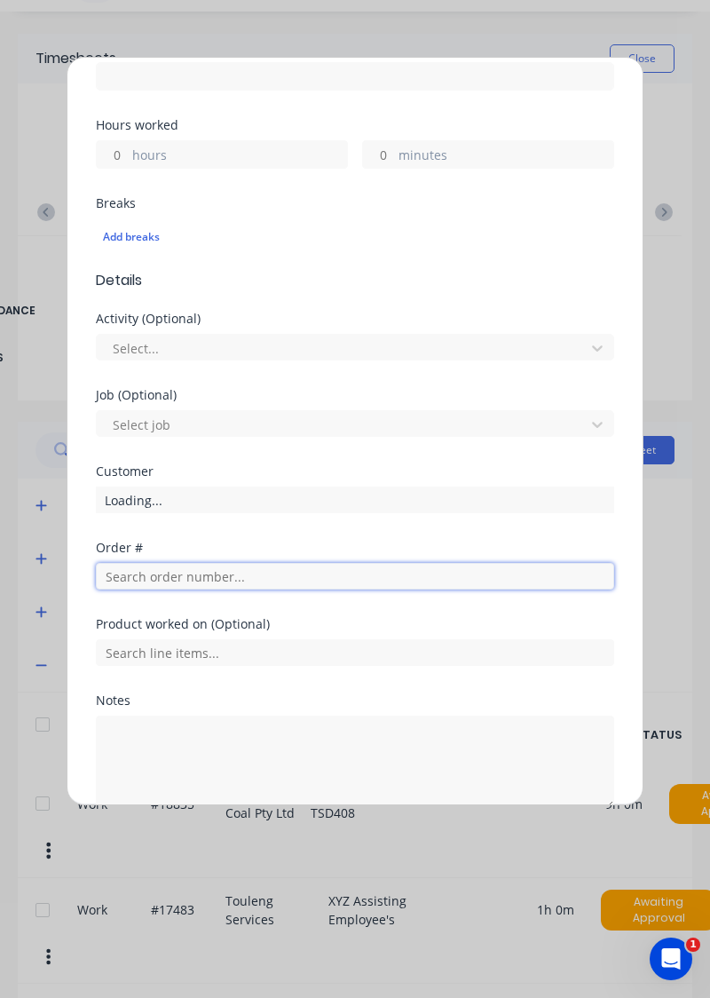
click at [204, 580] on input "text" at bounding box center [355, 576] width 518 height 27
type input "18835"
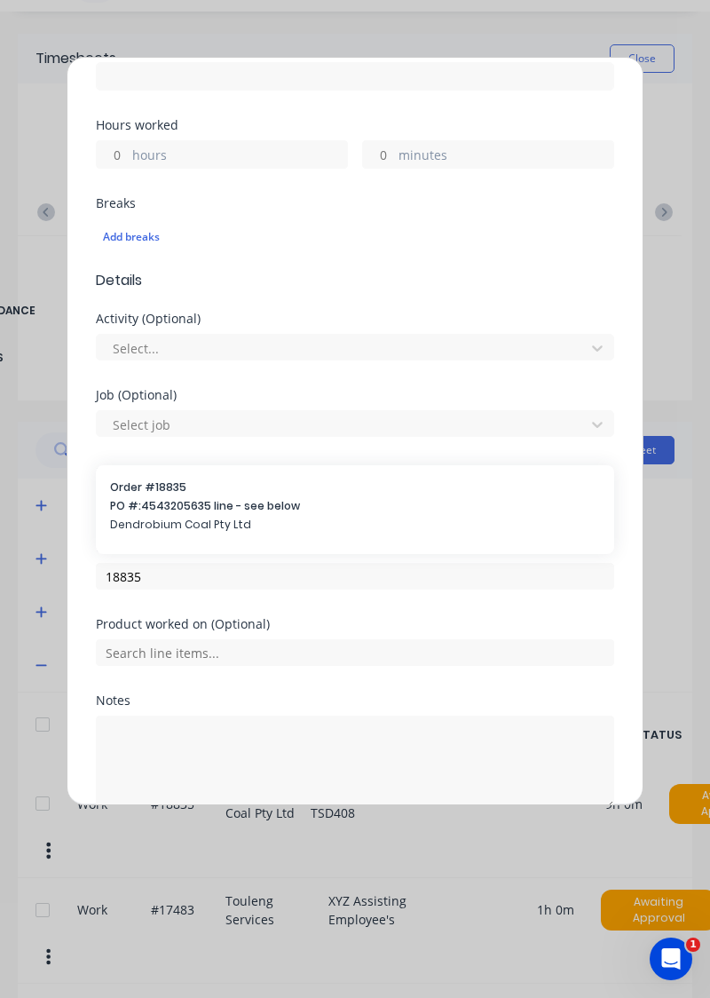
click at [210, 519] on div "Customer Select..." at bounding box center [355, 503] width 518 height 76
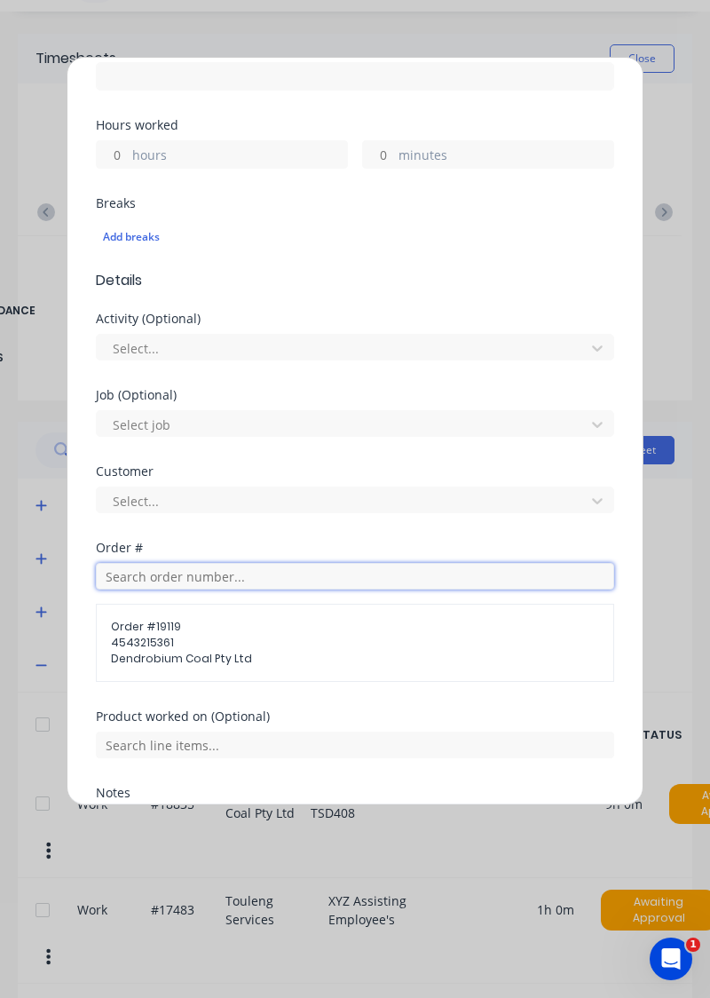
click at [270, 577] on input "text" at bounding box center [355, 576] width 518 height 27
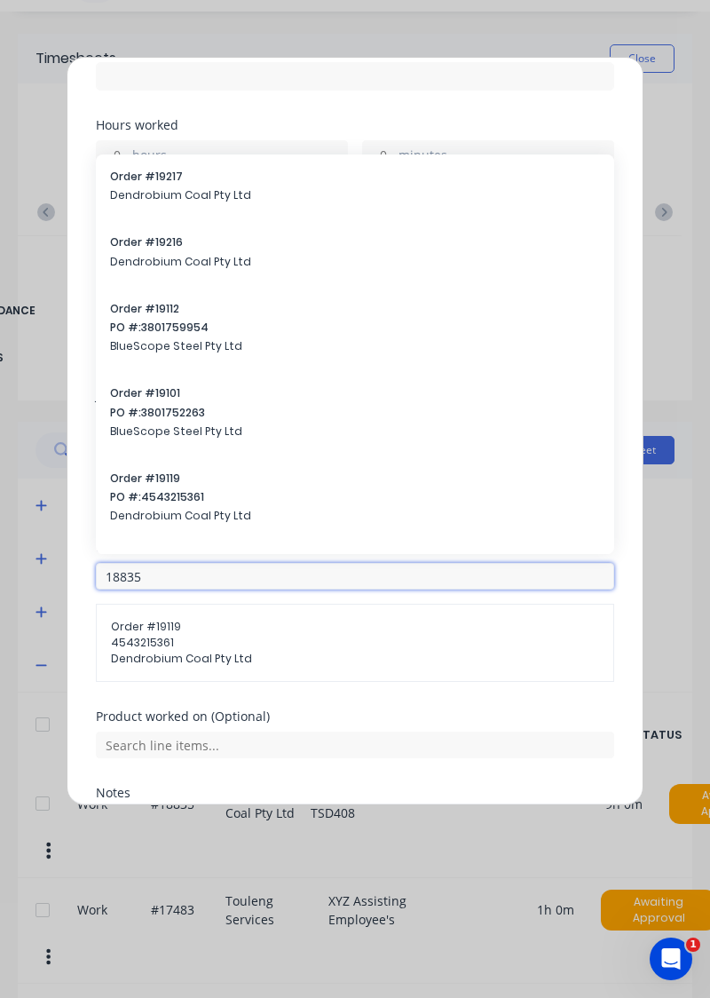
type input "18835"
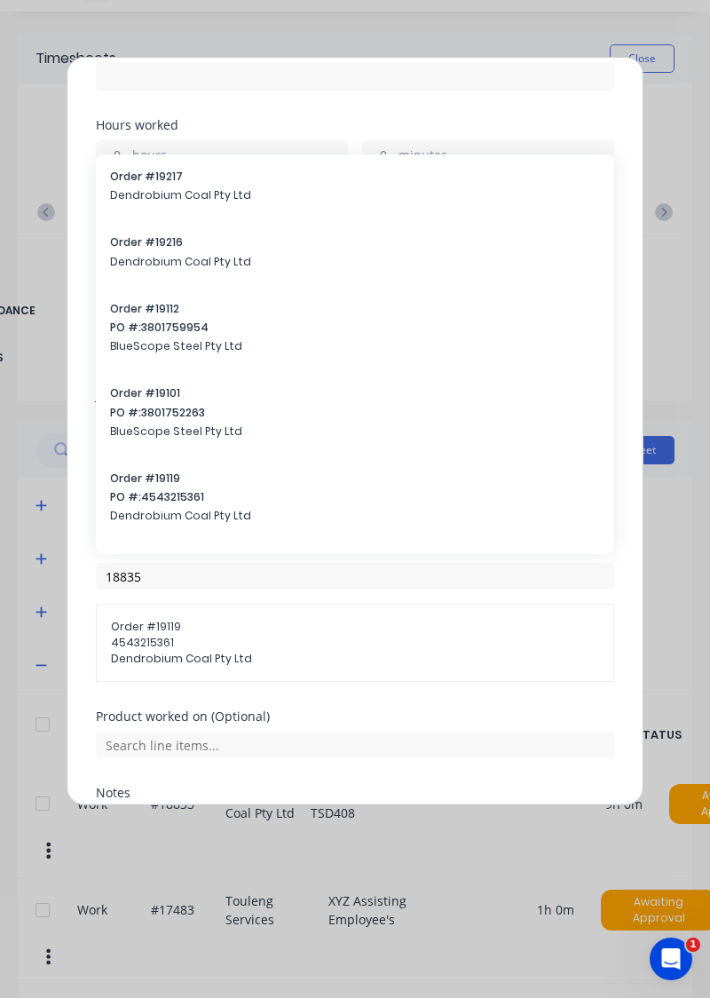
click at [190, 522] on div "Order # 19119 PO #: 4543215361 Dendrobium Coal Pty Ltd" at bounding box center [355, 499] width 490 height 57
click at [197, 508] on div "Select..." at bounding box center [344, 500] width 476 height 27
click at [202, 509] on div "Select..." at bounding box center [344, 500] width 476 height 27
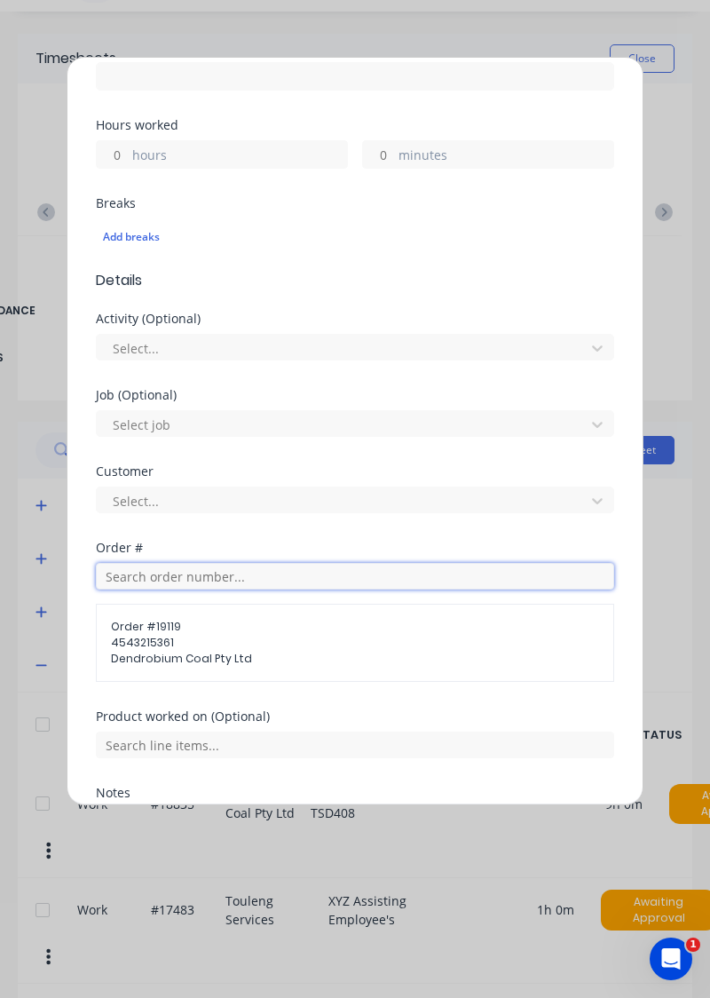
click at [240, 577] on input "text" at bounding box center [355, 576] width 518 height 27
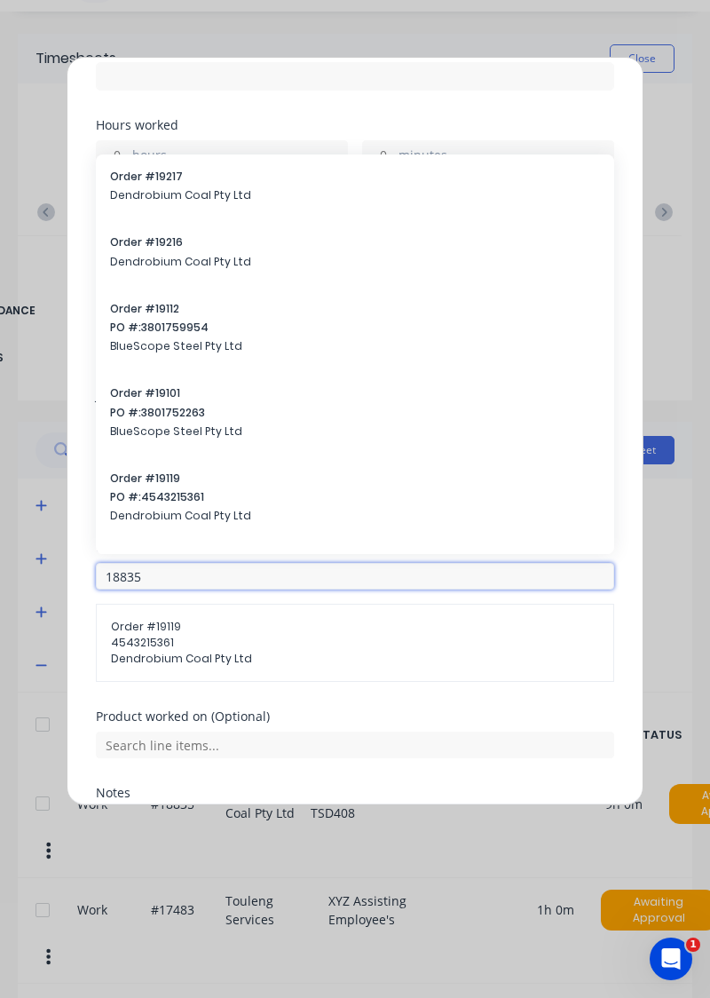
type input "18835"
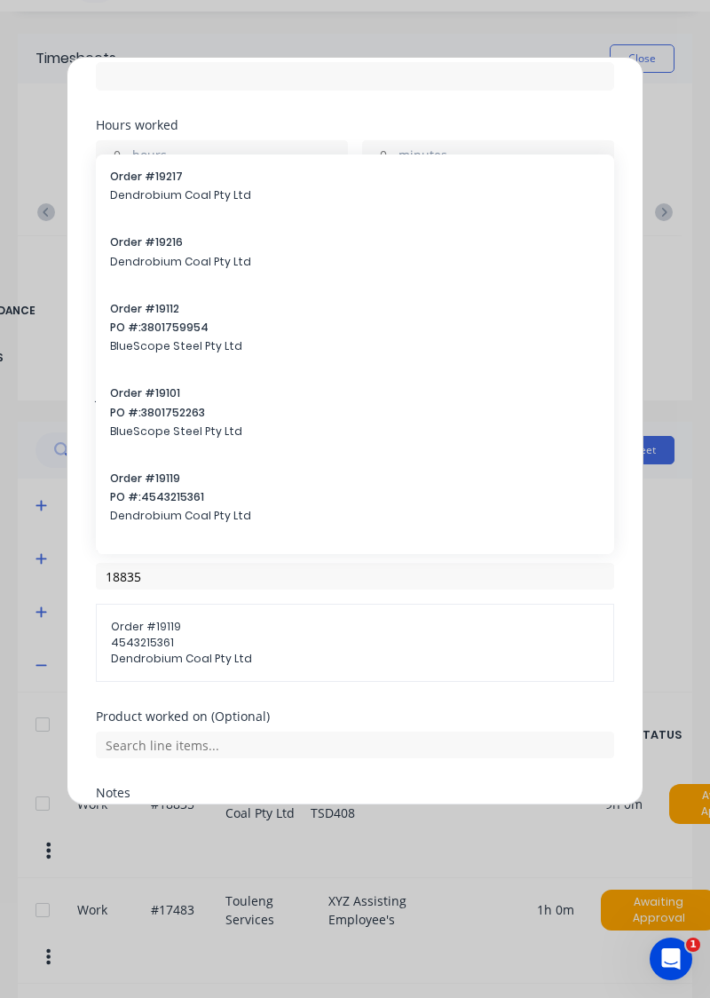
click at [174, 499] on span "PO #: 4543215361" at bounding box center [355, 497] width 490 height 16
click at [160, 529] on div "Customer Select..." at bounding box center [355, 503] width 518 height 76
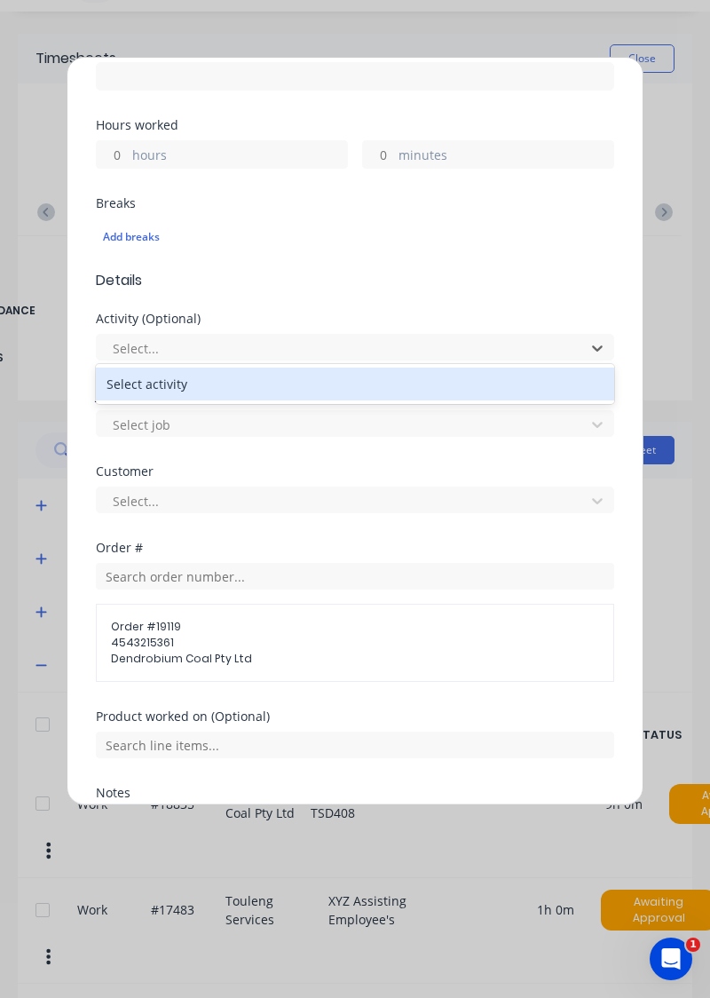
scroll to position [34, 16]
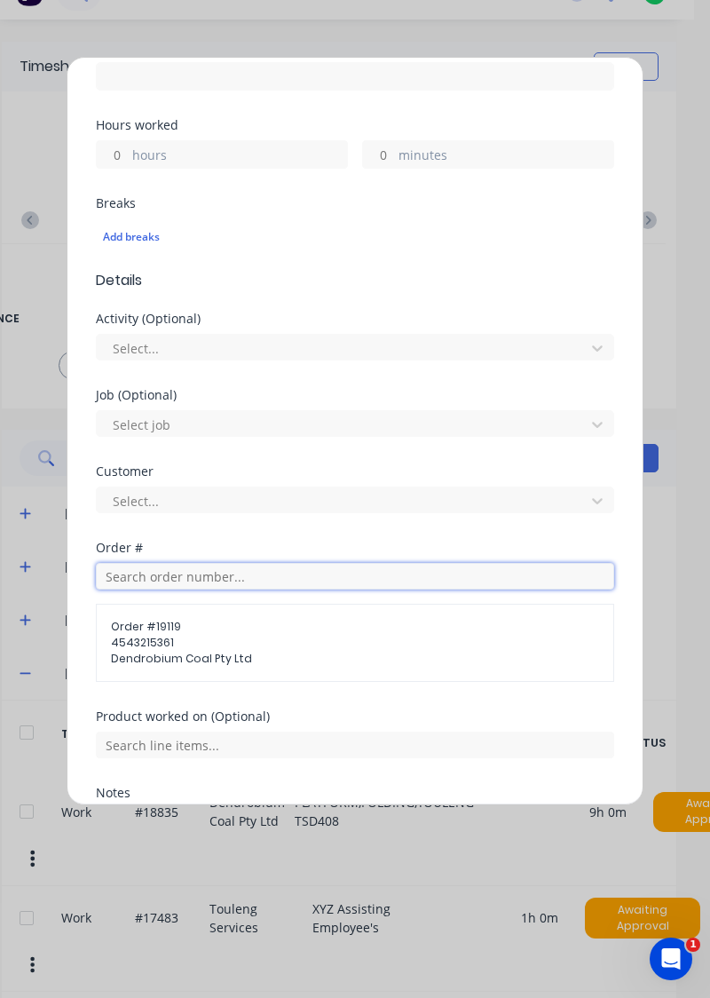
click at [227, 575] on input "text" at bounding box center [355, 576] width 518 height 27
type input "18835"
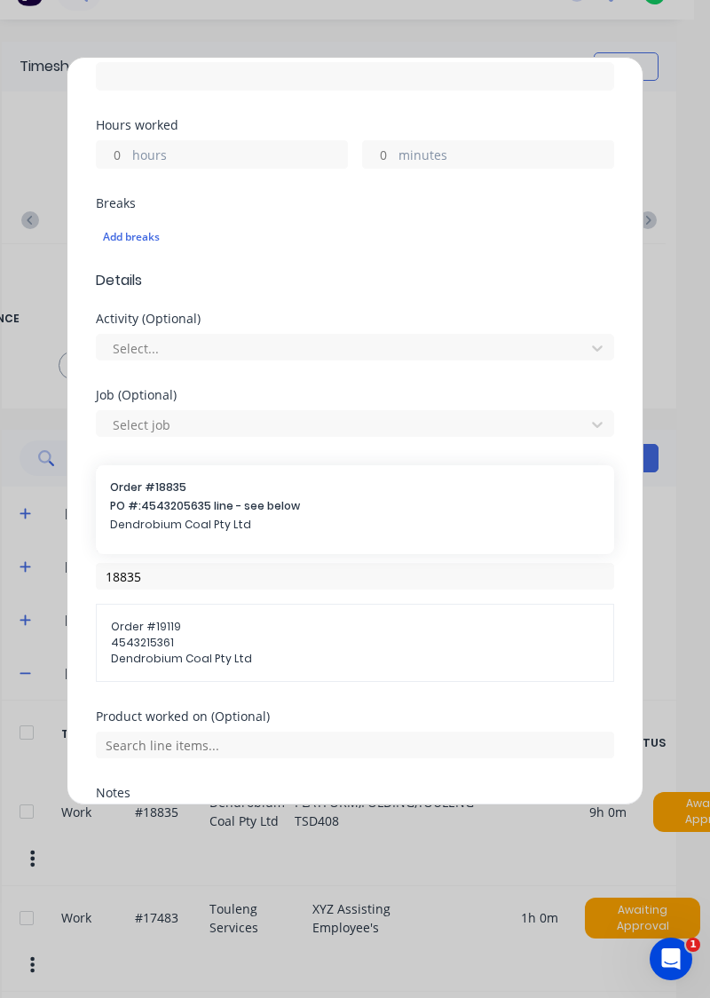
click at [171, 531] on div "Order # 18835 PO #: 4543205635 line - see below Dendrobium Coal Pty Ltd" at bounding box center [355, 507] width 490 height 57
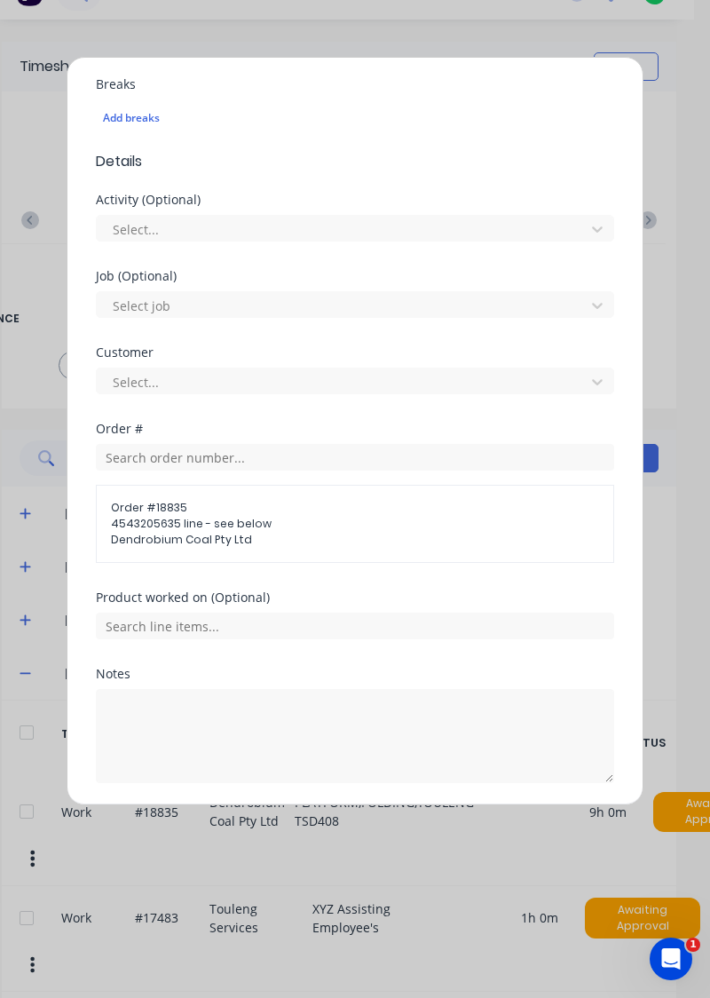
scroll to position [530, 0]
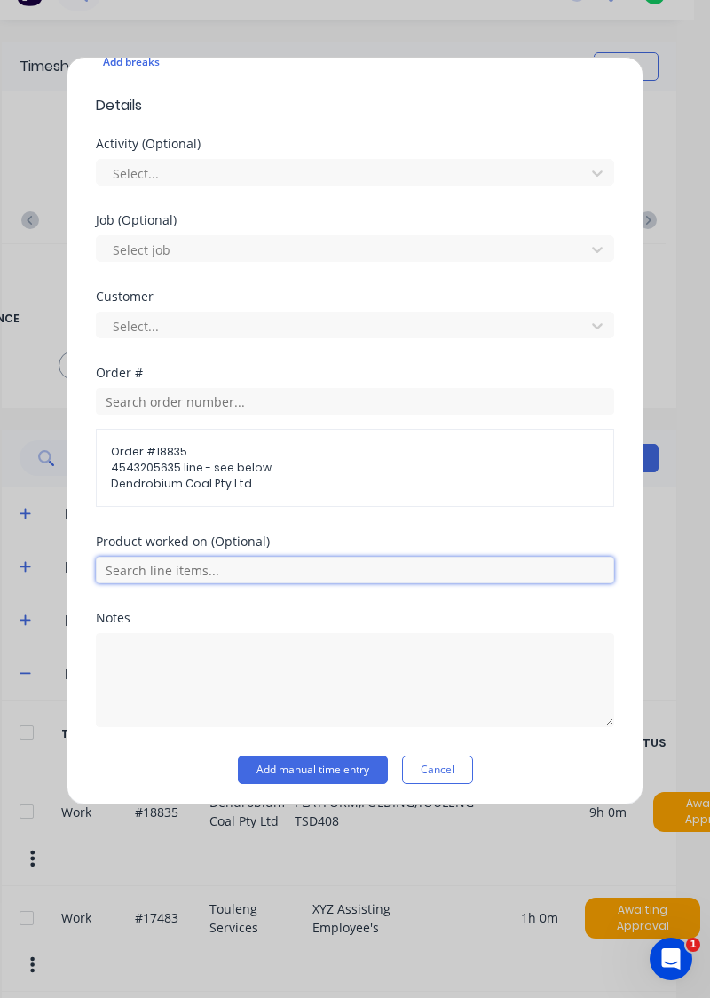
click at [236, 570] on input "text" at bounding box center [355, 570] width 518 height 27
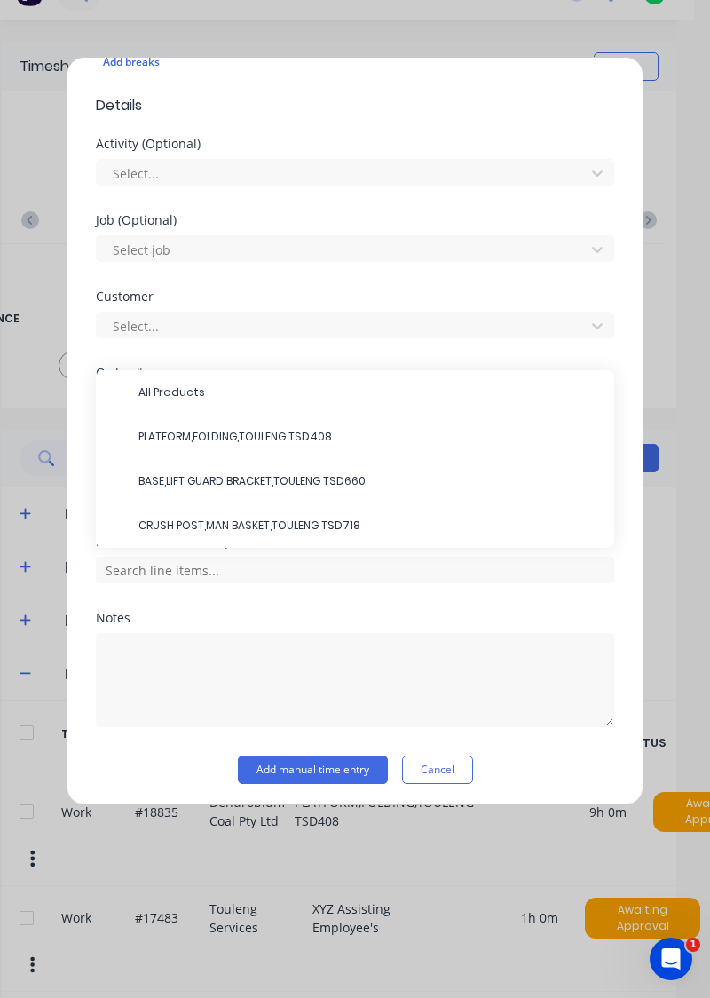
click at [291, 437] on span "PLATFORM,FOLDING,TOULENG TSD408" at bounding box center [370, 437] width 462 height 16
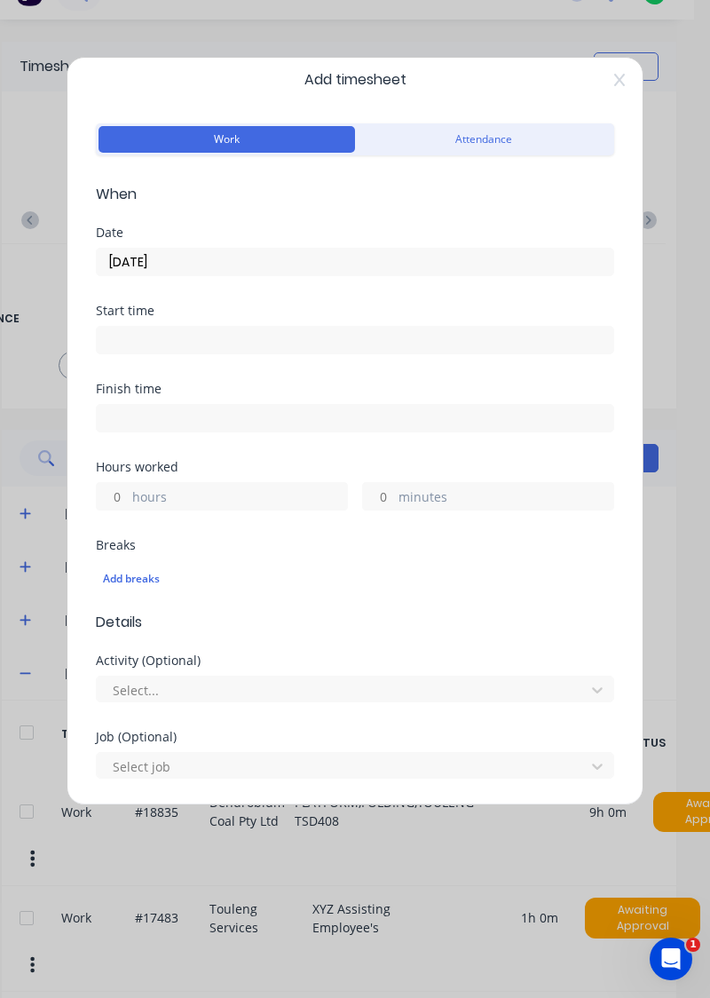
scroll to position [15, 0]
click at [123, 490] on input "hours" at bounding box center [112, 494] width 31 height 27
type input "3"
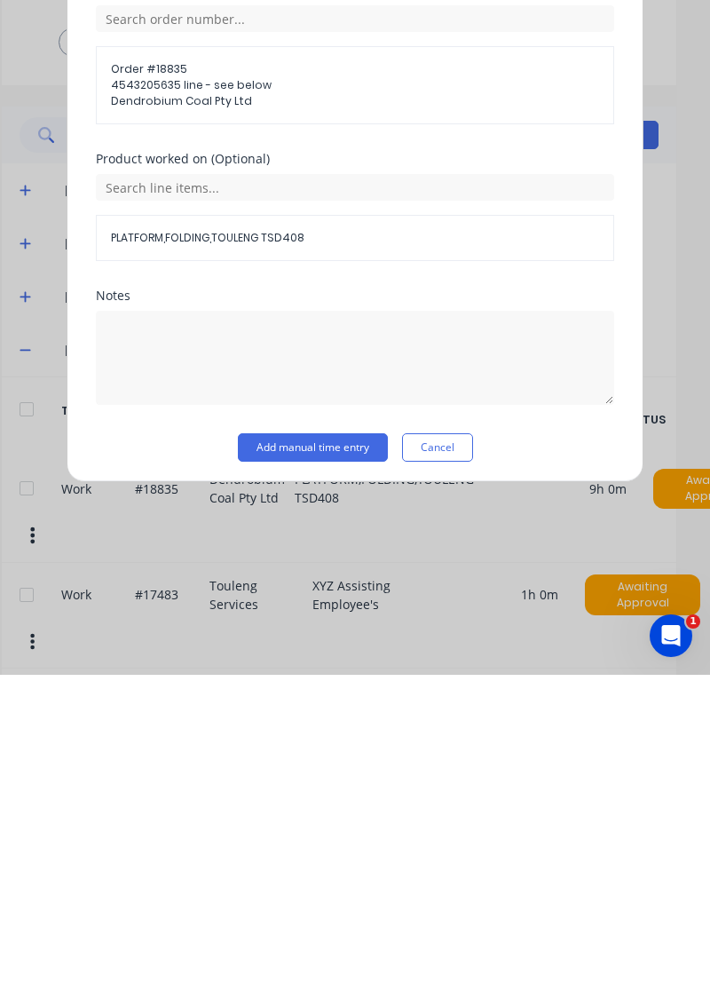
scroll to position [534, 0]
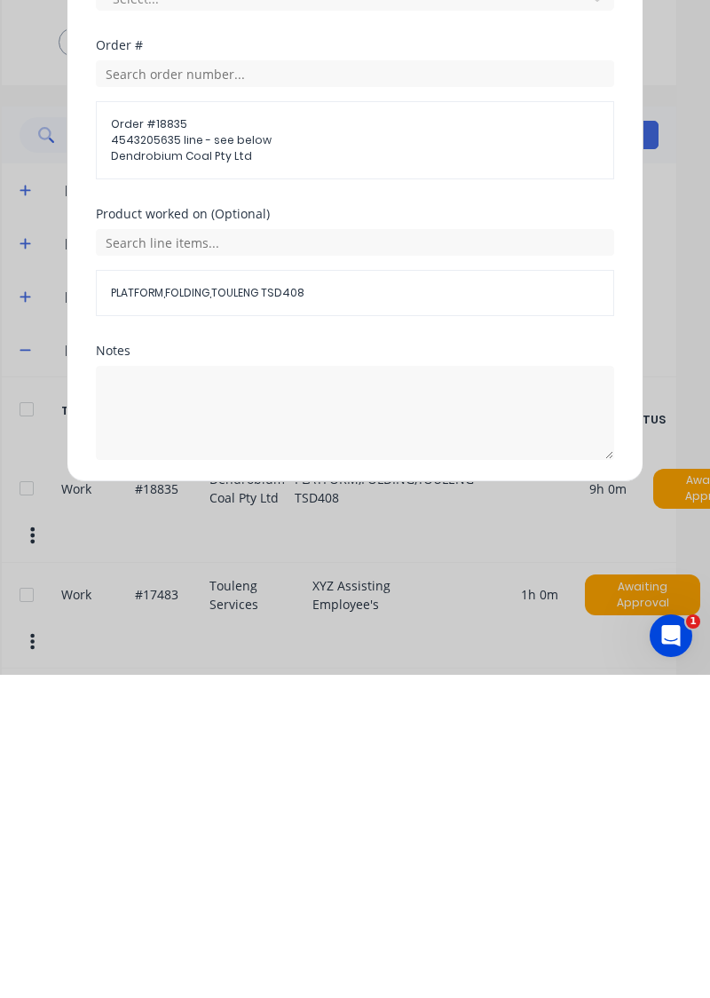
click at [321, 827] on button "Add manual time entry" at bounding box center [313, 825] width 150 height 28
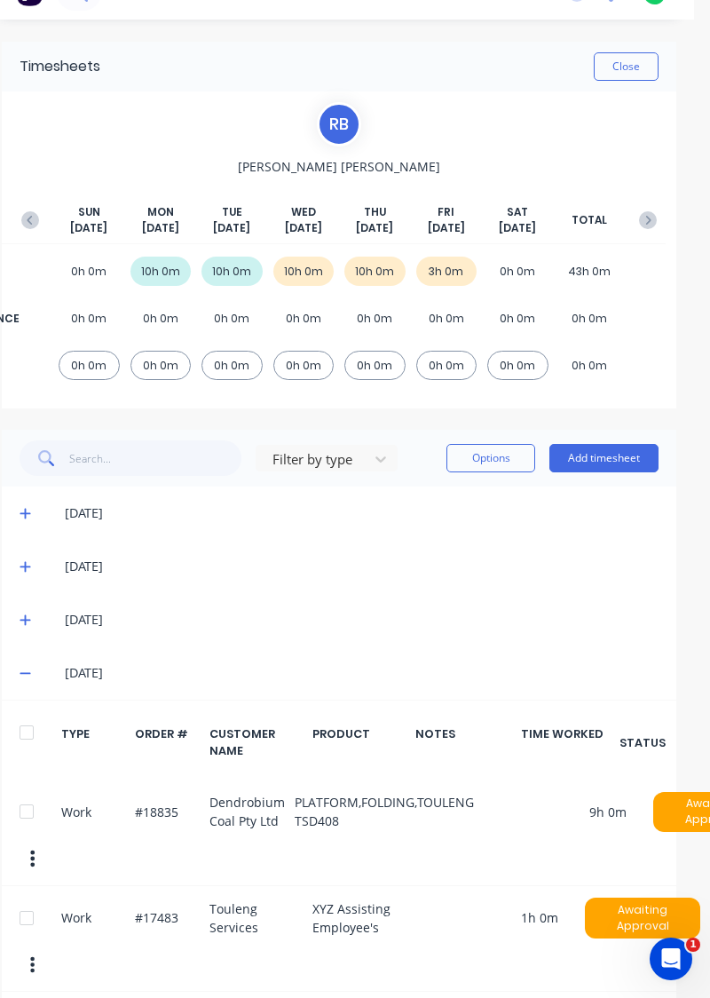
click at [613, 459] on button "Add timesheet" at bounding box center [604, 458] width 109 height 28
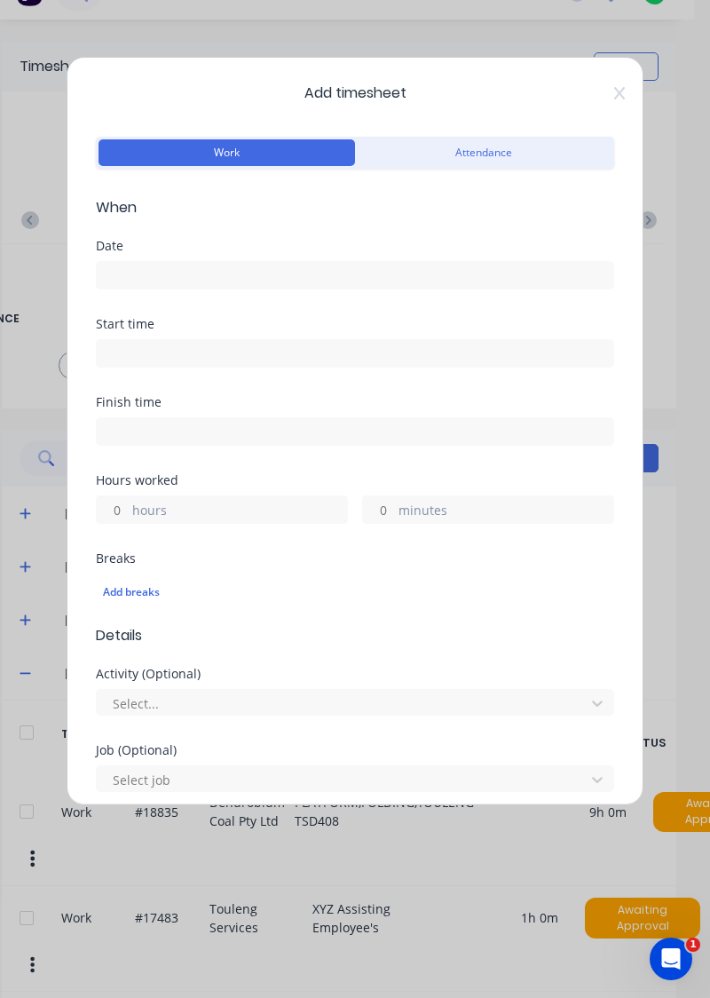
click at [173, 279] on input at bounding box center [355, 275] width 517 height 27
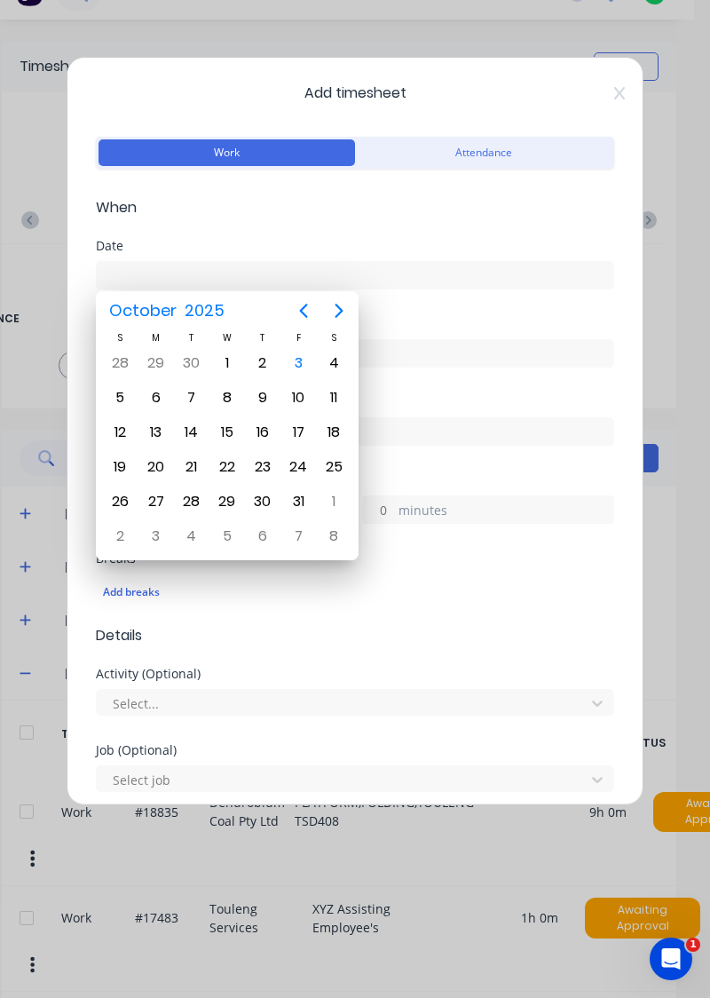
click at [298, 368] on div "3" at bounding box center [298, 363] width 27 height 27
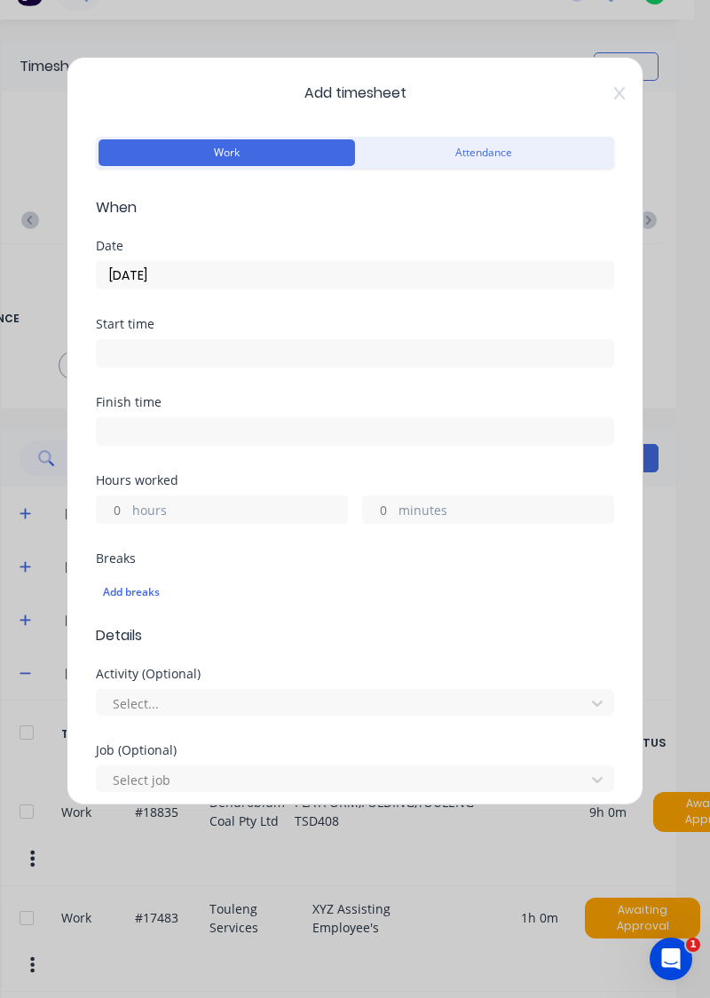
type input "[DATE]"
click at [118, 511] on input "hours" at bounding box center [112, 509] width 31 height 27
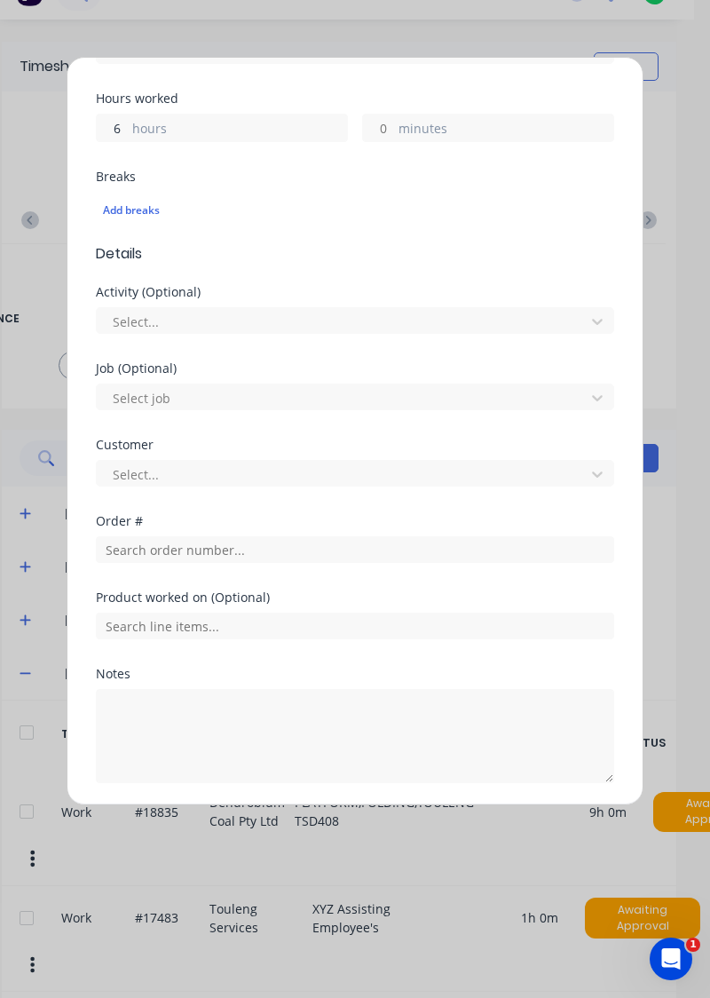
scroll to position [382, 0]
type input "6"
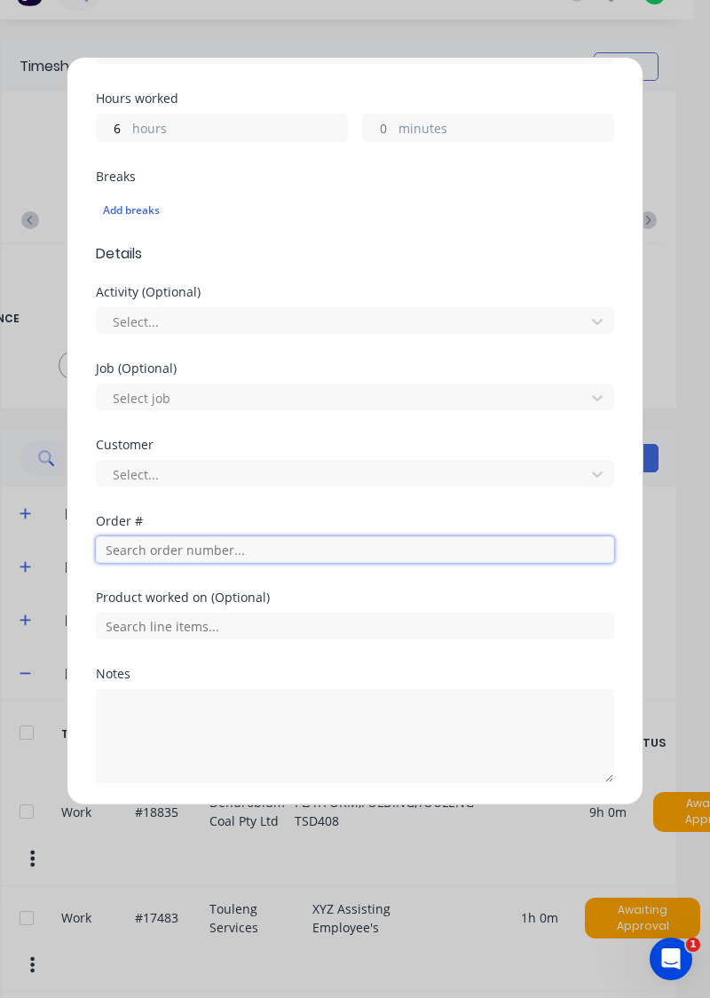
click at [281, 554] on input "text" at bounding box center [355, 549] width 518 height 27
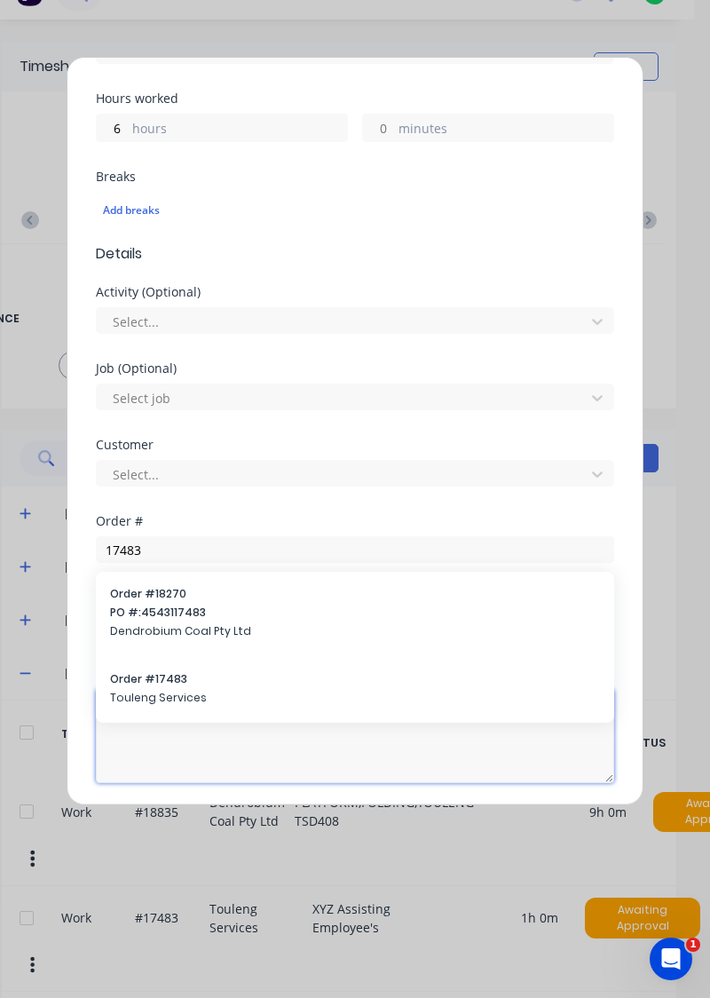
click at [177, 695] on textarea at bounding box center [355, 736] width 518 height 94
click at [161, 689] on textarea at bounding box center [355, 736] width 518 height 94
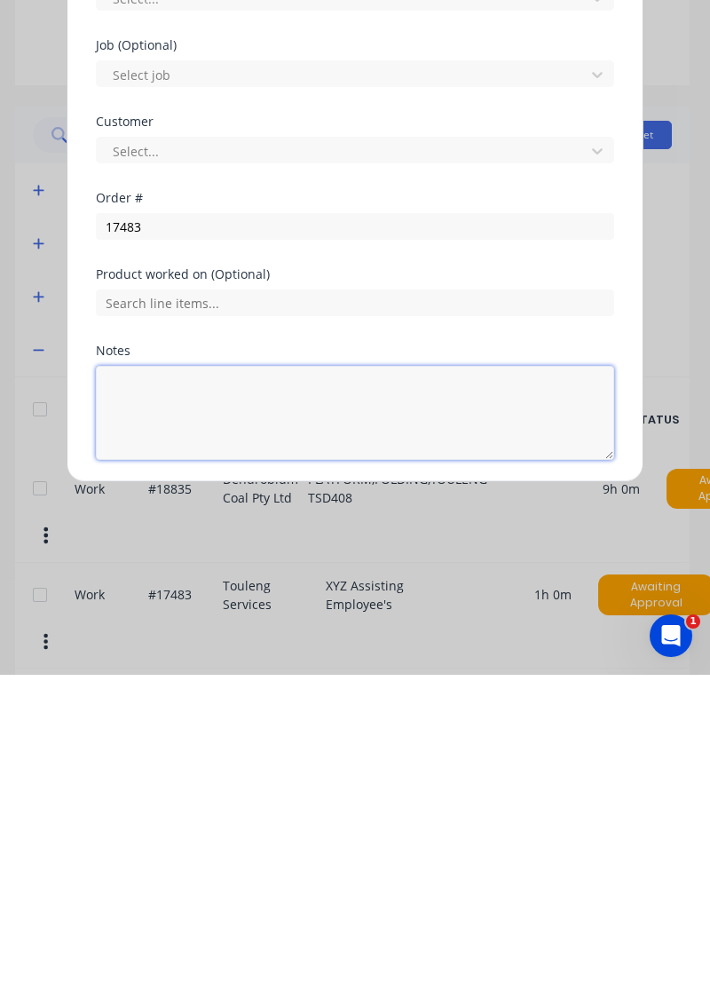
scroll to position [69, 0]
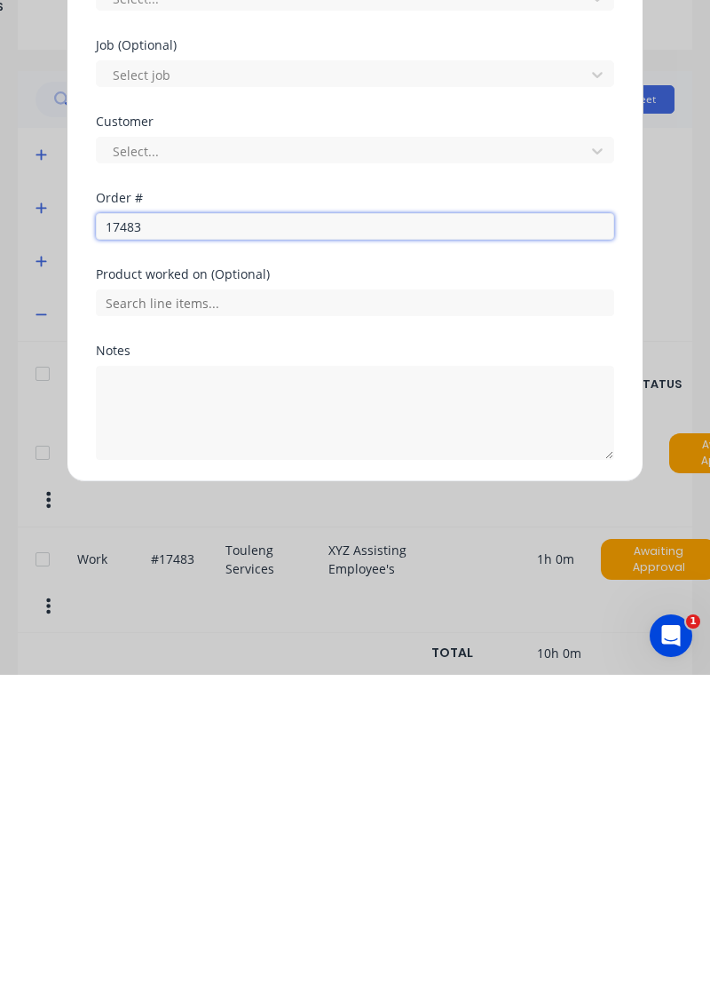
click at [210, 548] on input "17483" at bounding box center [355, 549] width 518 height 27
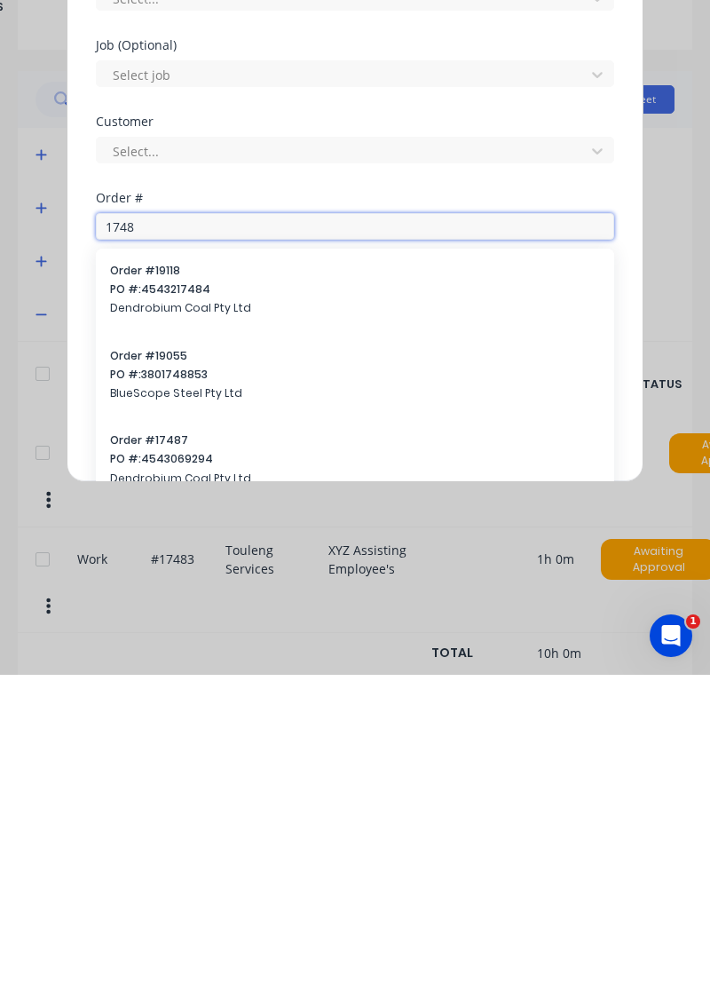
type input "17483"
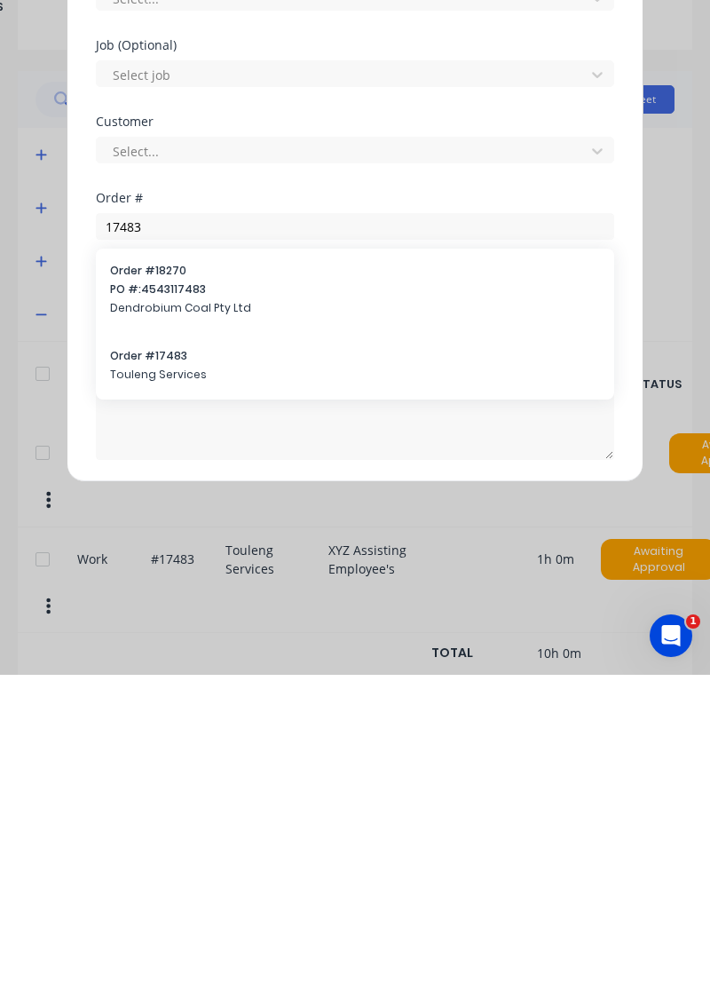
click at [150, 698] on span "Touleng Services" at bounding box center [355, 698] width 490 height 16
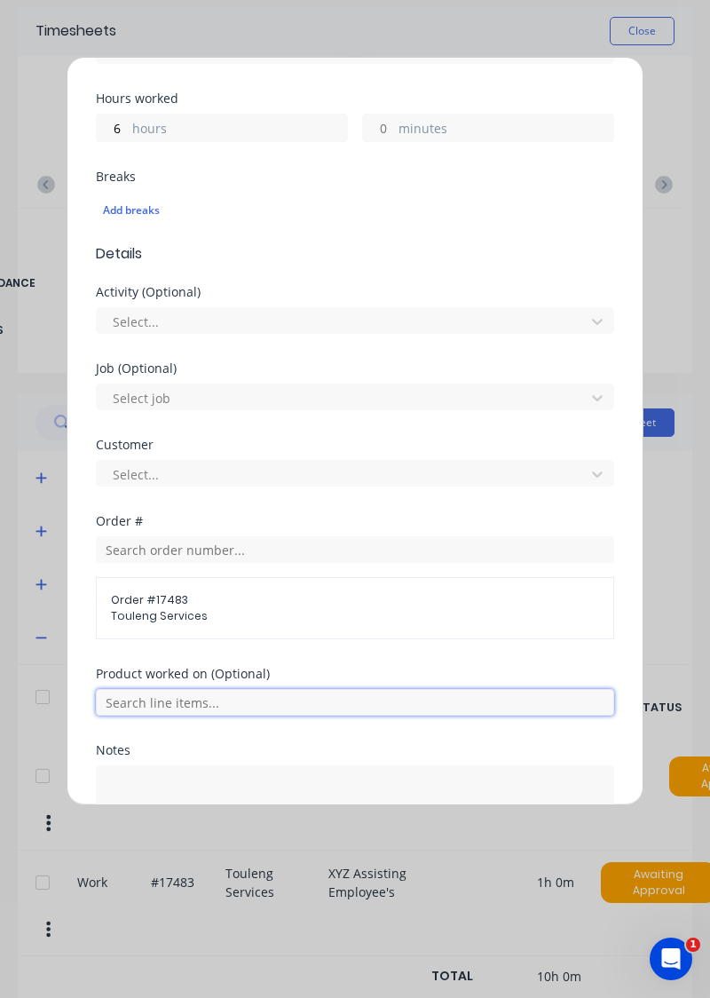
click at [276, 696] on input "text" at bounding box center [355, 702] width 518 height 27
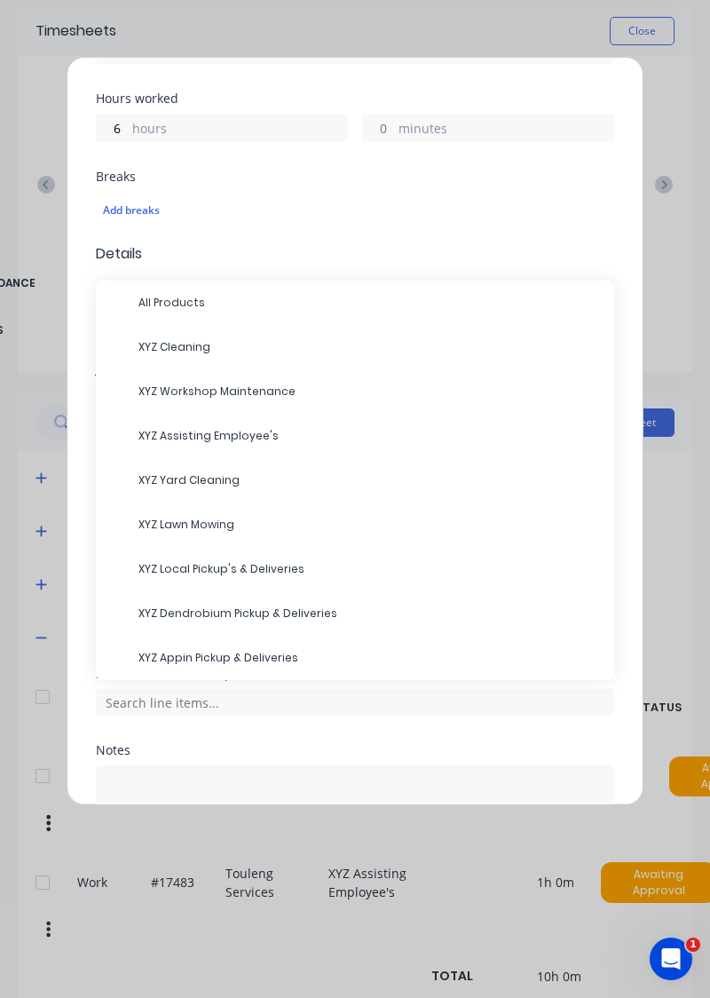
click at [308, 614] on span "XYZ Dendrobium Pickup & Deliveries" at bounding box center [370, 614] width 462 height 16
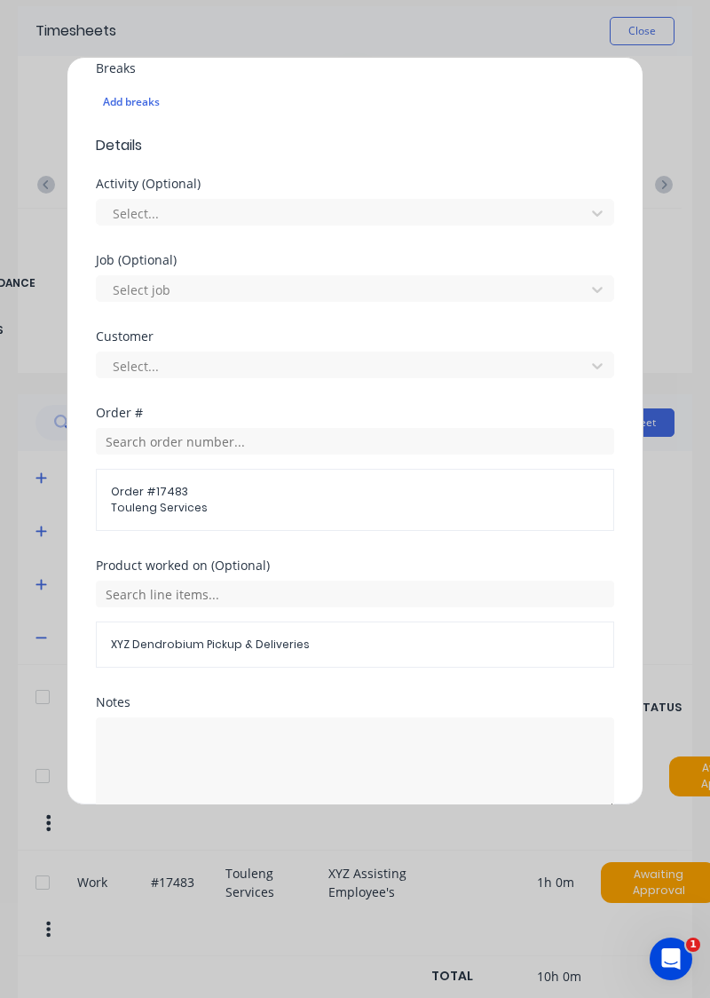
scroll to position [518, 0]
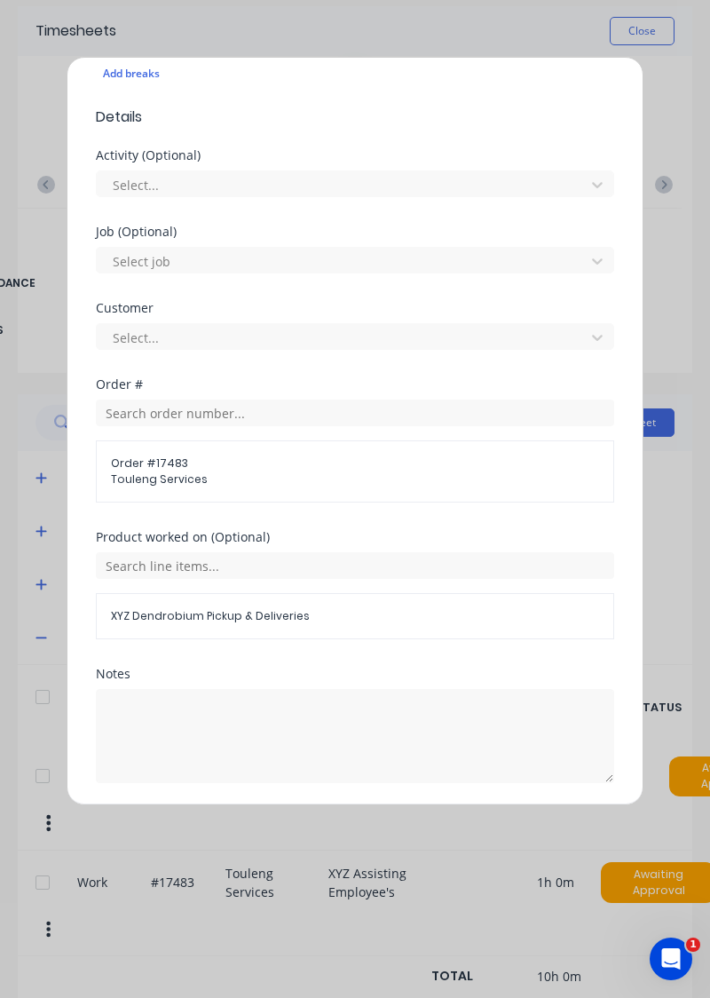
click at [325, 827] on button "Add manual time entry" at bounding box center [313, 825] width 150 height 28
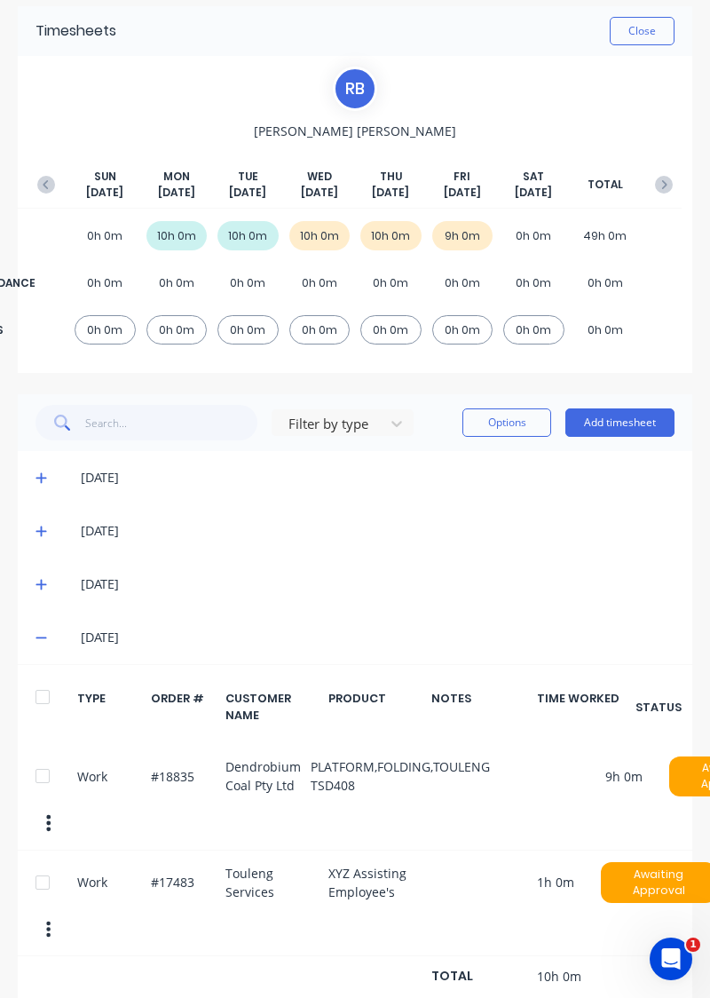
click at [643, 36] on button "Close" at bounding box center [642, 31] width 65 height 28
